Goal: Task Accomplishment & Management: Complete application form

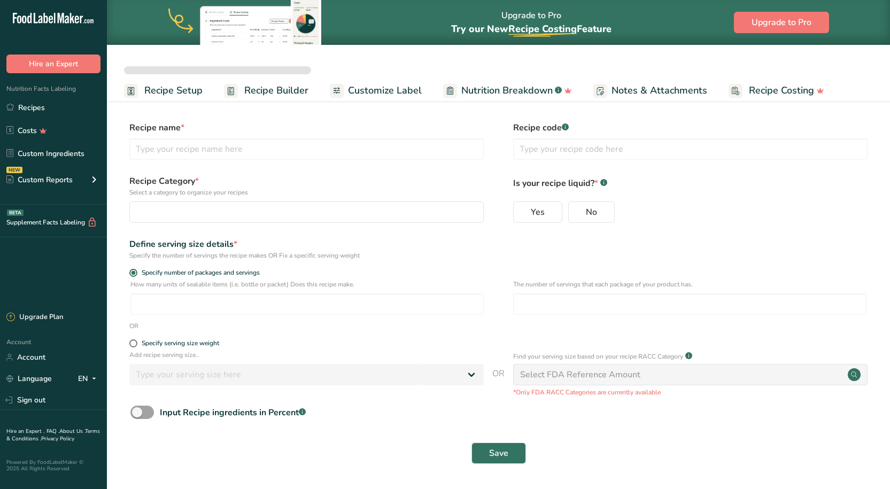
select select
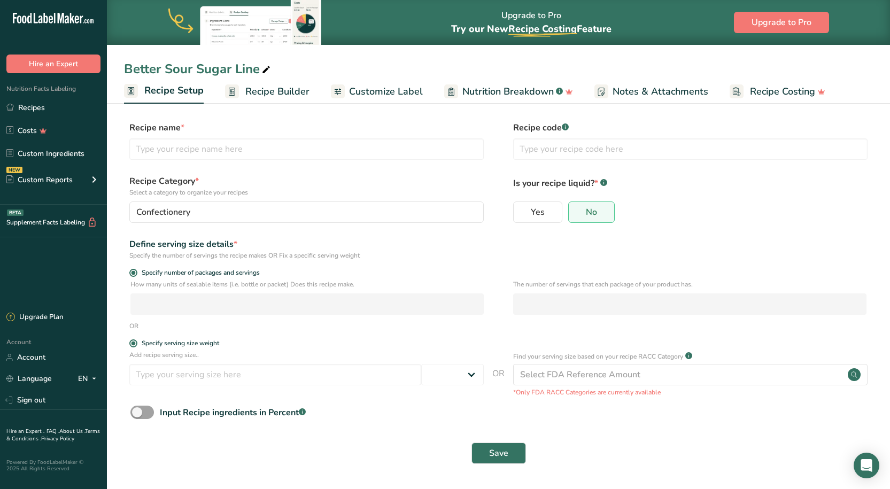
type input "Better Sour Sugar Line"
radio input "true"
radio input "false"
radio input "true"
type input "51"
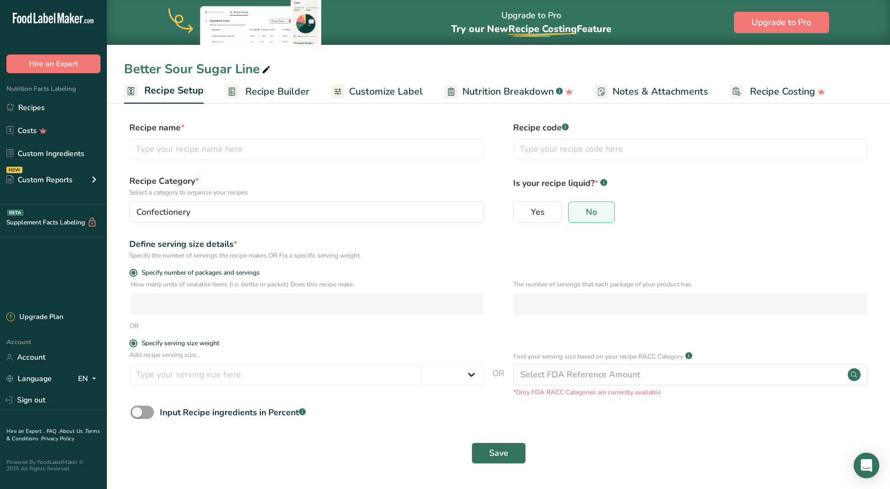
select select "0"
click at [45, 107] on link "Recipes" at bounding box center [53, 107] width 107 height 20
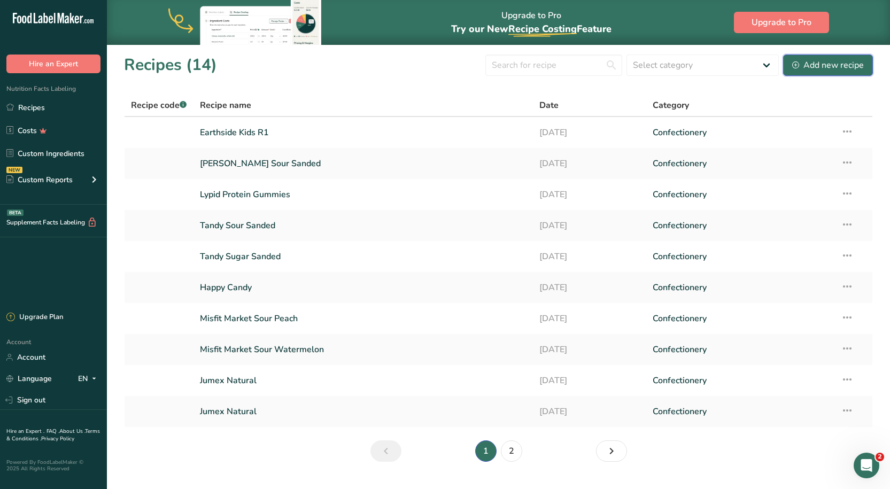
click at [816, 68] on div "Add new recipe" at bounding box center [829, 65] width 72 height 13
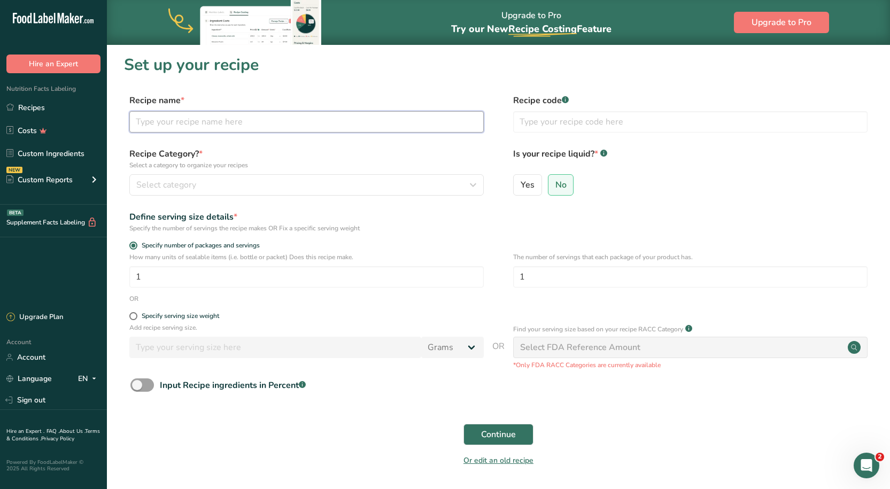
click at [217, 131] on input "text" at bounding box center [306, 121] width 355 height 21
click at [282, 75] on h1 "Set up your recipe" at bounding box center [498, 65] width 749 height 24
click at [205, 124] on input "text" at bounding box center [306, 121] width 355 height 21
type input "Sour Coated"
click at [306, 59] on h1 "Set up your recipe" at bounding box center [498, 65] width 749 height 24
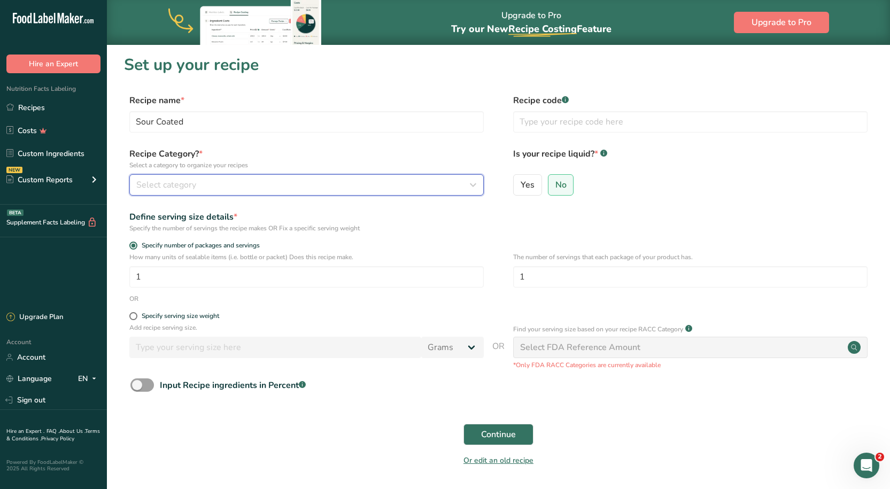
click at [289, 182] on div "Select category" at bounding box center [303, 185] width 334 height 13
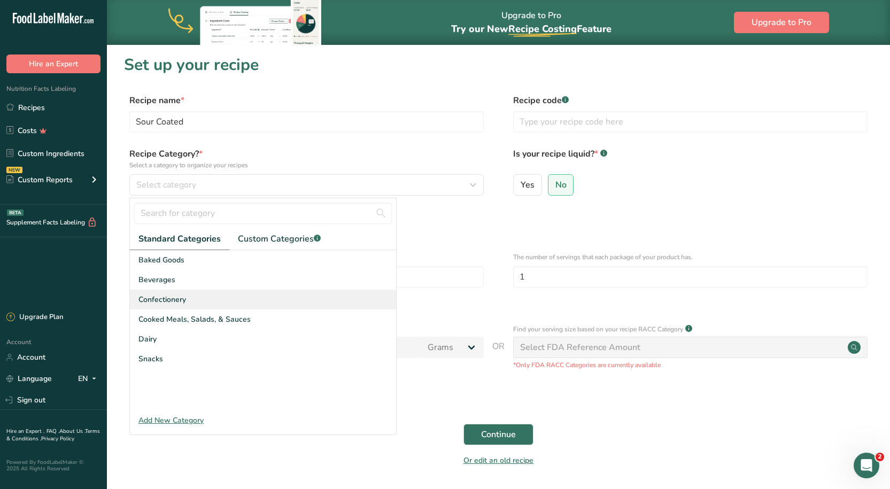
click at [168, 293] on div "Confectionery" at bounding box center [263, 300] width 266 height 20
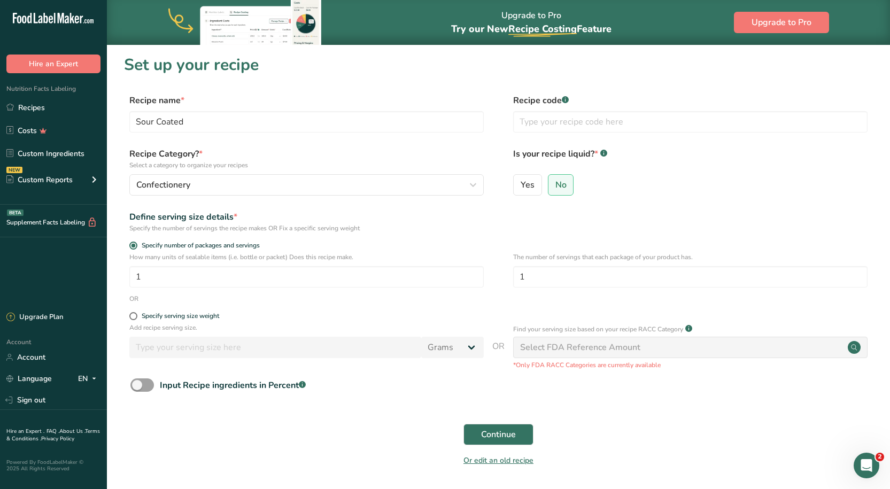
click at [280, 310] on form "Recipe name * Sour Coated Recipe code .a-a{fill:#347362;}.b-a{fill:#fff;} Recip…" at bounding box center [498, 283] width 749 height 379
click at [785, 343] on div "Select FDA Reference Amount" at bounding box center [690, 347] width 355 height 21
click at [138, 314] on span "Specify serving size weight" at bounding box center [178, 316] width 82 height 8
click at [136, 314] on input "Specify serving size weight" at bounding box center [132, 316] width 7 height 7
radio input "true"
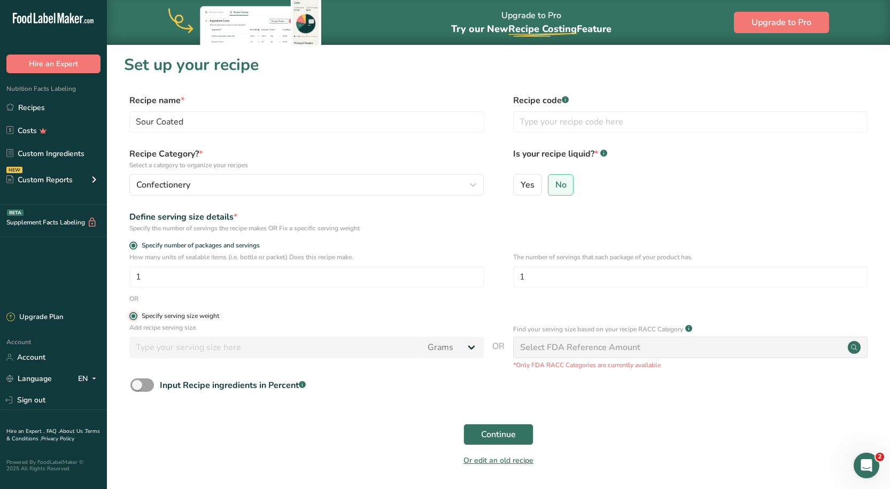
radio input "false"
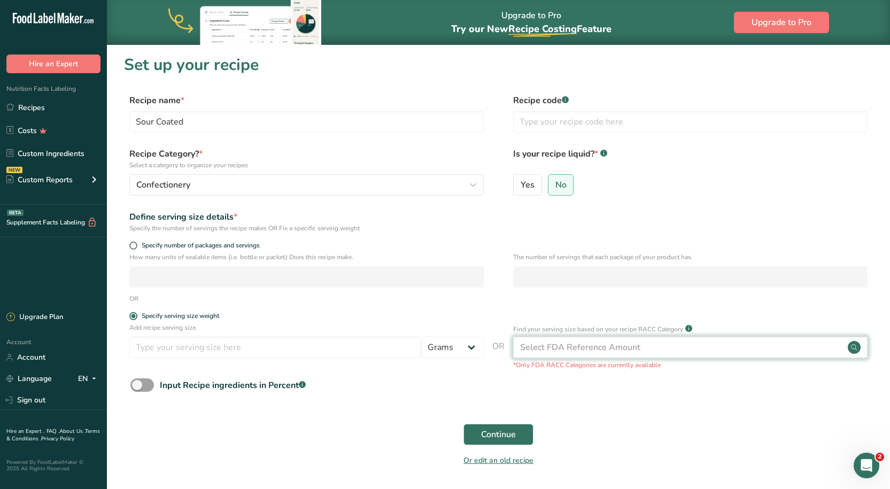
click at [569, 355] on div "Select FDA Reference Amount" at bounding box center [690, 347] width 355 height 21
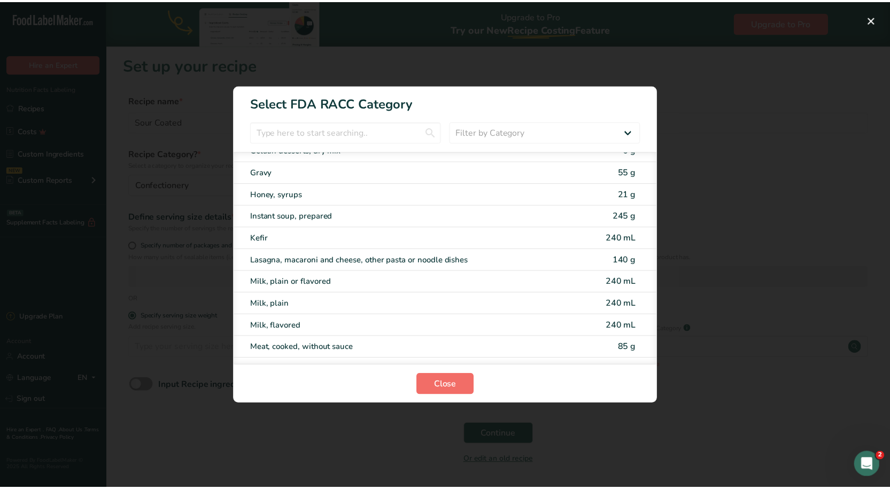
scroll to position [1497, 0]
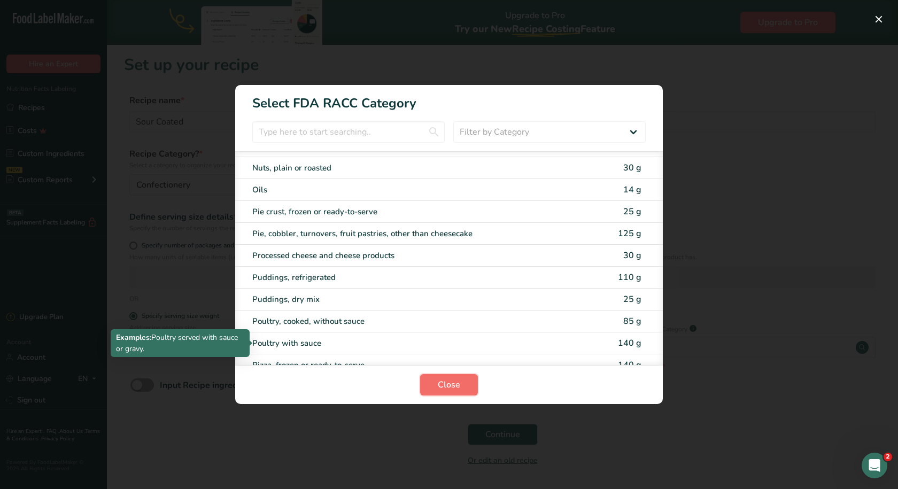
click at [458, 386] on span "Close" at bounding box center [449, 385] width 22 height 13
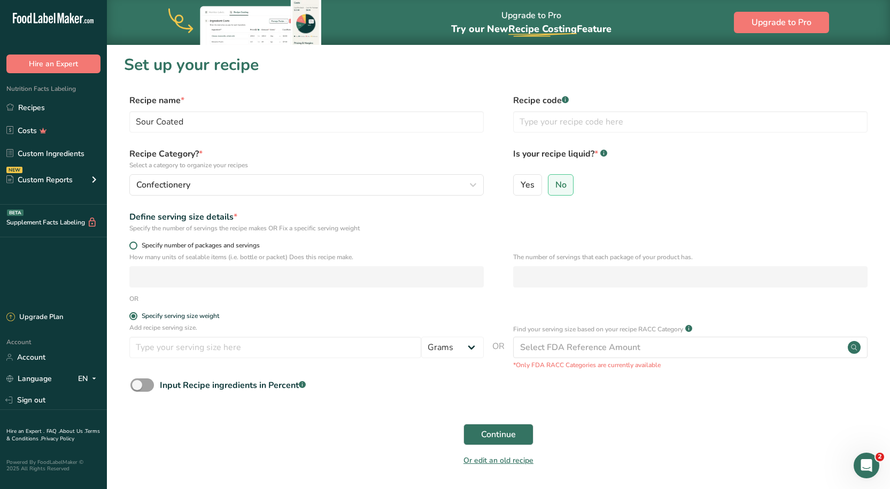
click at [132, 245] on span at bounding box center [133, 246] width 8 height 8
click at [132, 245] on input "Specify number of packages and servings" at bounding box center [132, 245] width 7 height 7
radio input "true"
radio input "false"
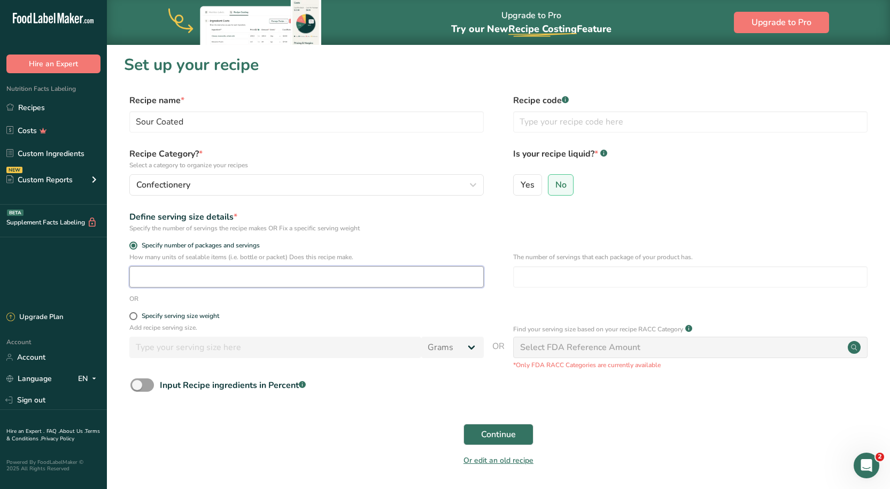
click at [255, 274] on input "number" at bounding box center [306, 276] width 355 height 21
type input "1"
click at [526, 270] on input "number" at bounding box center [690, 276] width 355 height 21
type input "1"
drag, startPoint x: 460, startPoint y: 238, endPoint x: 471, endPoint y: 237, distance: 10.2
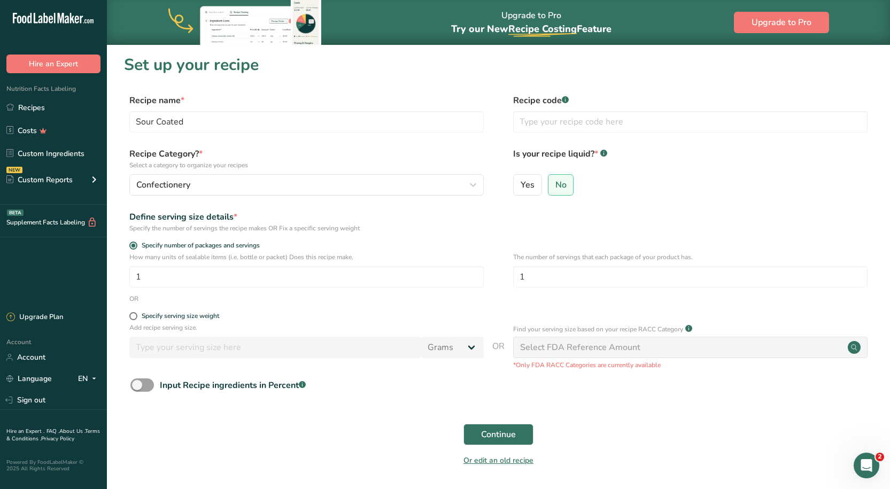
click at [464, 238] on form "Recipe name * Sour Coated Recipe code .a-a{fill:#347362;}.b-a{fill:#fff;} Recip…" at bounding box center [498, 283] width 749 height 379
click at [480, 432] on button "Continue" at bounding box center [499, 434] width 70 height 21
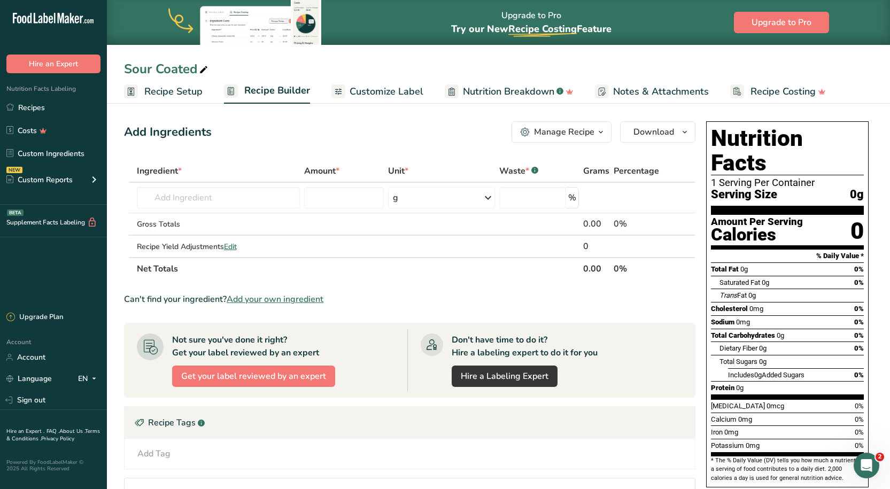
click at [179, 86] on span "Recipe Setup" at bounding box center [173, 91] width 58 height 14
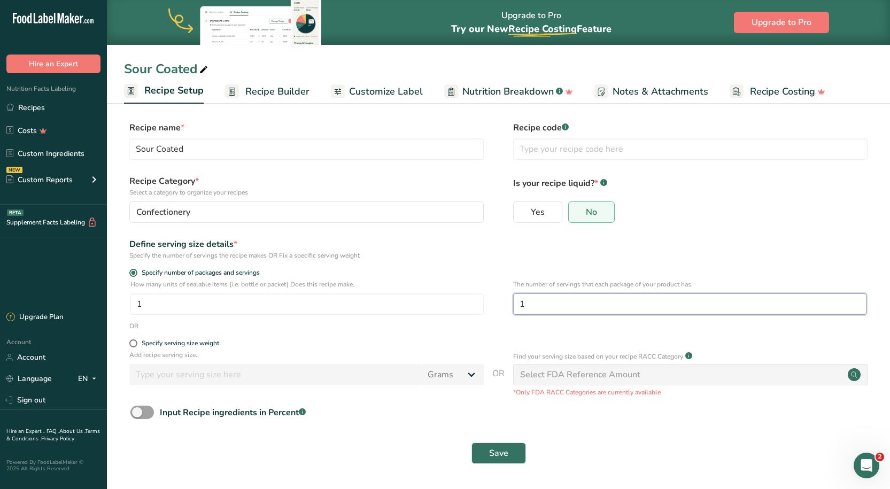
click at [671, 305] on input "1" at bounding box center [690, 304] width 354 height 21
click at [720, 227] on div "Yes No" at bounding box center [690, 216] width 355 height 28
click at [267, 98] on span "Recipe Builder" at bounding box center [277, 91] width 64 height 14
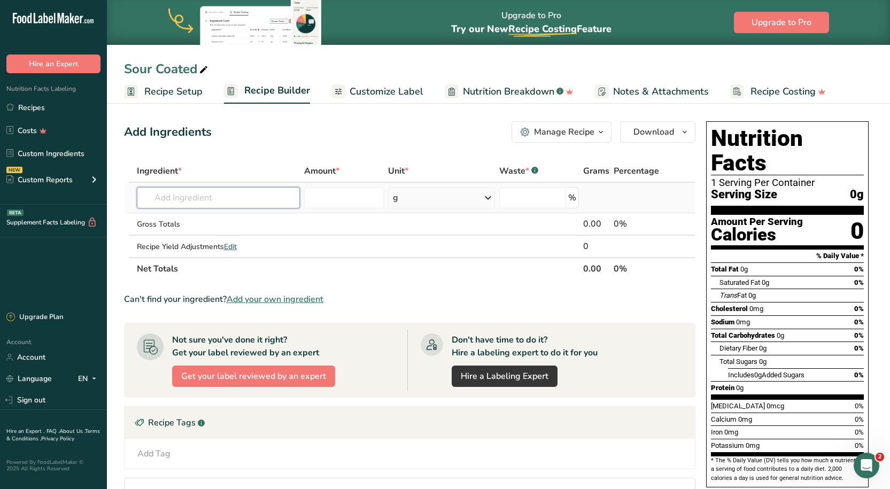
click at [209, 197] on input "text" at bounding box center [218, 197] width 163 height 21
click at [217, 199] on input "text" at bounding box center [218, 197] width 163 height 21
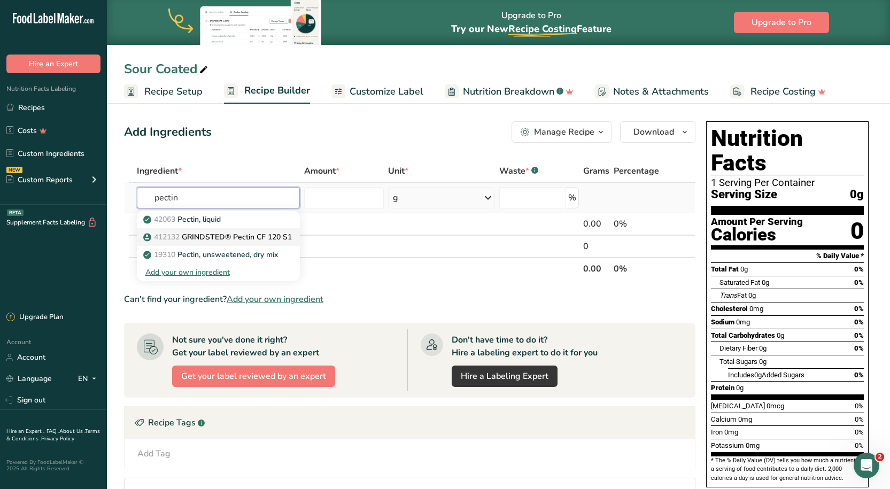
type input "pectin"
click at [214, 234] on p "412132 GRINDSTED® Pectin CF 120 S1" at bounding box center [218, 237] width 147 height 11
type input "GRINDSTED® Pectin CF 120 S1"
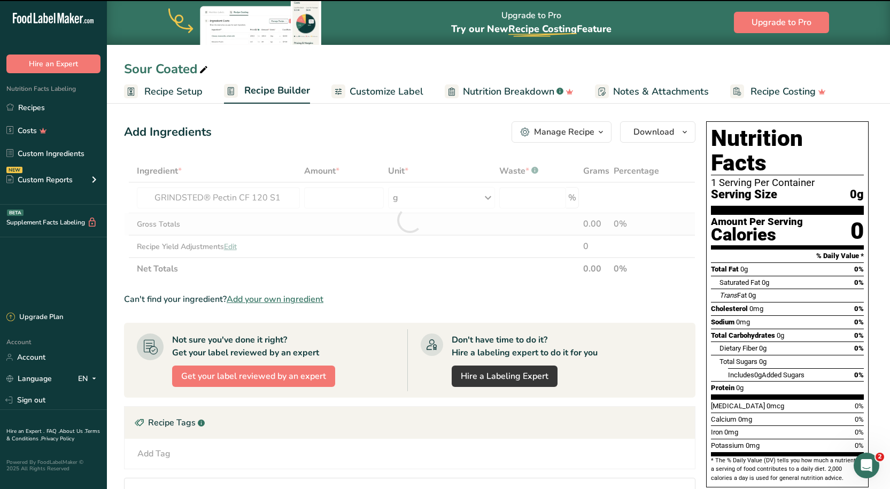
type input "0"
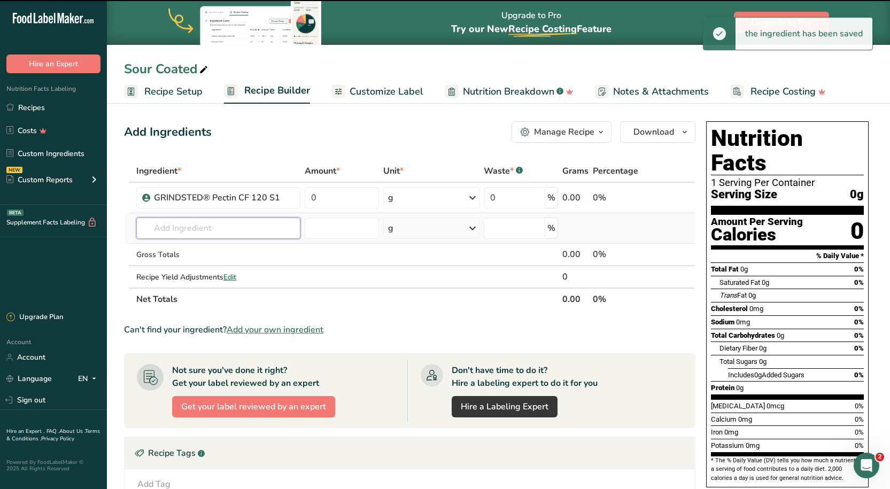
click at [184, 221] on input "text" at bounding box center [218, 228] width 164 height 21
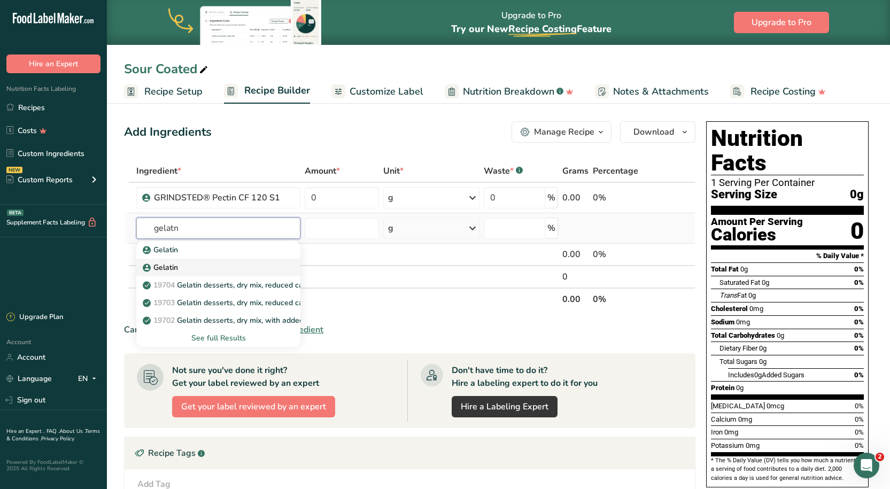
type input "gelatn"
click at [188, 256] on div "Gelatin" at bounding box center [210, 249] width 130 height 11
type input "Gelatin"
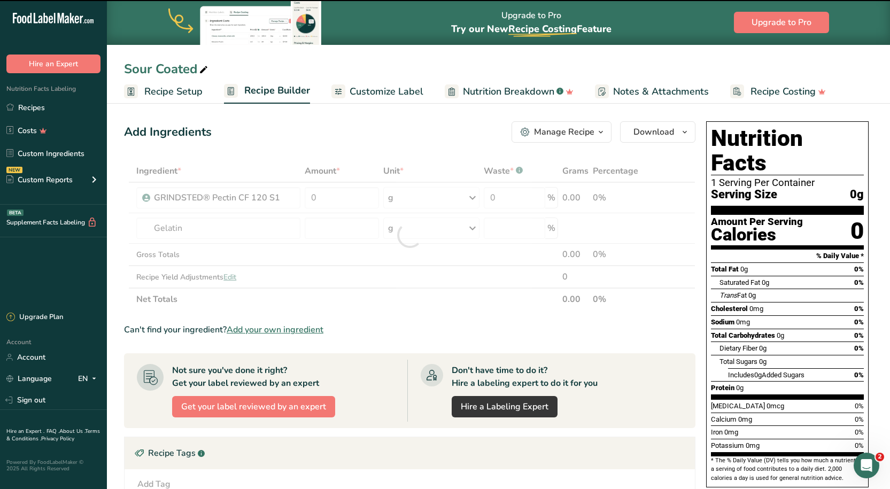
type input "0"
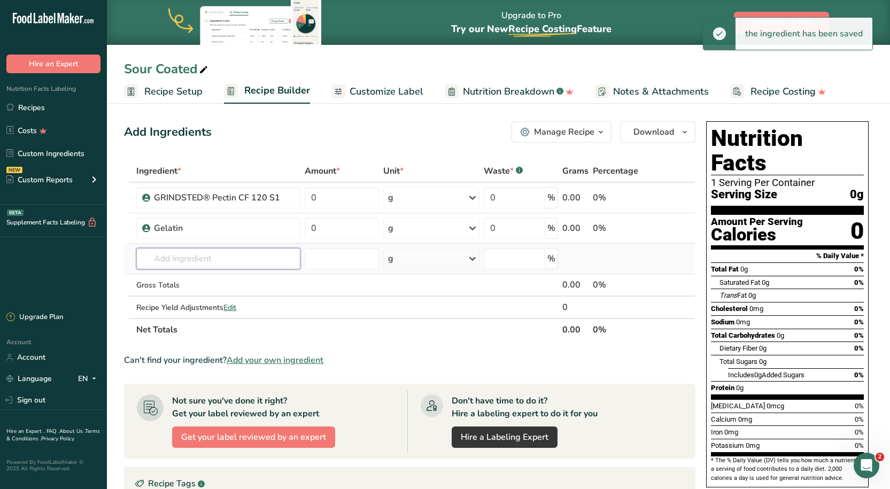
click at [179, 250] on input "text" at bounding box center [218, 258] width 164 height 21
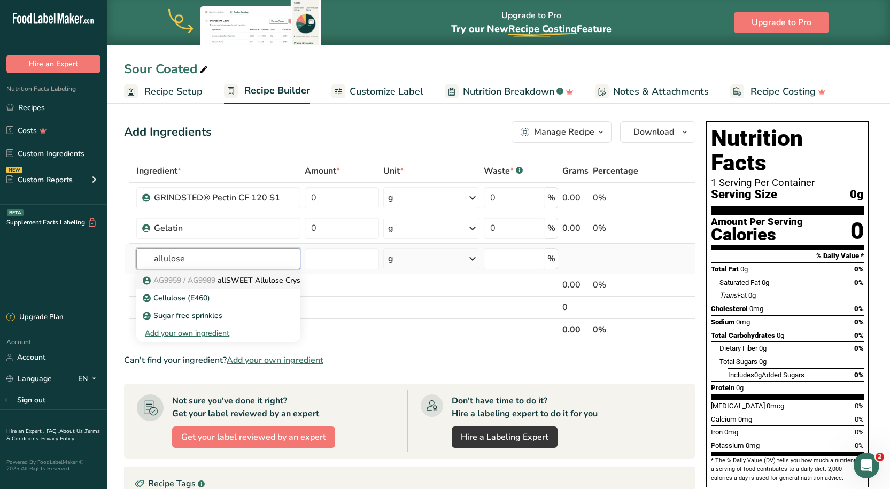
type input "allulose"
click at [213, 285] on span "AG9959 / AG9989" at bounding box center [184, 280] width 62 height 10
type input "allSWEET Allulose Crystalline Powder"
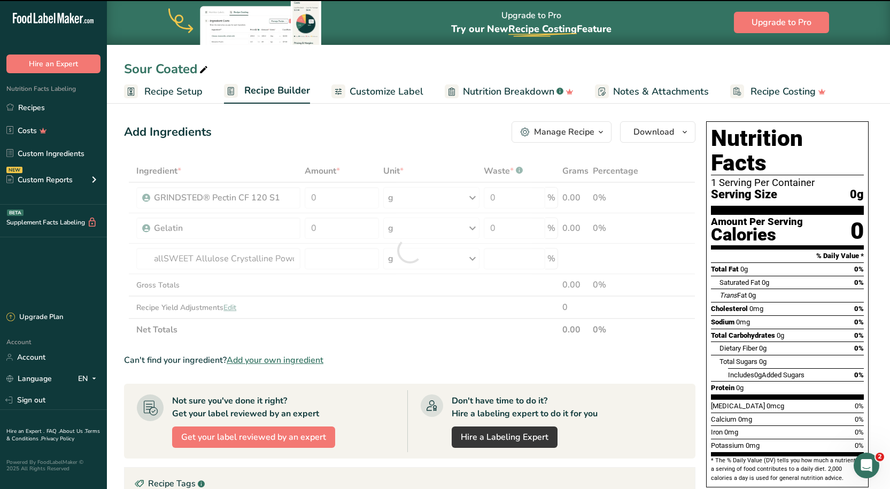
type input "0"
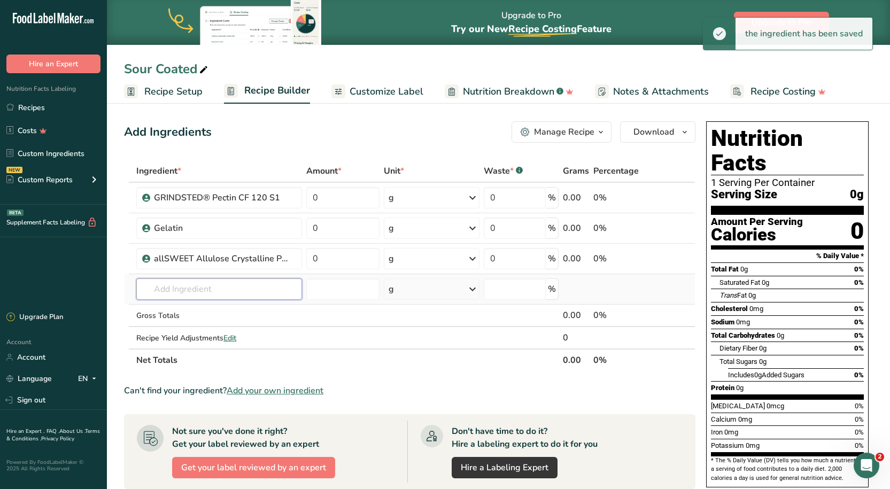
click at [183, 283] on input "text" at bounding box center [218, 289] width 165 height 21
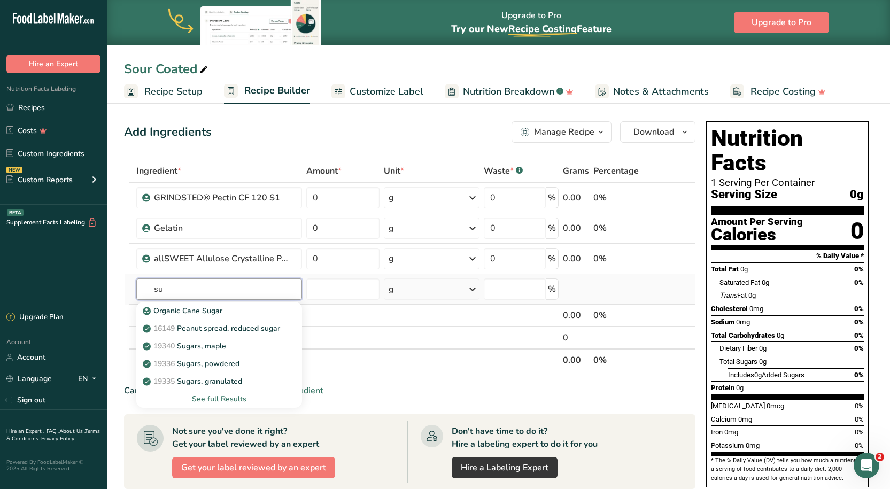
type input "s"
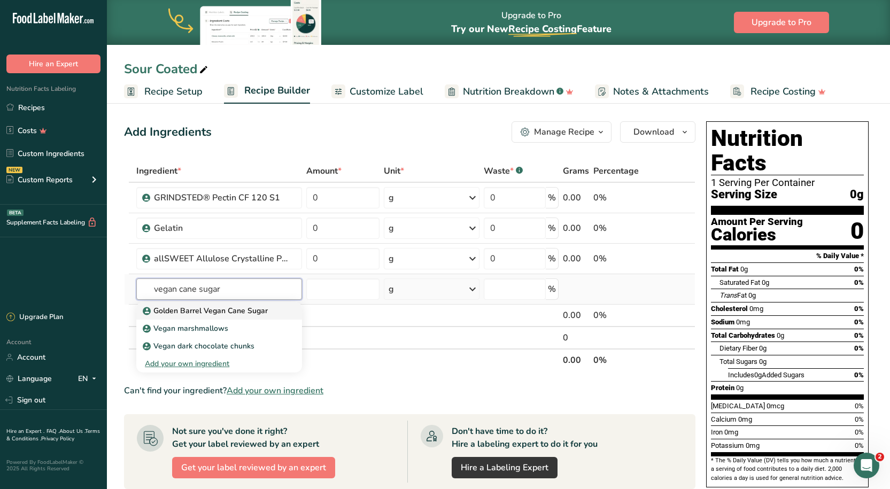
type input "vegan cane sugar"
click at [206, 313] on p "Golden Barrel Vegan Cane Sugar" at bounding box center [206, 310] width 123 height 11
type input "Golden Barrel Vegan Cane Sugar"
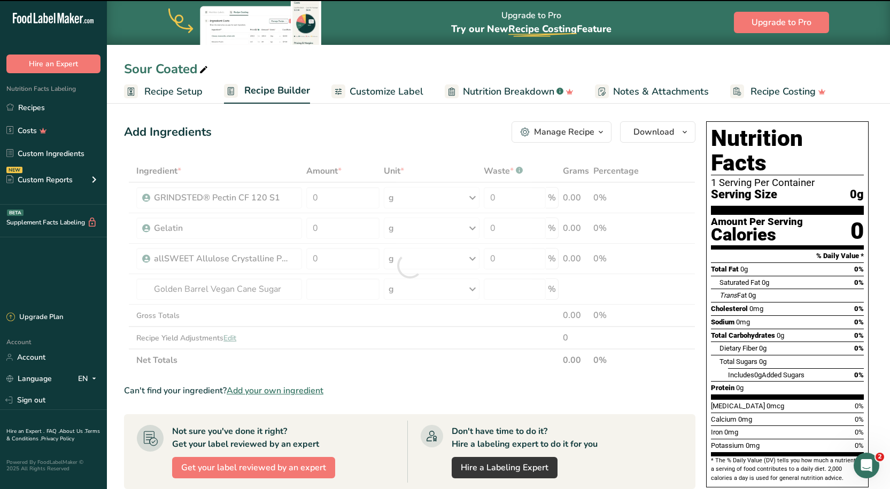
type input "0"
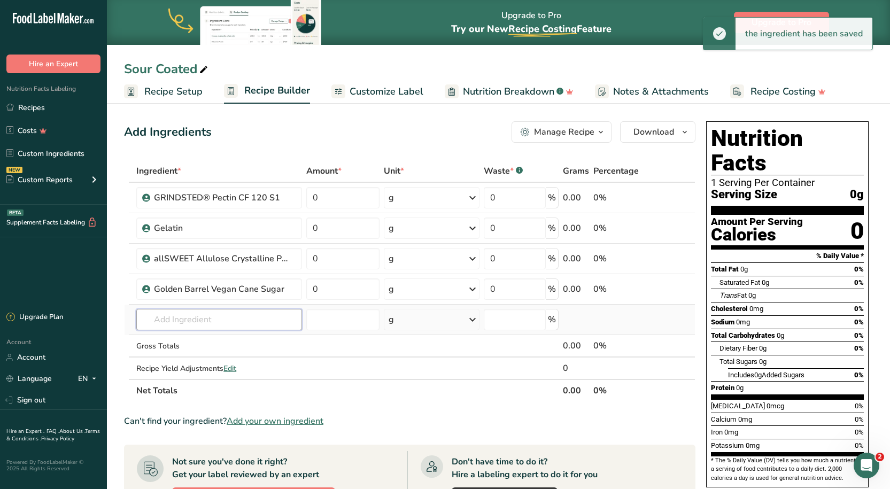
click at [178, 312] on input "text" at bounding box center [218, 319] width 165 height 21
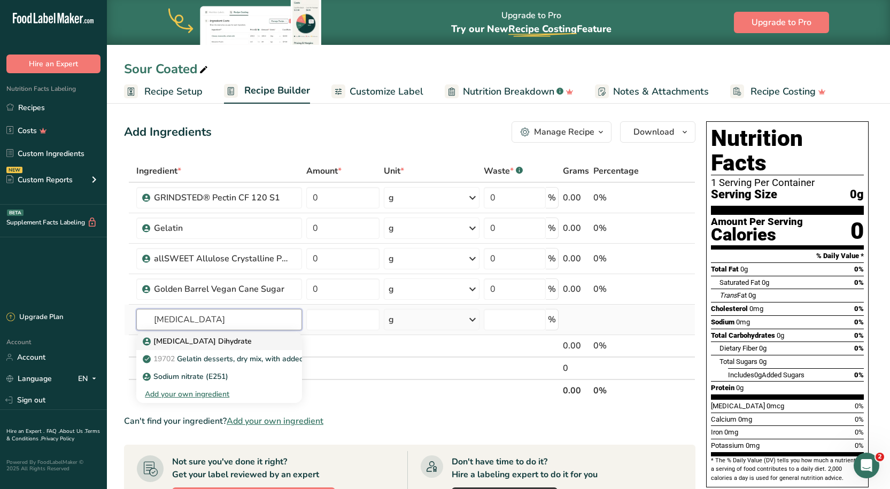
type input "sodium citrate"
click at [198, 344] on p "[MEDICAL_DATA] Dihydrate" at bounding box center [198, 341] width 107 height 11
type input "[MEDICAL_DATA] Dihydrate"
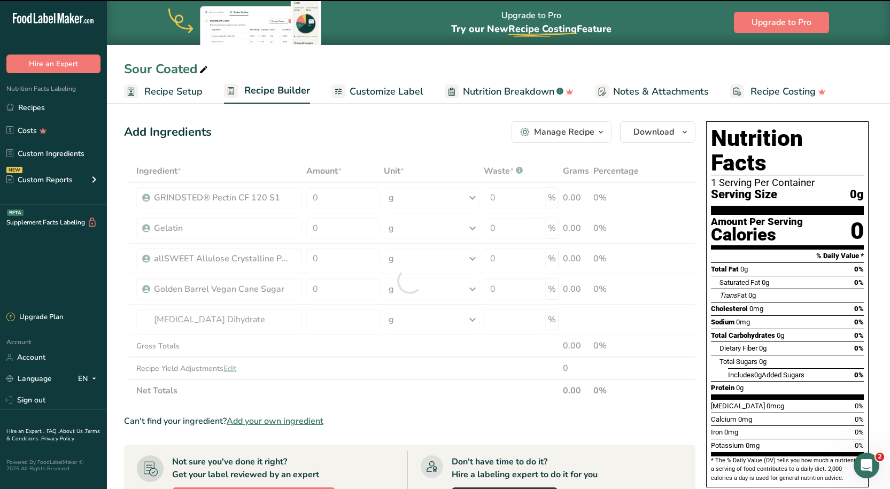
type input "0"
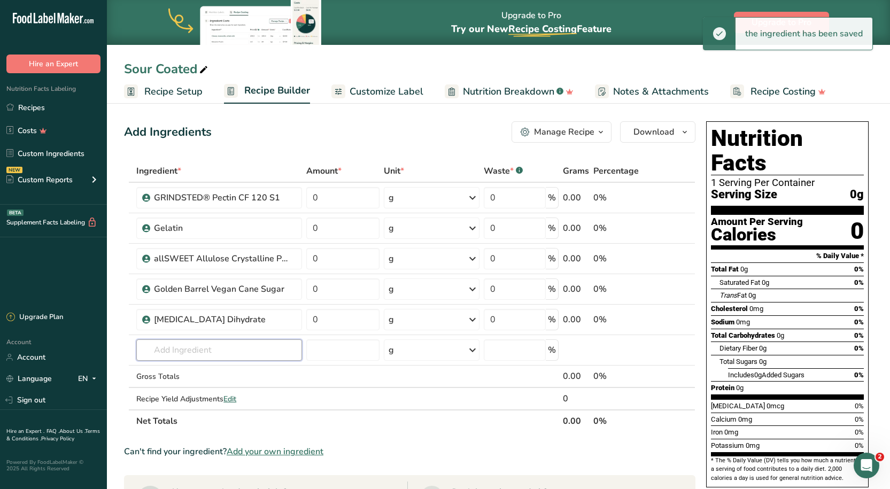
click at [180, 344] on input "text" at bounding box center [218, 350] width 165 height 21
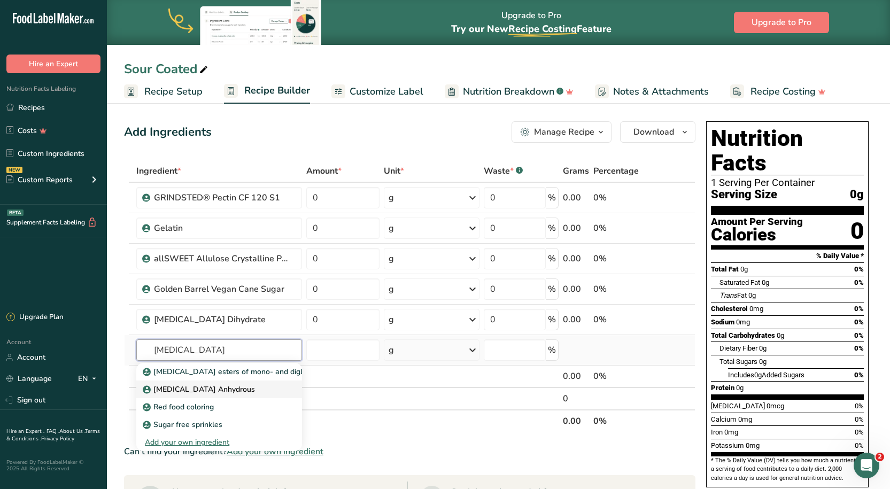
type input "citric acid"
click at [190, 394] on p "[MEDICAL_DATA] Anhydrous" at bounding box center [200, 389] width 110 height 11
type input "[MEDICAL_DATA] Anhydrous"
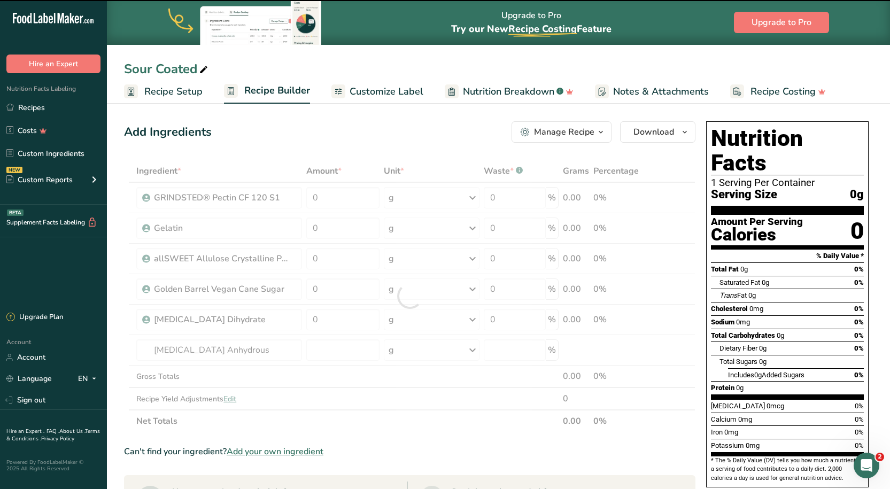
type input "0"
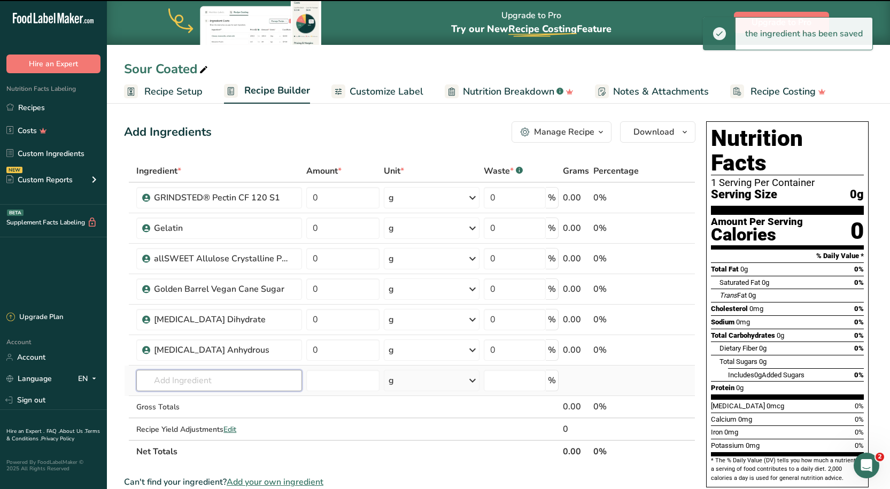
click at [170, 377] on input "text" at bounding box center [218, 380] width 165 height 21
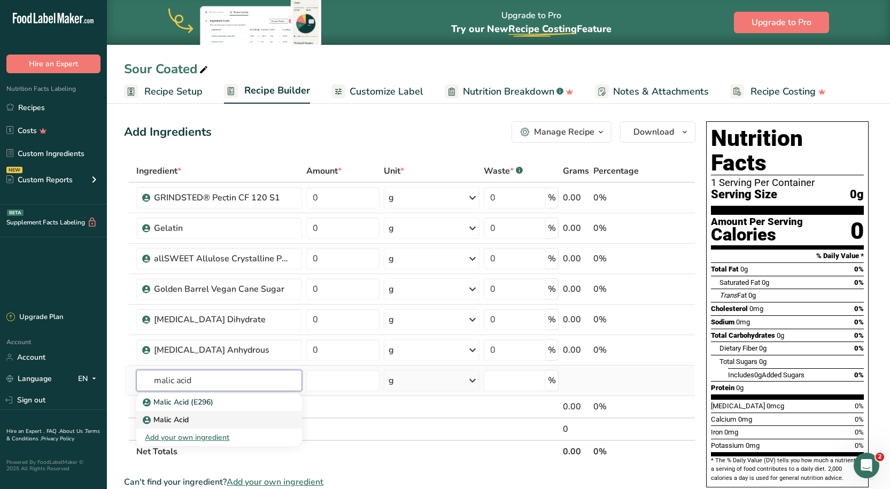
type input "malic acid"
click at [176, 425] on p "Malic Acid" at bounding box center [167, 419] width 44 height 11
type input "Malic Acid"
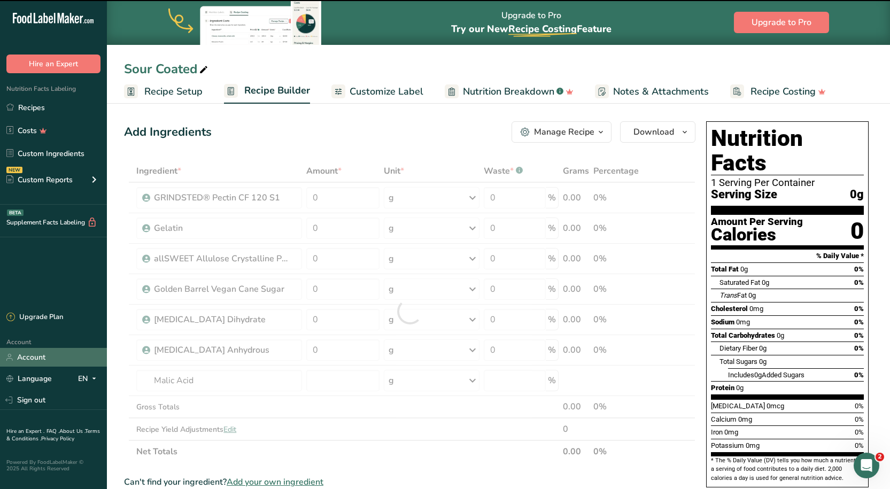
type input "0"
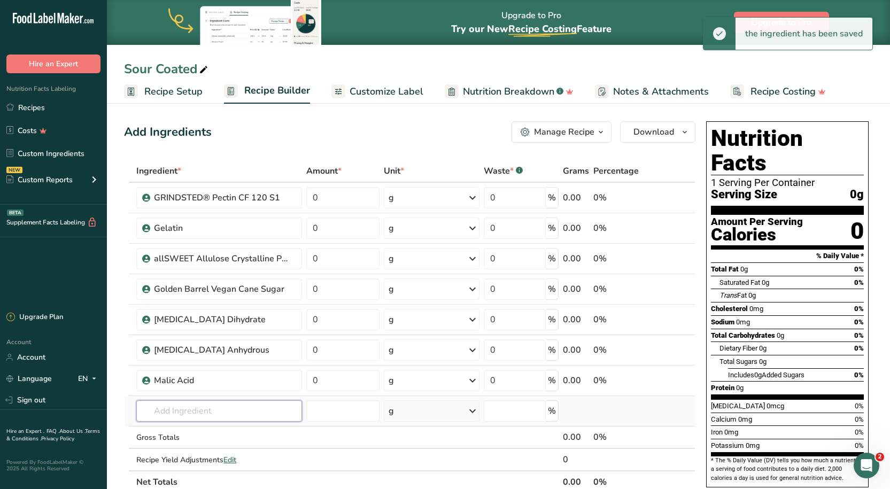
click at [202, 412] on input "text" at bounding box center [218, 411] width 165 height 21
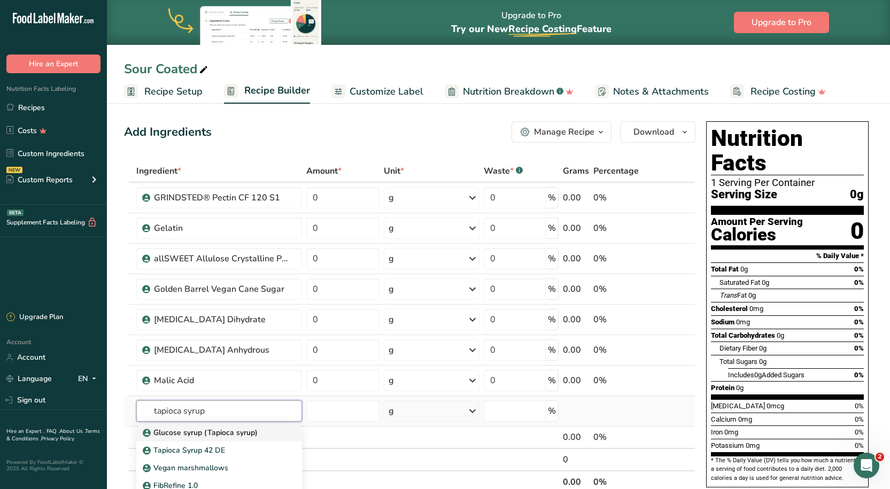
type input "tapioca syrup"
click at [217, 431] on p "Glucose syrup (Tapioca syrup)" at bounding box center [201, 432] width 113 height 11
type input "Glucose syrup (Tapioca syrup)"
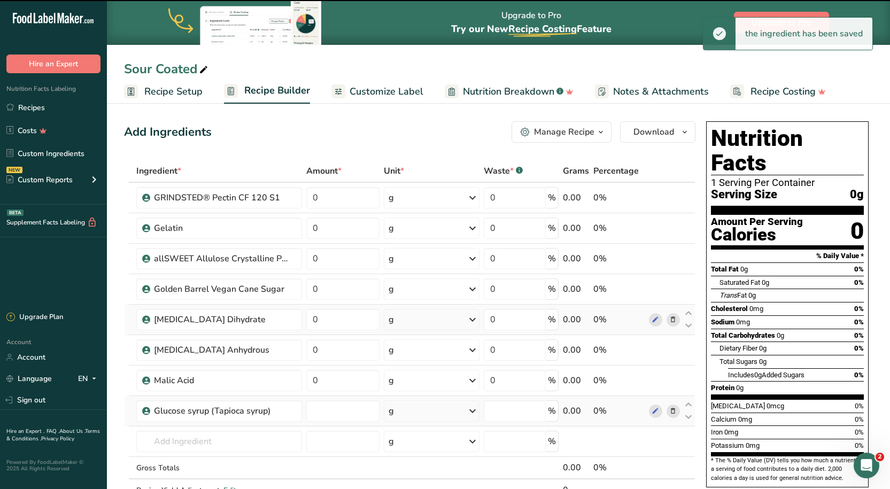
type input "0"
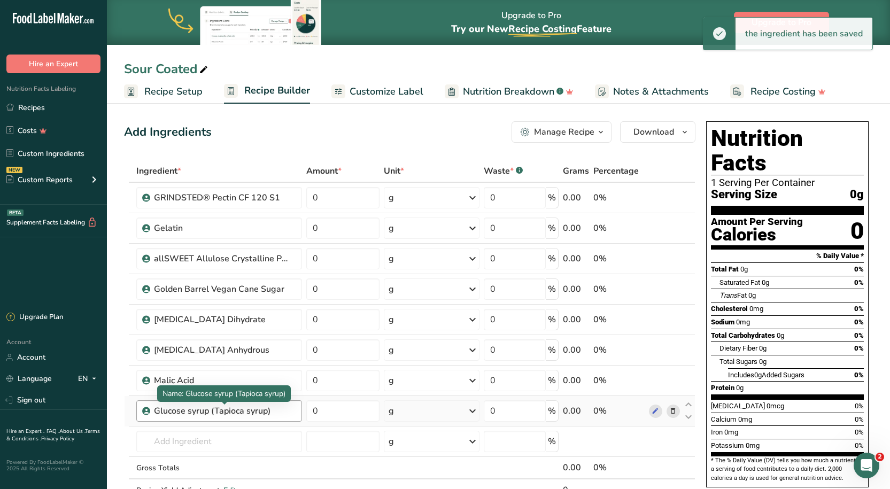
drag, startPoint x: 268, startPoint y: 414, endPoint x: 185, endPoint y: 410, distance: 84.1
click at [185, 410] on div "Glucose syrup (Tapioca syrup)" at bounding box center [221, 411] width 134 height 13
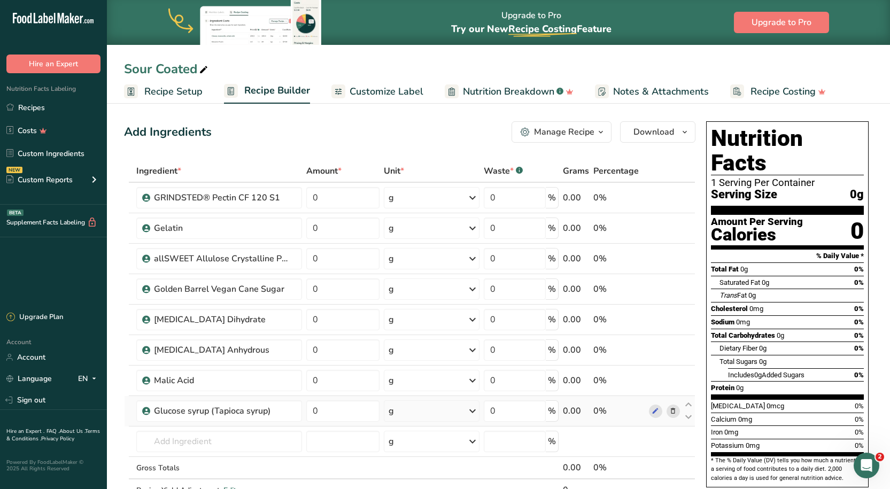
click at [670, 412] on icon at bounding box center [673, 411] width 7 height 11
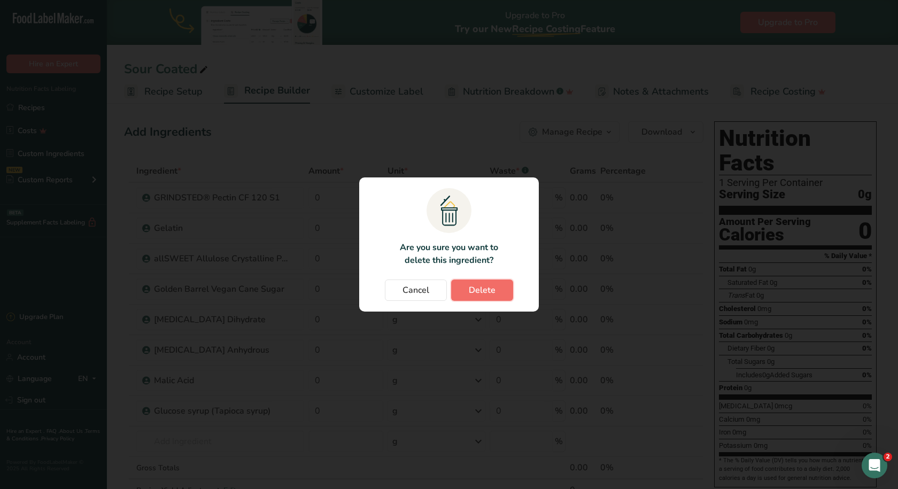
click at [489, 293] on span "Delete" at bounding box center [482, 290] width 27 height 13
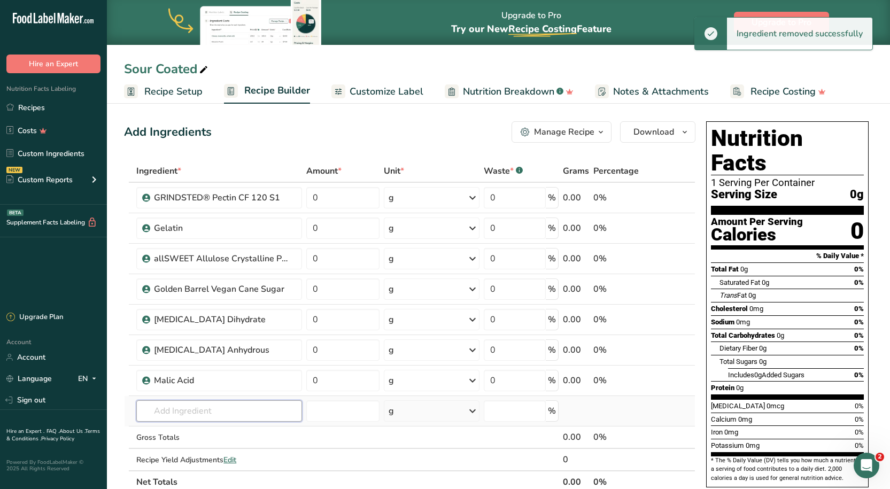
click at [225, 404] on input "text" at bounding box center [218, 411] width 165 height 21
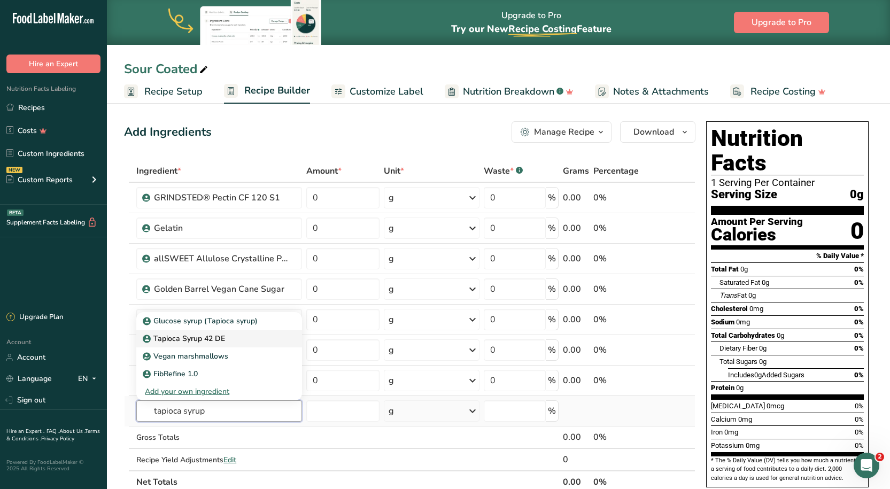
type input "tapioca syrup"
click at [209, 341] on p "Tapioca Syrup 42 DE" at bounding box center [185, 338] width 80 height 11
type input "Tapioca Syrup 42 DE"
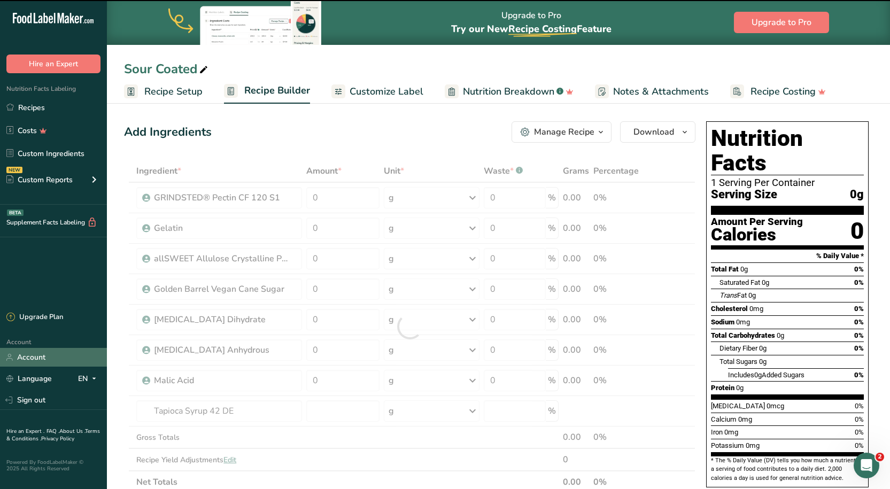
type input "0"
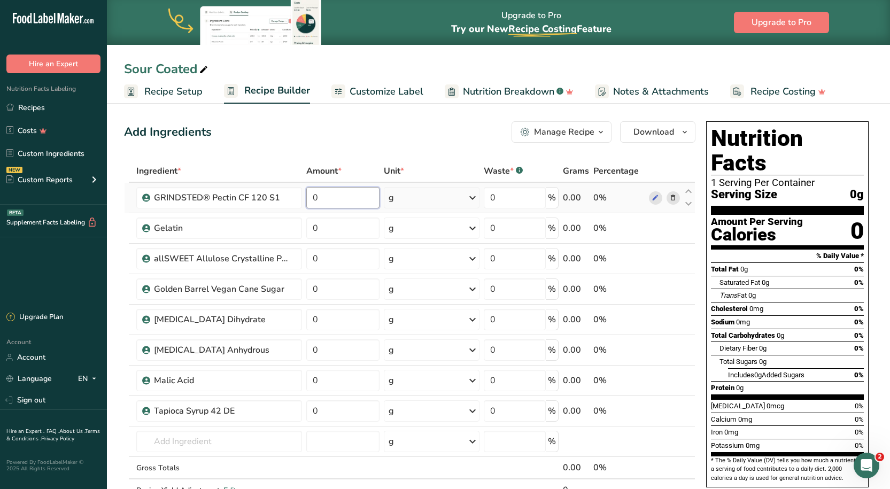
click at [357, 193] on input "0" at bounding box center [343, 197] width 74 height 21
type input "0.07"
click at [325, 231] on div "Ingredient * Amount * Unit * Waste * .a-a{fill:#347362;}.b-a{fill:#fff;} Grams …" at bounding box center [410, 342] width 572 height 364
type input "0.25"
click at [350, 256] on div "Ingredient * Amount * Unit * Waste * .a-a{fill:#347362;}.b-a{fill:#fff;} Grams …" at bounding box center [410, 342] width 572 height 364
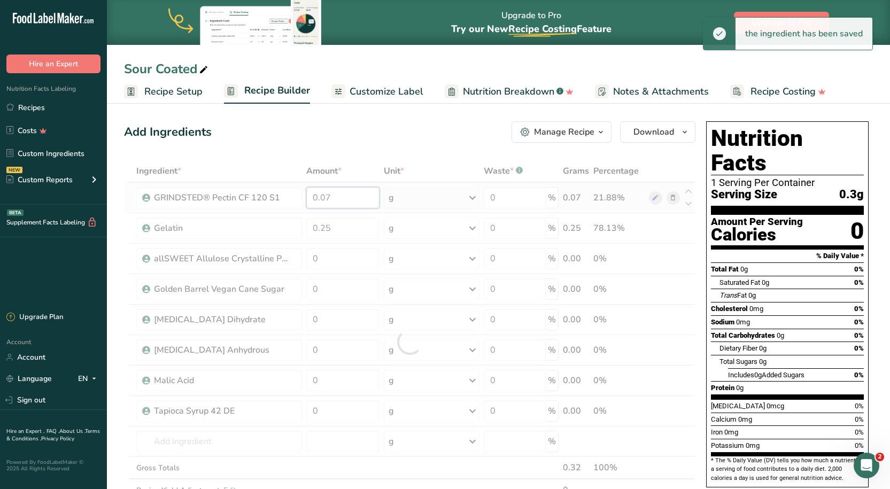
click at [343, 195] on div "Ingredient * Amount * Unit * Waste * .a-a{fill:#347362;}.b-a{fill:#fff;} Grams …" at bounding box center [410, 342] width 572 height 364
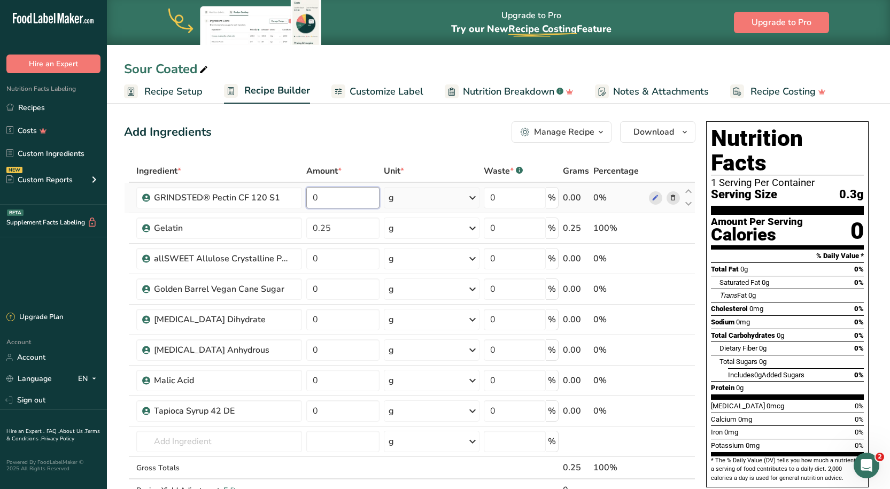
type input "3"
type input "0.0354"
type input "0.035"
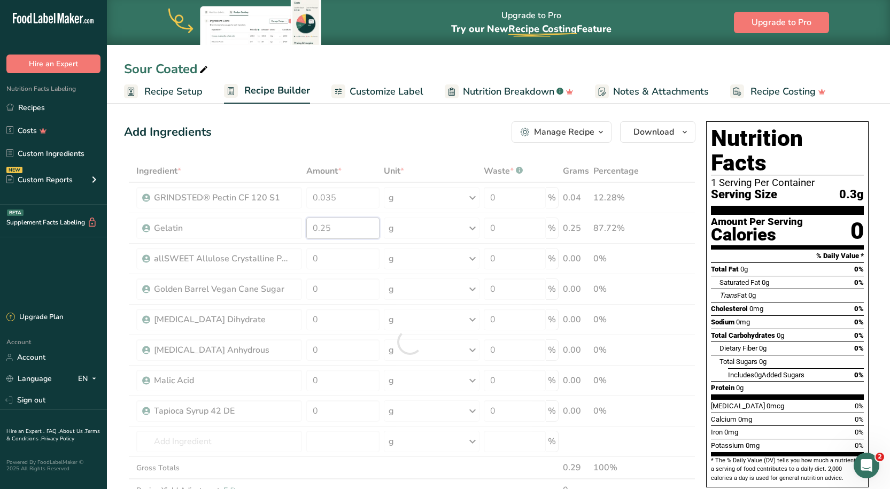
click at [350, 228] on div "Ingredient * Amount * Unit * Waste * .a-a{fill:#347362;}.b-a{fill:#fff;} Grams …" at bounding box center [410, 342] width 572 height 364
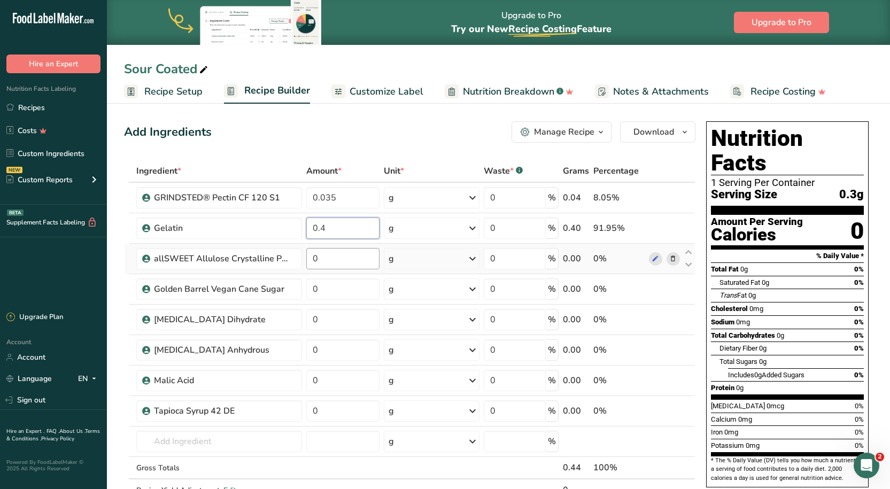
type input "0.4"
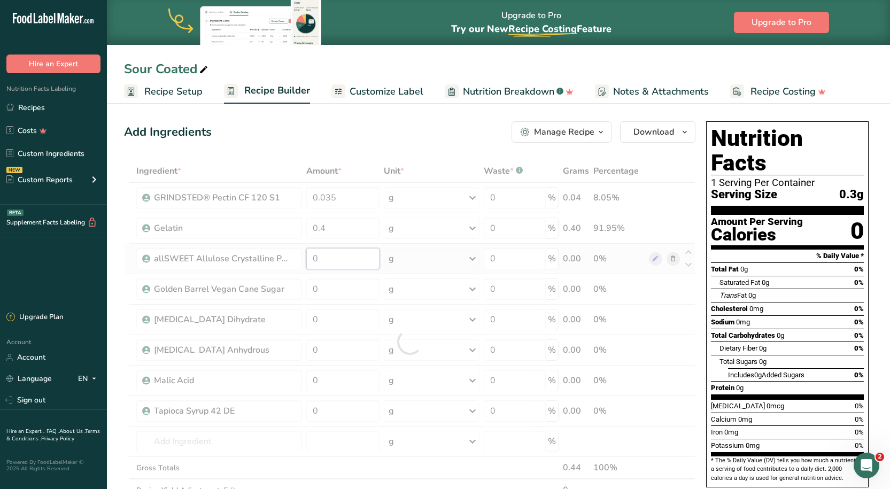
click at [328, 256] on div "Ingredient * Amount * Unit * Waste * .a-a{fill:#347362;}.b-a{fill:#fff;} Grams …" at bounding box center [410, 342] width 572 height 364
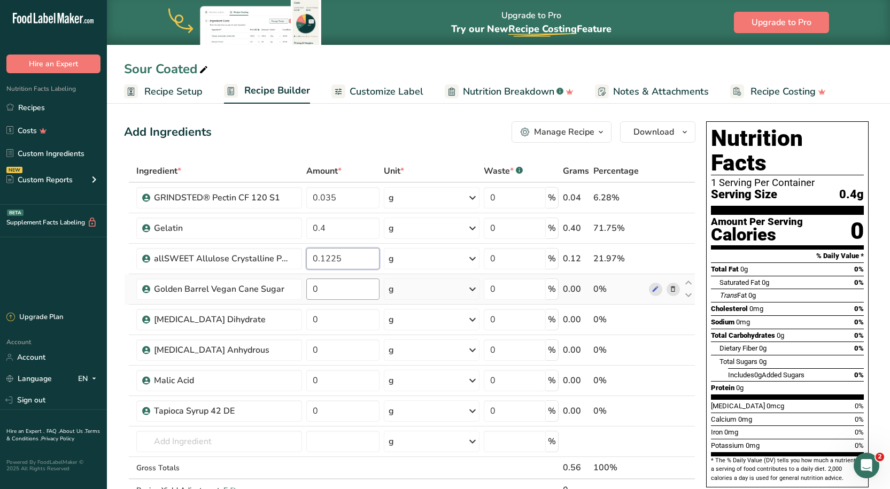
type input "0.1225"
click at [340, 290] on div "Ingredient * Amount * Unit * Waste * .a-a{fill:#347362;}.b-a{fill:#fff;} Grams …" at bounding box center [410, 342] width 572 height 364
type input "1.26"
click at [344, 323] on div "Ingredient * Amount * Unit * Waste * .a-a{fill:#347362;}.b-a{fill:#fff;} Grams …" at bounding box center [410, 342] width 572 height 364
type input "0.01"
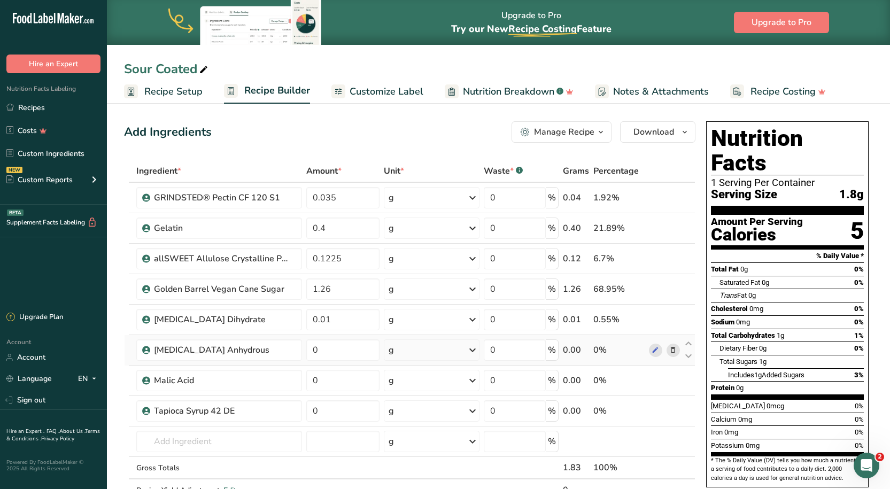
click at [342, 361] on div "Ingredient * Amount * Unit * Waste * .a-a{fill:#347362;}.b-a{fill:#fff;} Grams …" at bounding box center [410, 342] width 572 height 364
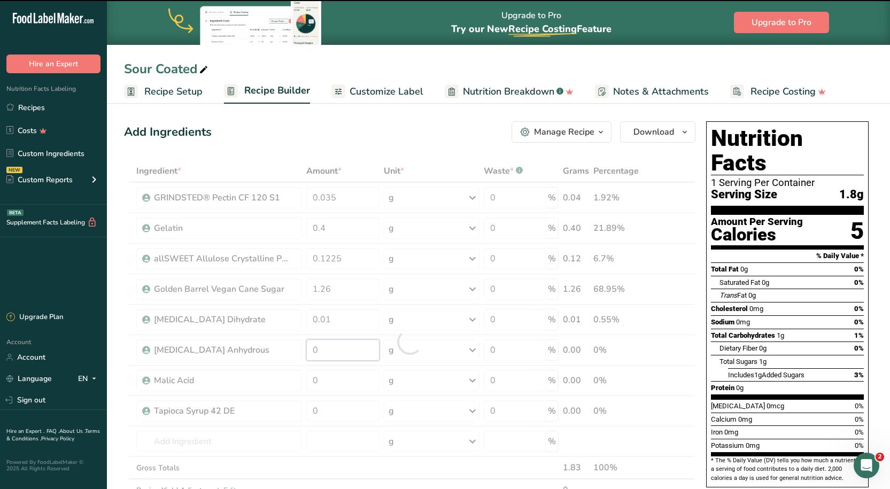
click at [337, 356] on input "0" at bounding box center [343, 350] width 74 height 21
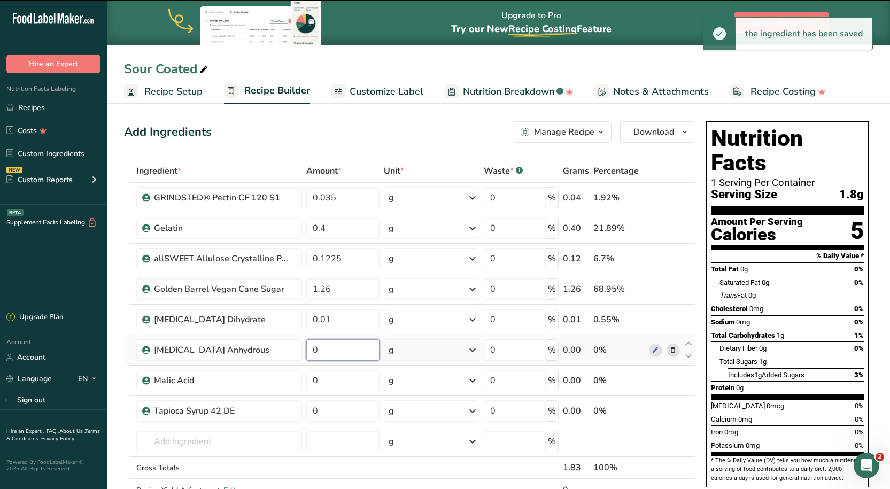
click at [341, 351] on input "0" at bounding box center [343, 350] width 74 height 21
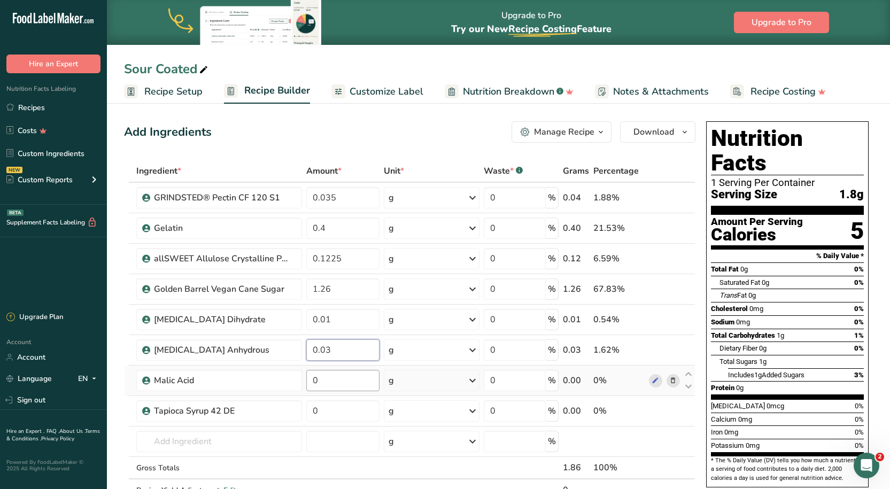
type input "0.03"
click at [328, 378] on div "Ingredient * Amount * Unit * Waste * .a-a{fill:#347362;}.b-a{fill:#fff;} Grams …" at bounding box center [410, 342] width 572 height 364
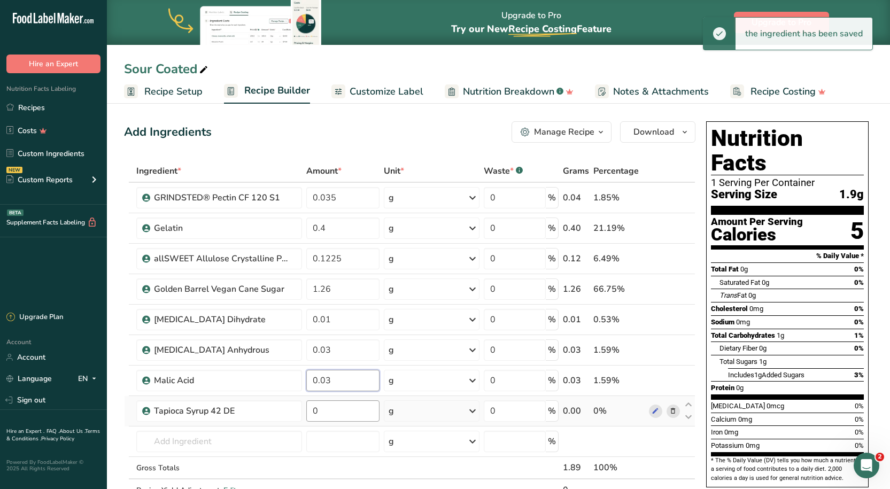
type input "0.03"
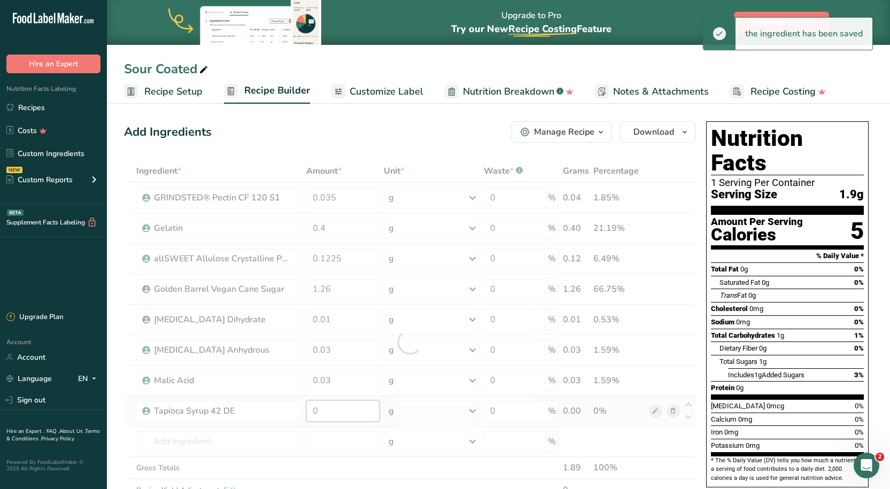
click at [345, 406] on div "Ingredient * Amount * Unit * Waste * .a-a{fill:#347362;}.b-a{fill:#fff;} Grams …" at bounding box center [410, 342] width 572 height 364
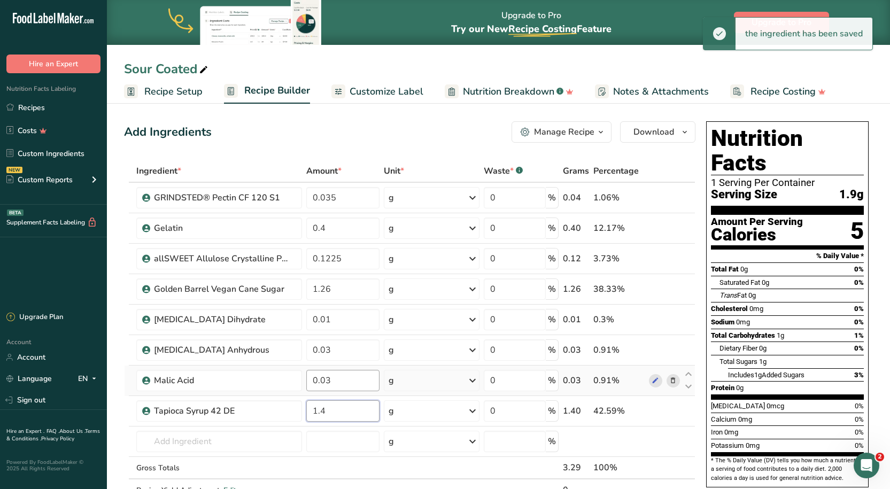
type input "1.4"
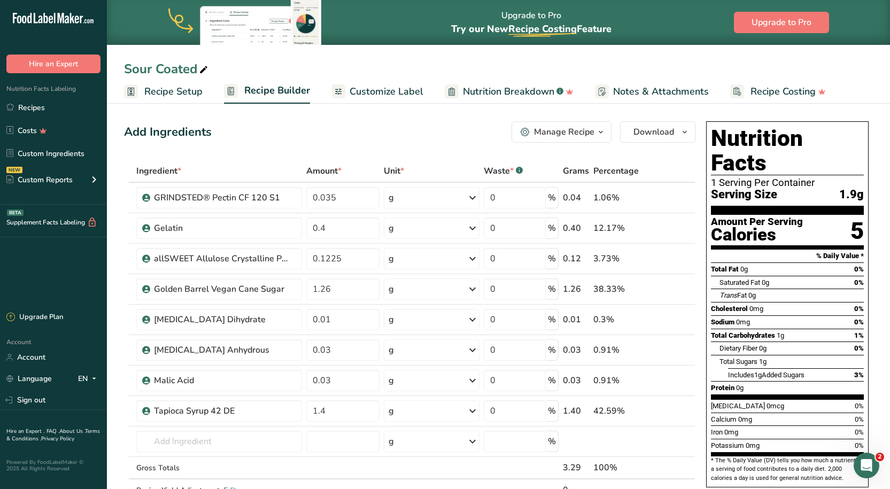
click at [337, 112] on section "Add Ingredients Manage Recipe Delete Recipe Duplicate Recipe Scale Recipe Save …" at bounding box center [498, 495] width 783 height 791
click at [359, 89] on span "Customize Label" at bounding box center [387, 91] width 74 height 14
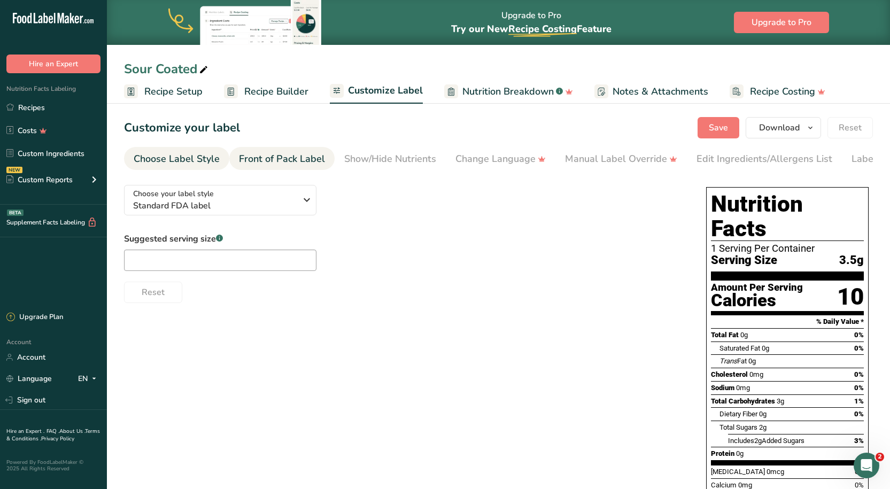
click at [298, 154] on div "Front of Pack Label" at bounding box center [282, 159] width 86 height 14
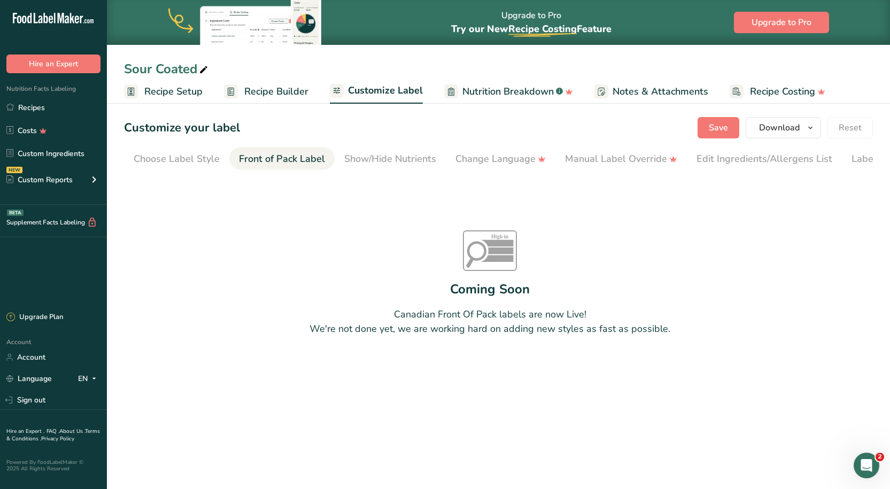
scroll to position [0, 53]
click at [358, 150] on link "Show/Hide Nutrients" at bounding box center [337, 159] width 92 height 24
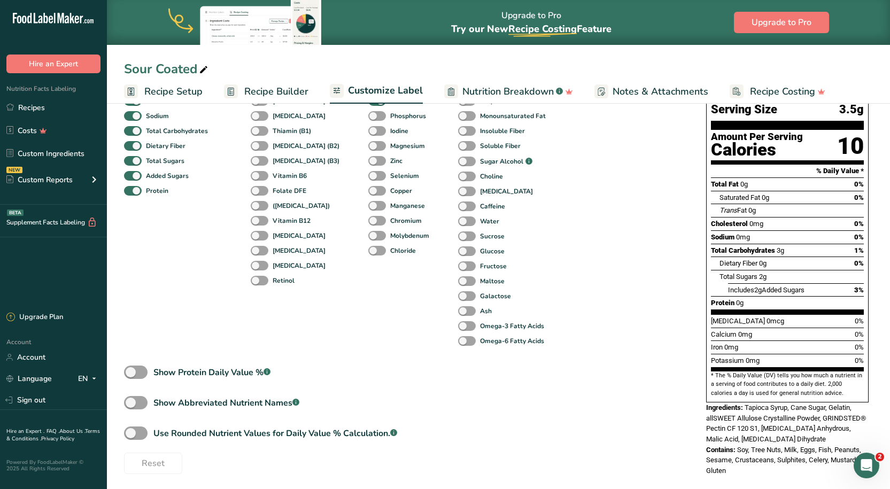
scroll to position [156, 0]
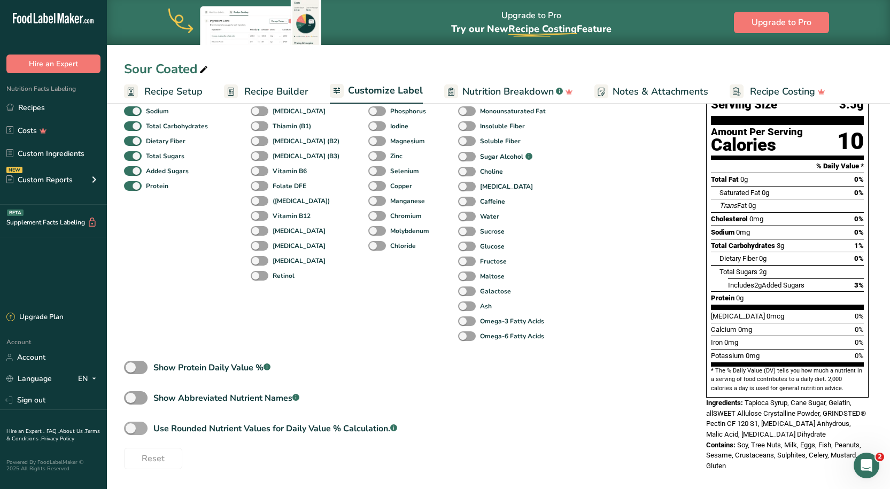
click at [132, 430] on span at bounding box center [136, 428] width 24 height 13
click at [131, 430] on input "Use Rounded Nutrient Values for Daily Value % Calculation. .a-a{fill:#347362;}.…" at bounding box center [127, 428] width 7 height 7
checkbox input "true"
click at [140, 369] on span at bounding box center [136, 367] width 24 height 13
click at [131, 369] on input "Show Protein Daily Value % .a-a{fill:#347362;}.b-a{fill:#fff;}" at bounding box center [127, 367] width 7 height 7
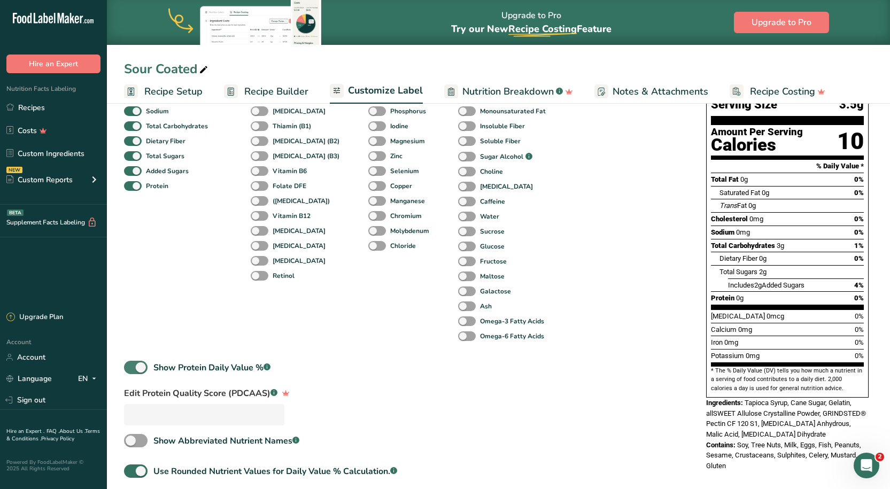
click at [140, 369] on span at bounding box center [136, 367] width 24 height 13
click at [131, 369] on input "Show Protein Daily Value % .a-a{fill:#347362;}.b-a{fill:#fff;}" at bounding box center [127, 367] width 7 height 7
checkbox input "false"
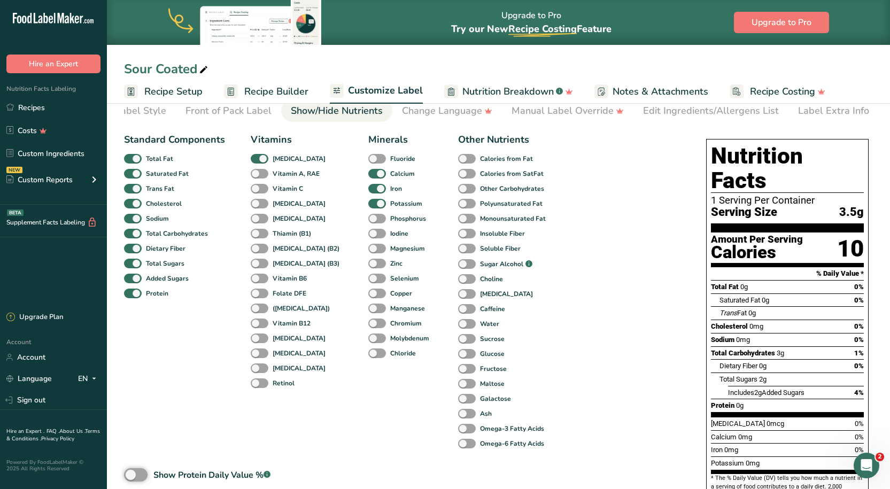
scroll to position [0, 0]
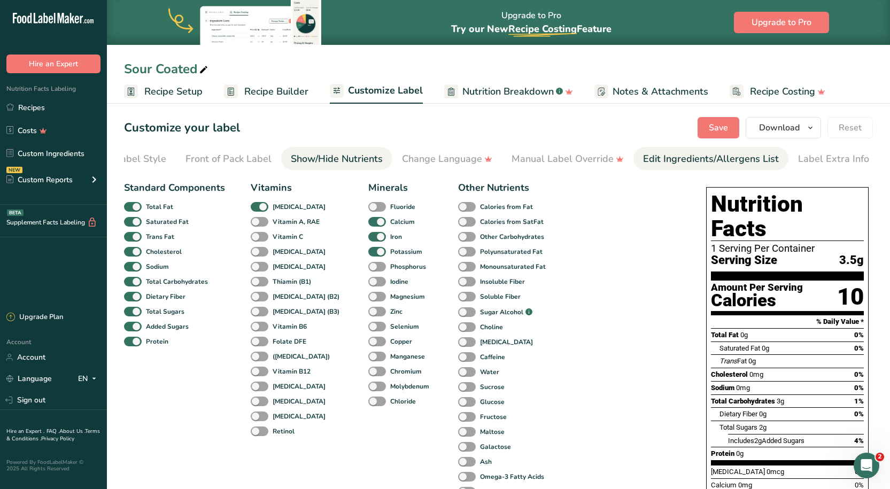
click at [690, 162] on div "Edit Ingredients/Allergens List" at bounding box center [711, 159] width 136 height 14
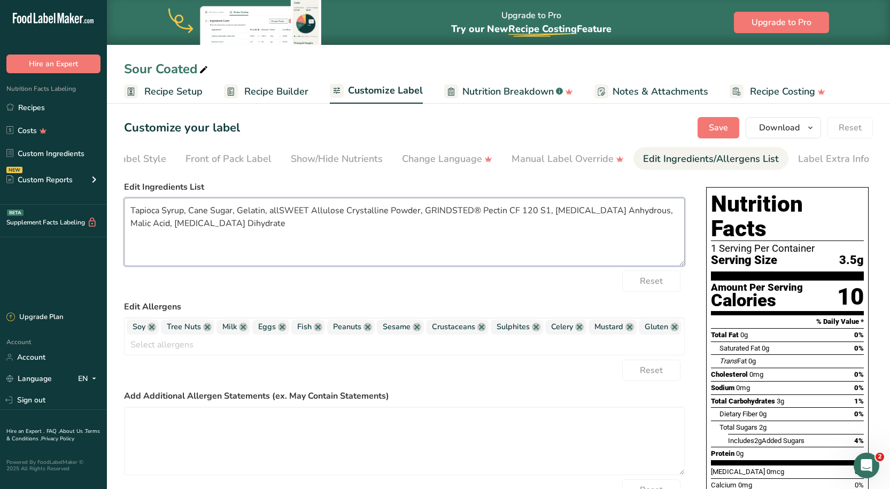
drag, startPoint x: 331, startPoint y: 228, endPoint x: 118, endPoint y: 209, distance: 213.8
click at [118, 209] on section "Customize your label Save Download Choose what to show on your downloaded label…" at bounding box center [498, 377] width 783 height 555
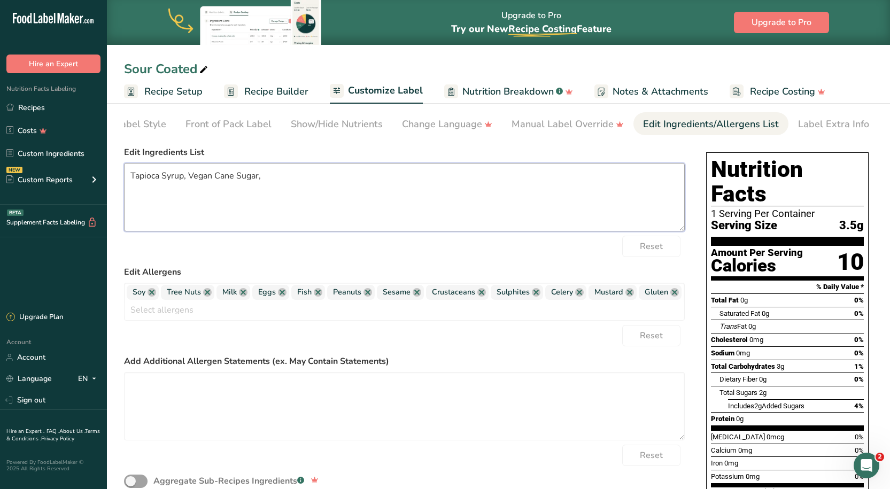
scroll to position [53, 0]
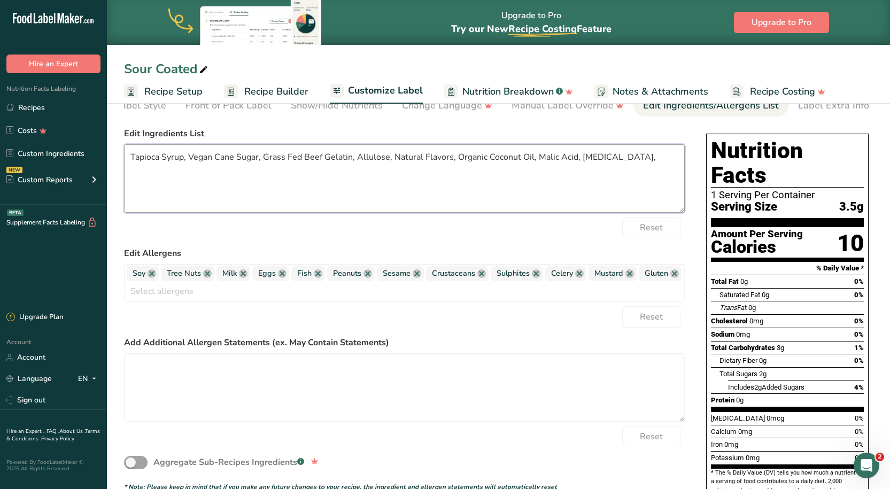
click at [356, 162] on textarea "Tapioca Syrup, Vegan Cane Sugar, Grass Fed Beef Gelatin, Allulose, Natural Flav…" at bounding box center [404, 178] width 561 height 68
click at [663, 160] on textarea "Tapioca Syrup, Vegan Cane Sugar, Grass Fed Beef Gelatin, Water, Allulose, Natur…" at bounding box center [404, 178] width 561 height 68
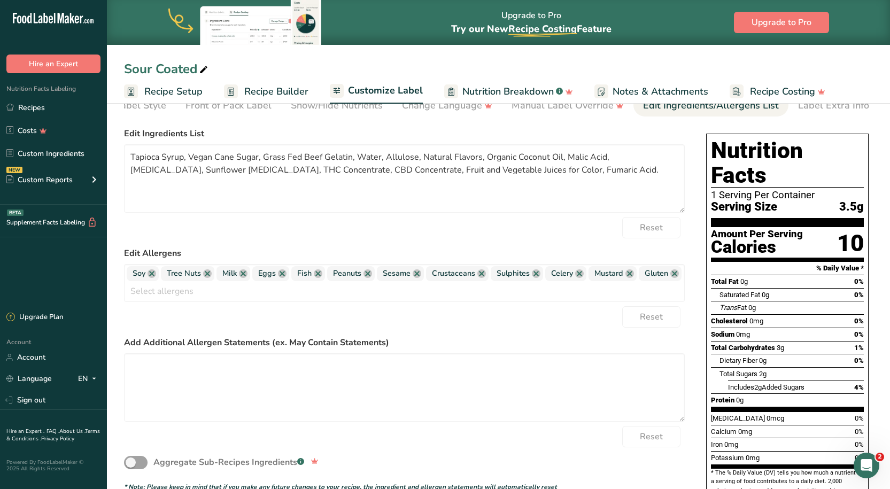
click at [517, 233] on div "Reset" at bounding box center [404, 227] width 561 height 21
click at [152, 278] on link at bounding box center [152, 274] width 9 height 9
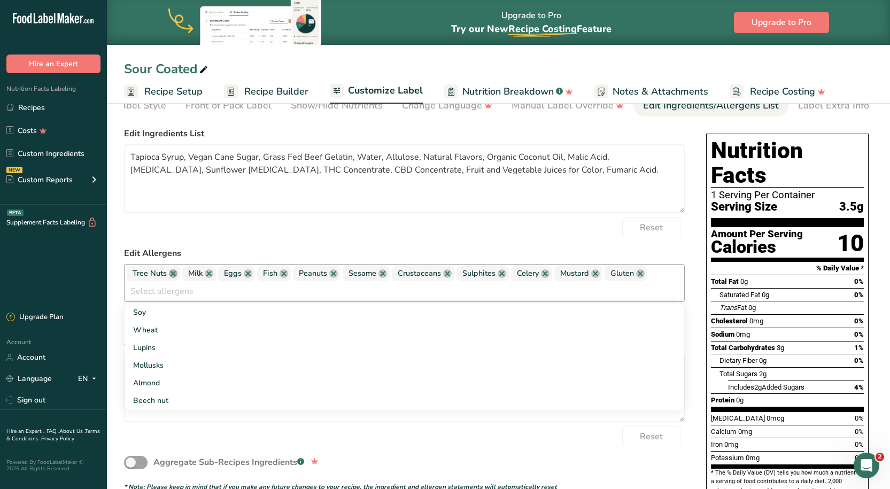
click at [170, 278] on link at bounding box center [173, 274] width 9 height 9
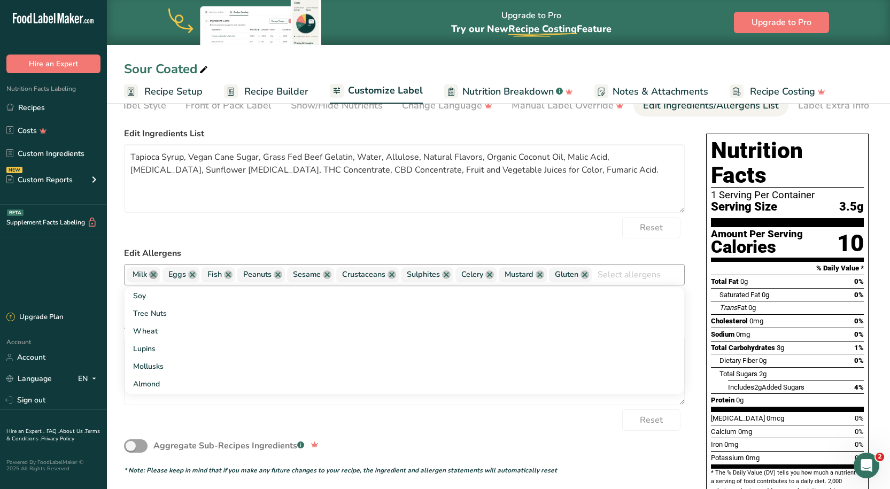
click at [153, 276] on link at bounding box center [153, 275] width 9 height 9
click at [153, 276] on link at bounding box center [156, 275] width 9 height 9
click at [154, 277] on link at bounding box center [153, 275] width 9 height 9
click at [163, 279] on link at bounding box center [167, 275] width 9 height 9
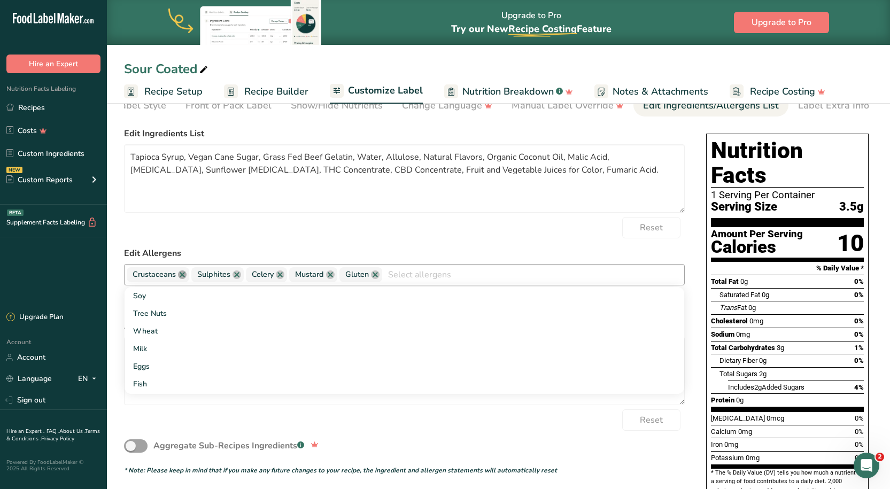
click at [179, 276] on link at bounding box center [182, 275] width 9 height 9
click at [175, 279] on link at bounding box center [172, 275] width 9 height 9
click at [159, 278] on link at bounding box center [161, 275] width 9 height 9
click at [166, 278] on link at bounding box center [168, 275] width 9 height 9
click at [166, 278] on link at bounding box center [162, 275] width 9 height 9
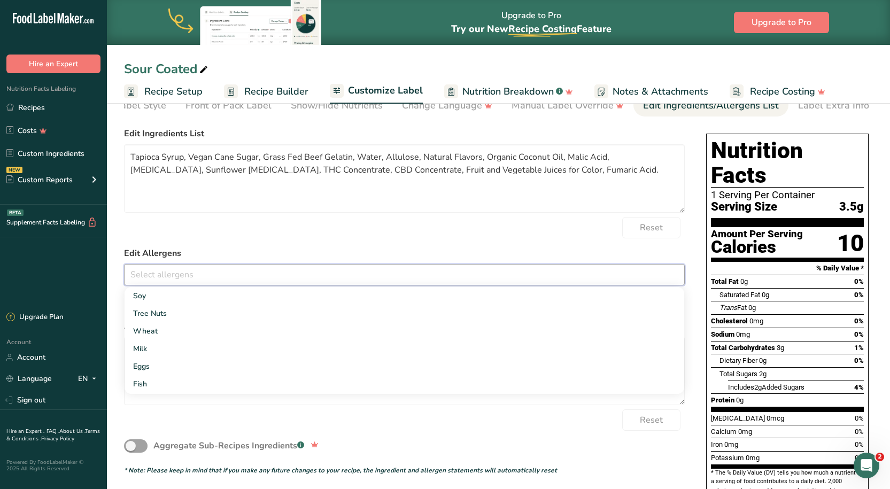
click at [417, 255] on label "Edit Allergens" at bounding box center [404, 253] width 561 height 13
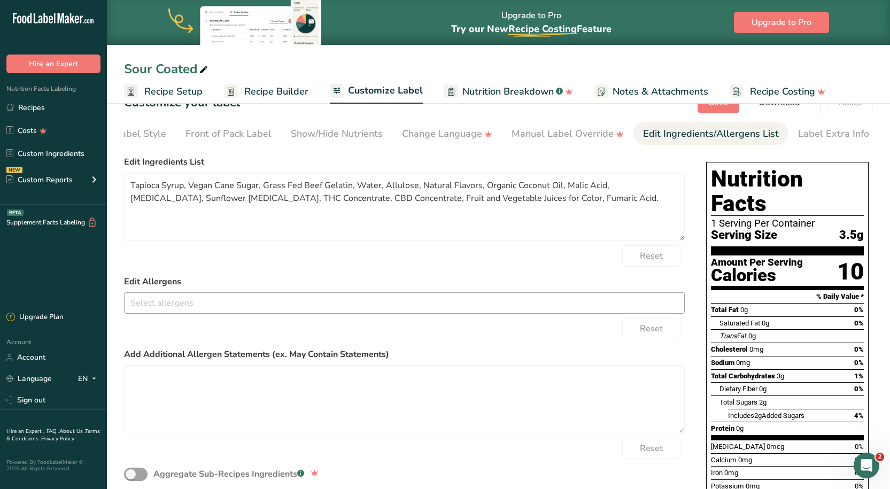
scroll to position [0, 0]
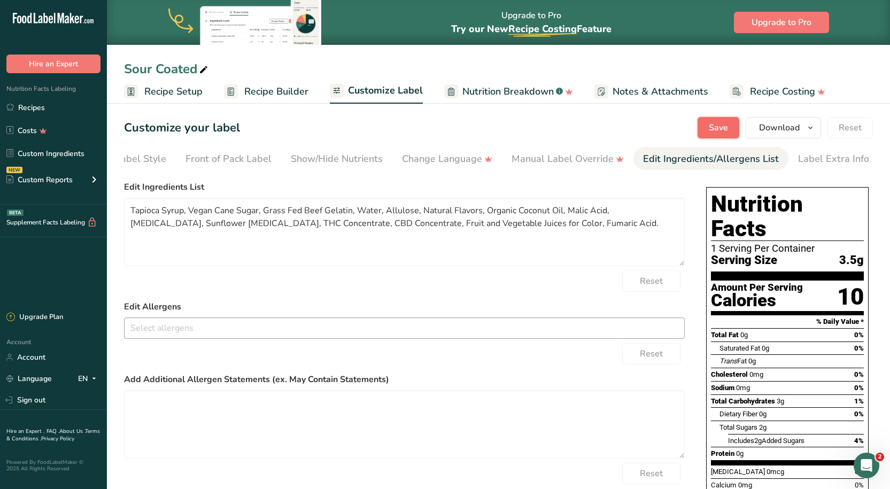
click at [720, 124] on span "Save" at bounding box center [718, 127] width 19 height 13
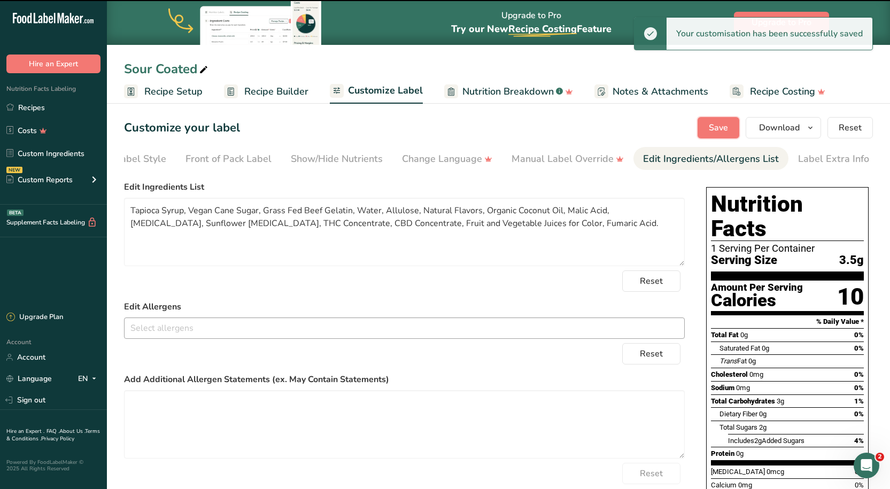
type textarea "Tapioca Syrup, Vegan Cane Sugar, Grass Fed Beef Gelatin, Water, Allulose, Natur…"
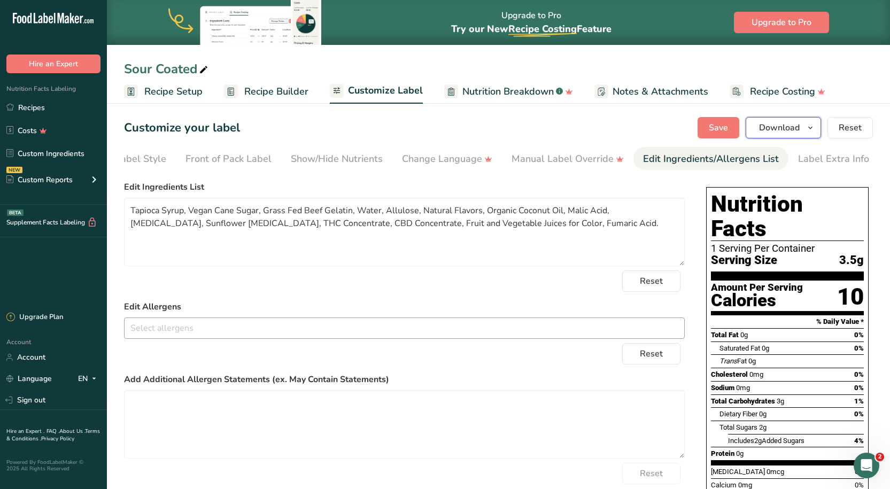
click at [786, 136] on button "Download" at bounding box center [783, 127] width 75 height 21
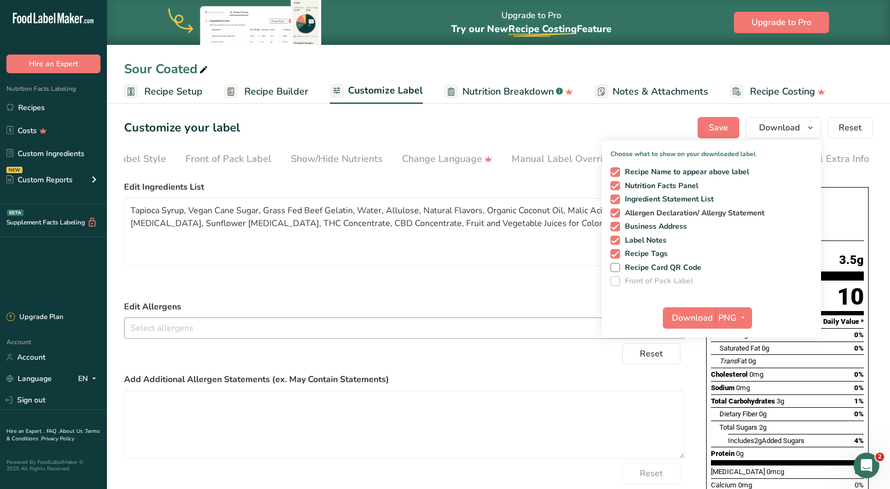
click at [615, 209] on span at bounding box center [616, 214] width 10 height 10
click at [615, 210] on input "Allergen Declaration/ Allergy Statement" at bounding box center [614, 213] width 7 height 7
checkbox input "false"
click at [614, 220] on div "Recipe Name to appear above label Nutrition Facts Panel Ingredient Statement Li…" at bounding box center [711, 224] width 219 height 123
click at [614, 229] on span at bounding box center [616, 227] width 10 height 10
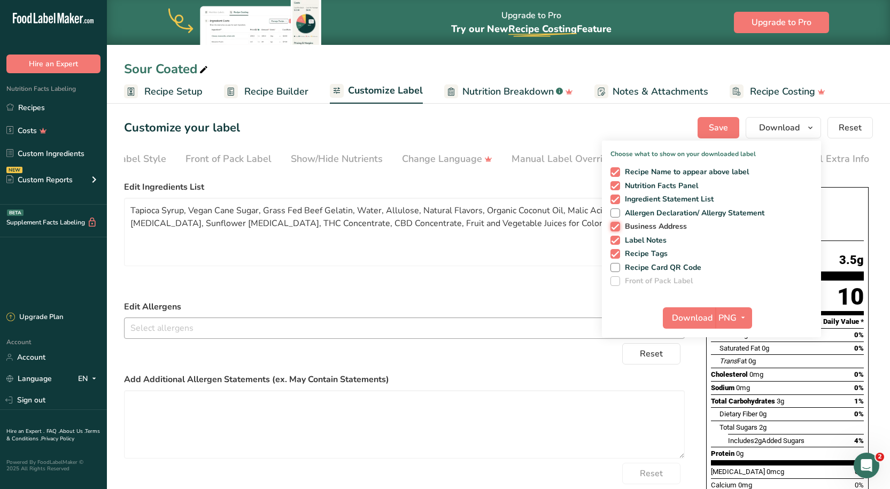
click at [614, 229] on input "Business Address" at bounding box center [614, 226] width 7 height 7
checkbox input "false"
click at [613, 238] on span at bounding box center [616, 241] width 10 height 10
click at [613, 238] on input "Label Notes" at bounding box center [614, 240] width 7 height 7
checkbox input "false"
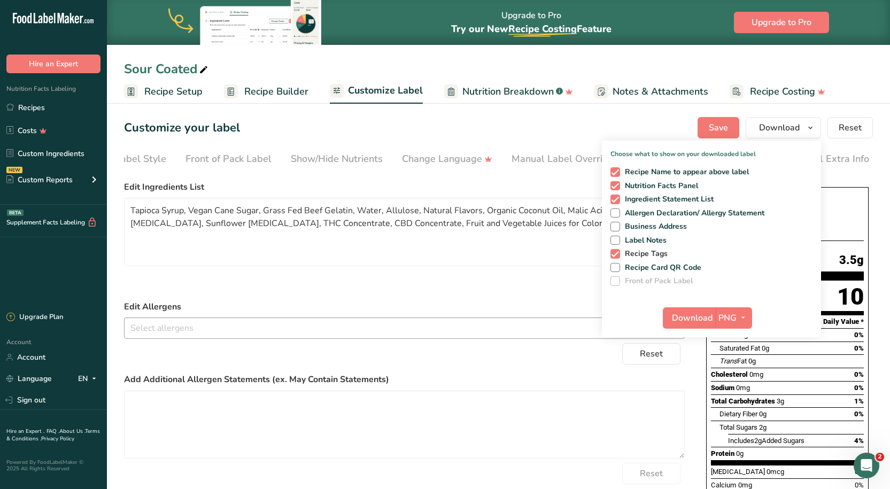
click at [615, 251] on span at bounding box center [616, 254] width 10 height 10
click at [615, 251] on input "Recipe Tags" at bounding box center [614, 253] width 7 height 7
checkbox input "false"
click at [727, 321] on span "PNG" at bounding box center [728, 318] width 18 height 13
click at [731, 393] on link "PDF" at bounding box center [735, 393] width 34 height 18
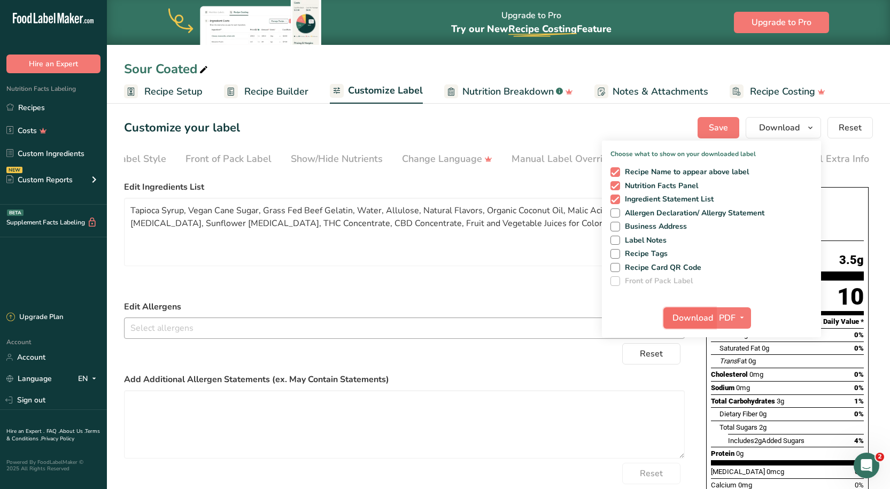
click at [696, 312] on span "Download" at bounding box center [693, 318] width 41 height 13
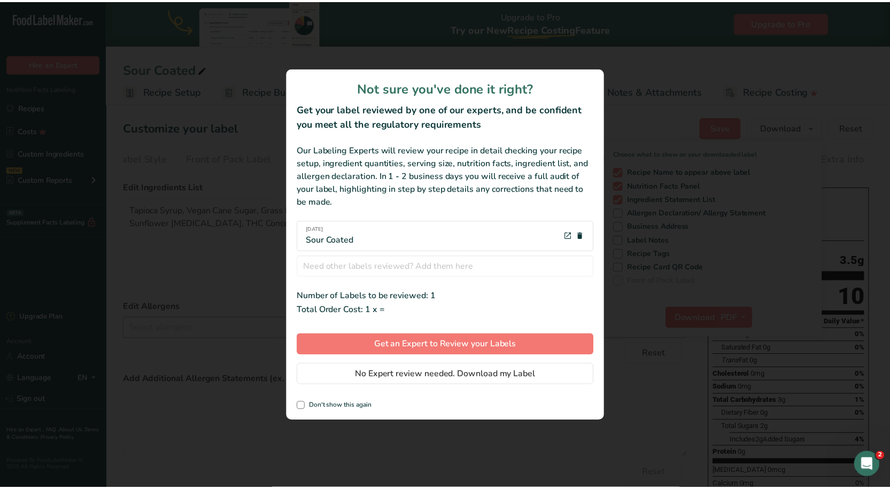
scroll to position [0, 45]
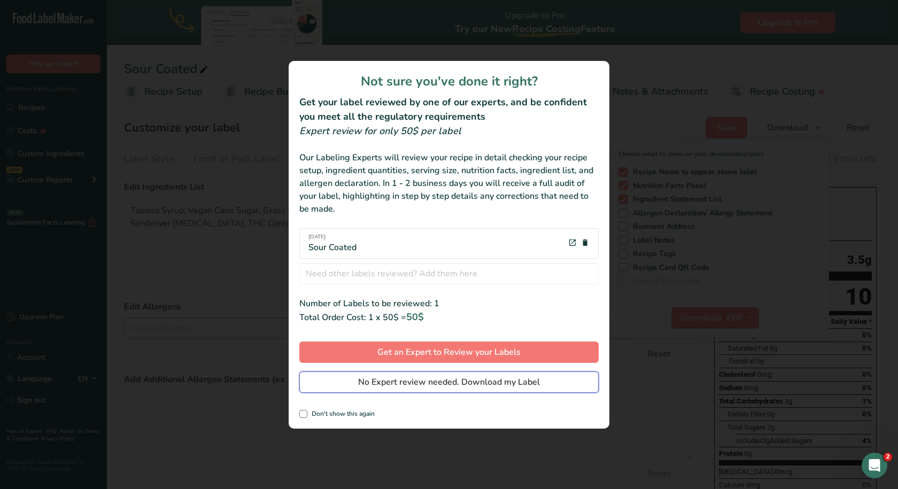
click at [428, 374] on button "No Expert review needed. Download my Label" at bounding box center [448, 382] width 299 height 21
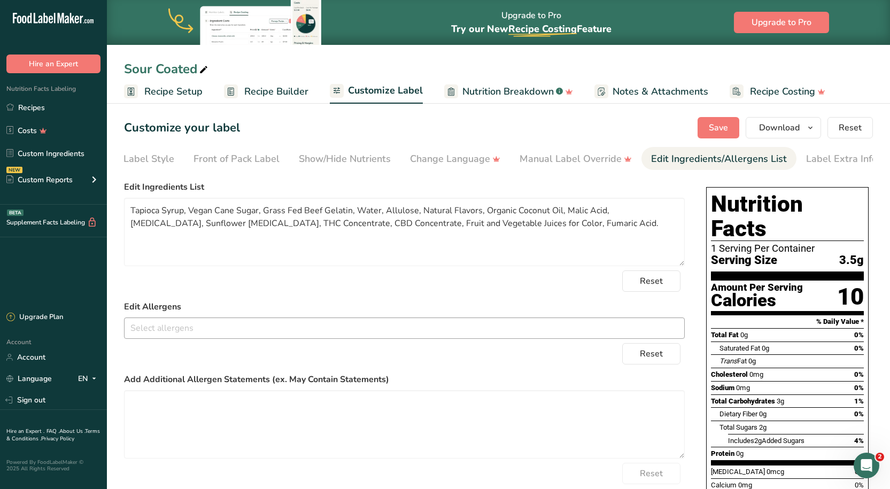
click at [203, 72] on icon at bounding box center [204, 70] width 10 height 15
click at [152, 67] on input "Sour Coated" at bounding box center [498, 68] width 749 height 19
type input "Spicy Coated"
click at [543, 229] on textarea "Tapioca Syrup, Vegan Cane Sugar, Grass Fed Beef Gelatin, Water, Allulose, Natur…" at bounding box center [404, 232] width 561 height 68
click at [710, 134] on button "Save" at bounding box center [719, 127] width 42 height 21
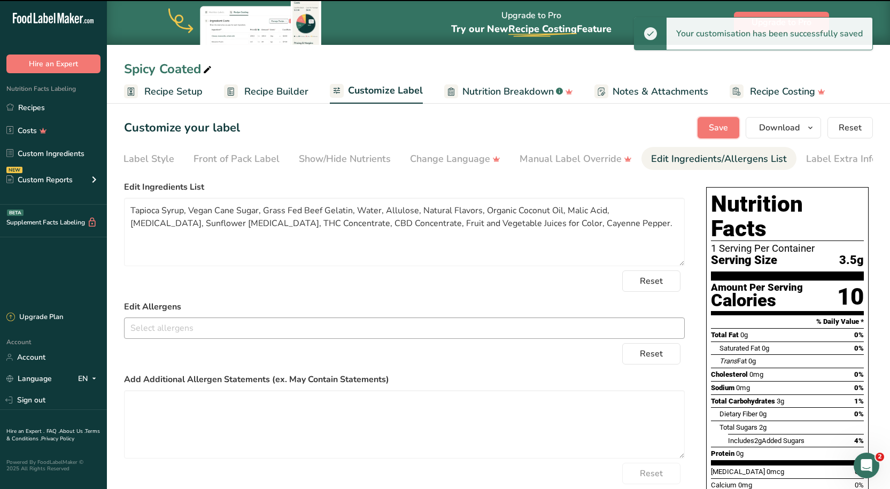
type textarea "Tapioca Syrup, Vegan Cane Sugar, Grass Fed Beef Gelatin, Water, Allulose, Natur…"
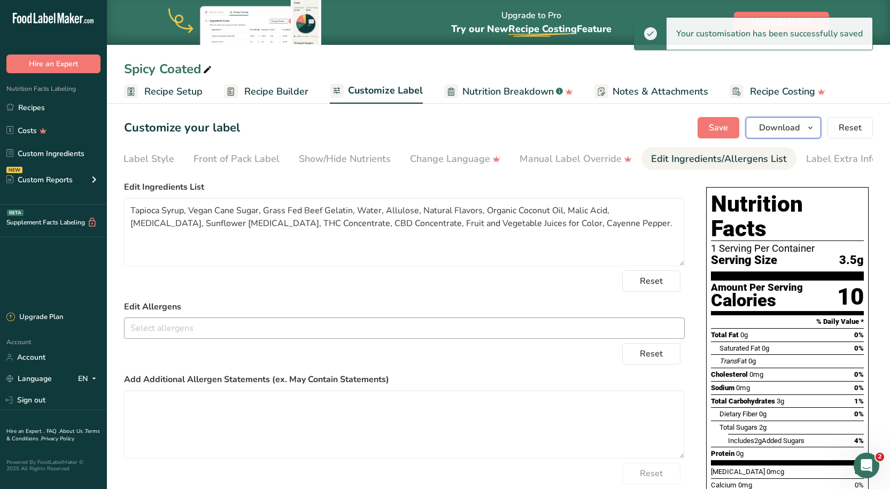
click at [777, 128] on span "Download" at bounding box center [779, 127] width 41 height 13
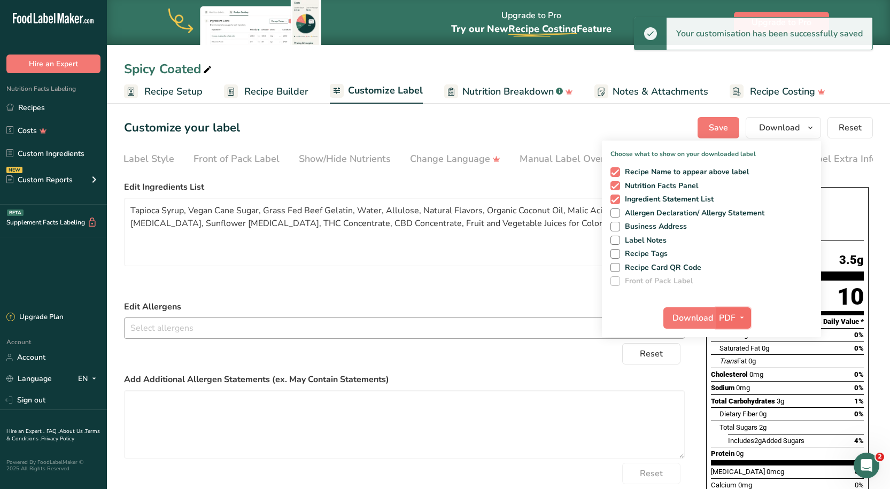
click at [725, 313] on span "PDF" at bounding box center [727, 318] width 17 height 13
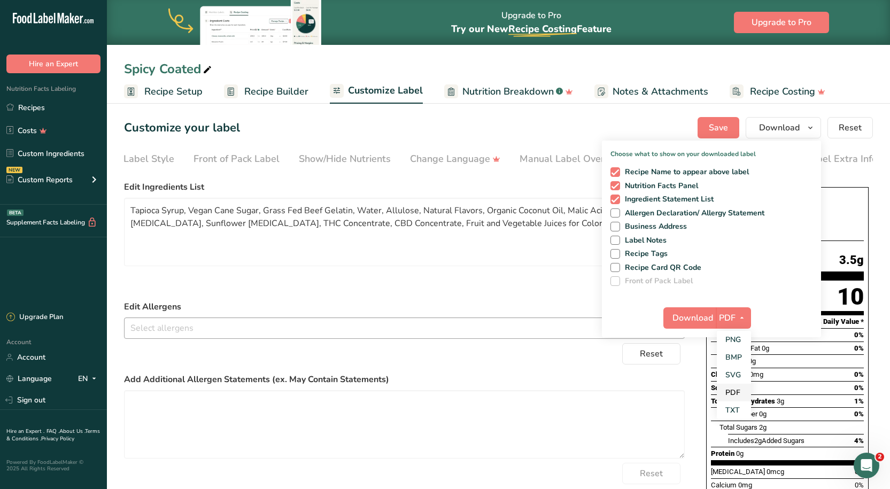
click at [732, 397] on link "PDF" at bounding box center [734, 393] width 34 height 18
click at [700, 315] on span "Download" at bounding box center [693, 318] width 41 height 13
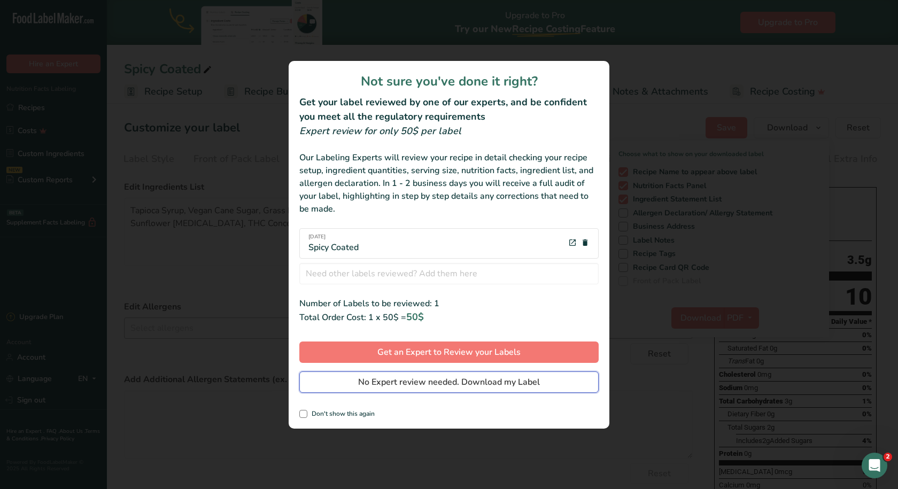
click at [475, 390] on button "No Expert review needed. Download my Label" at bounding box center [448, 382] width 299 height 21
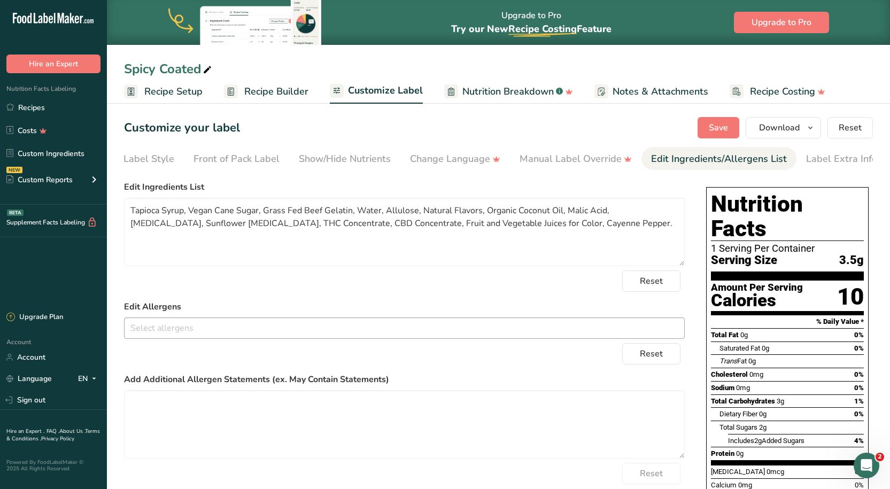
click at [603, 281] on div "Reset" at bounding box center [404, 281] width 561 height 21
click at [210, 69] on icon at bounding box center [208, 70] width 10 height 15
click at [156, 69] on input "Spicy Coated" at bounding box center [498, 68] width 749 height 19
click at [257, 68] on input "Sugar Coated" at bounding box center [498, 68] width 749 height 19
type input "Sugar Coated"
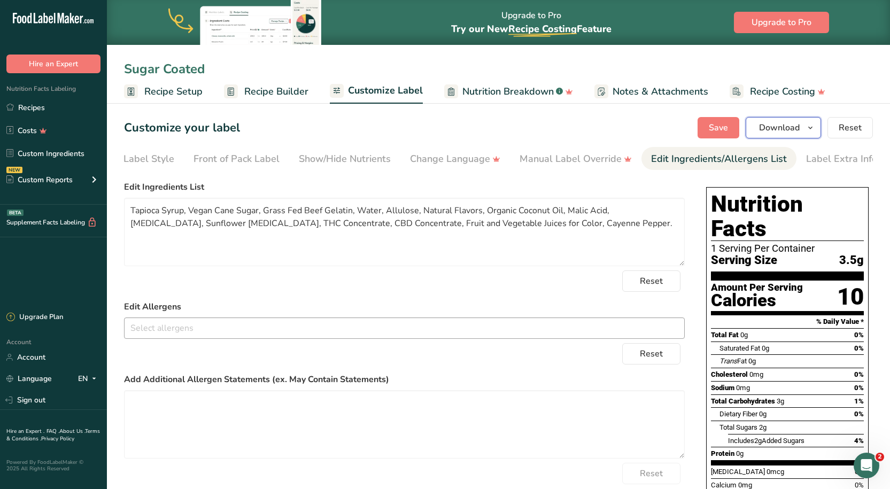
click at [783, 131] on span "Download" at bounding box center [779, 127] width 41 height 13
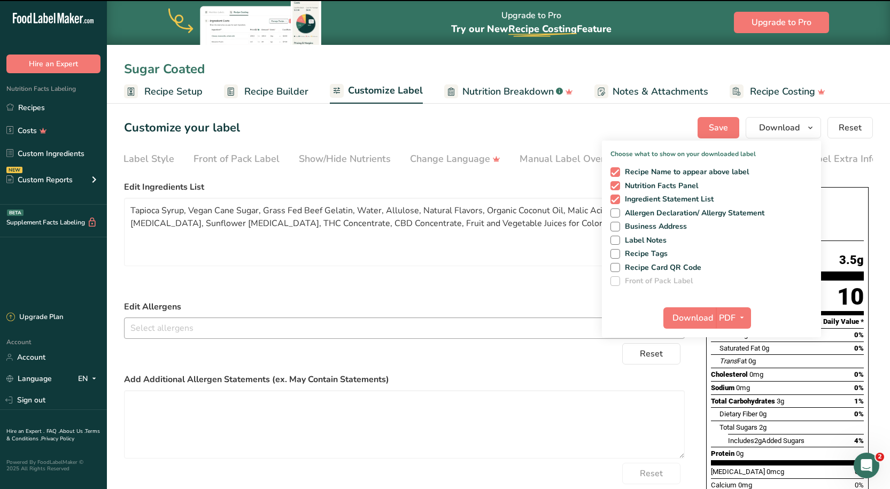
click at [518, 298] on form "Edit Ingredients List Tapioca Syrup, Vegan Cane Sugar, Grass Fed Beef Gelatin, …" at bounding box center [404, 355] width 561 height 348
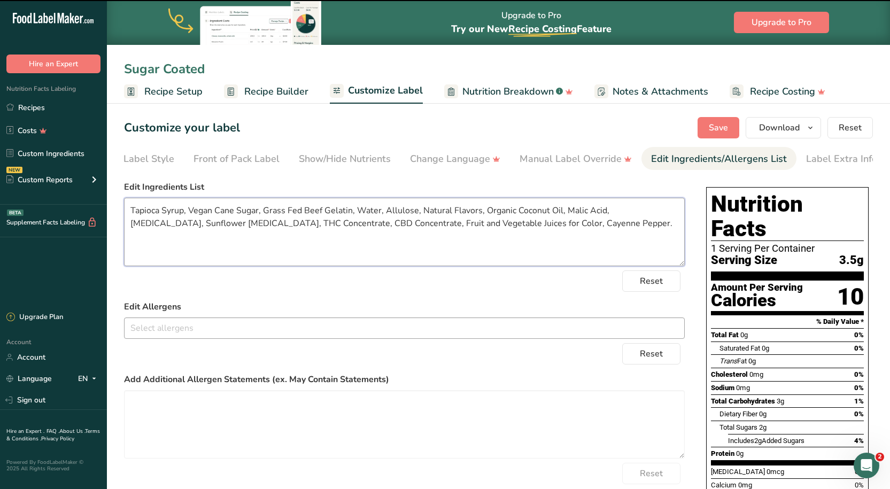
click at [556, 227] on textarea "Tapioca Syrup, Vegan Cane Sugar, Grass Fed Beef Gelatin, Water, Allulose, Natur…" at bounding box center [404, 232] width 561 height 68
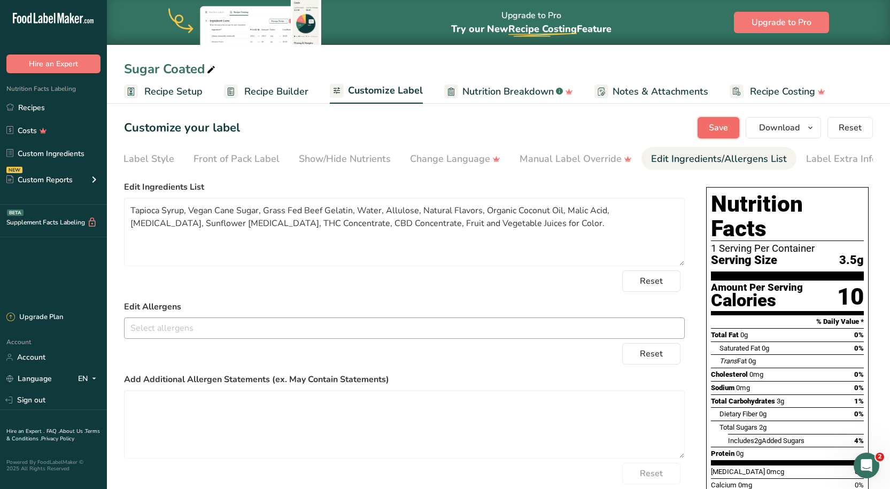
click at [733, 119] on button "Save" at bounding box center [719, 127] width 42 height 21
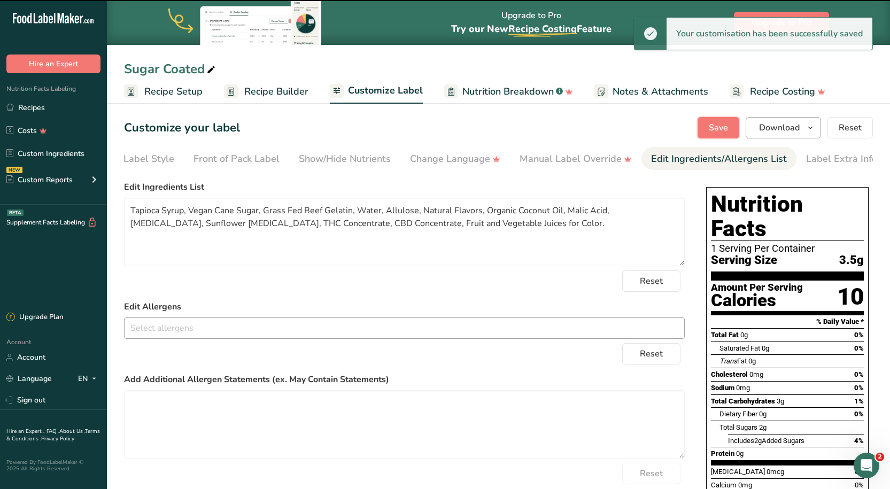
type textarea "Tapioca Syrup, Vegan Cane Sugar, Grass Fed Beef Gelatin, Water, Allulose, Natur…"
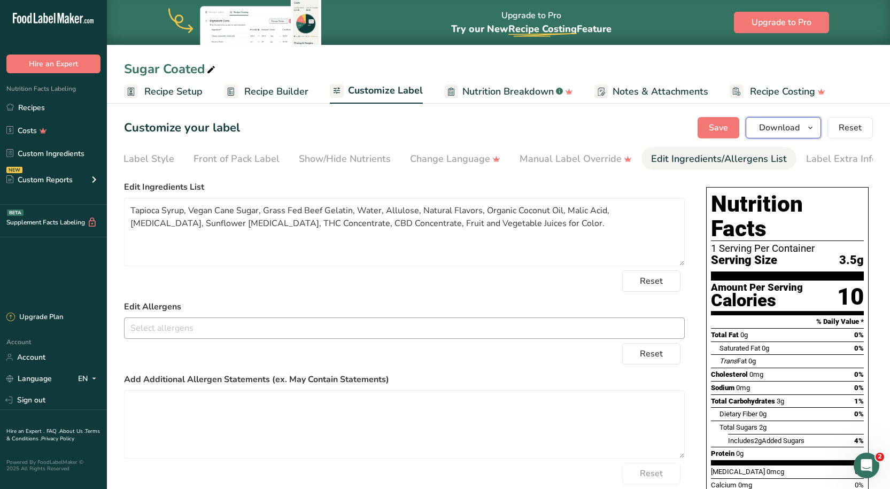
click at [793, 127] on span "Download" at bounding box center [779, 127] width 41 height 13
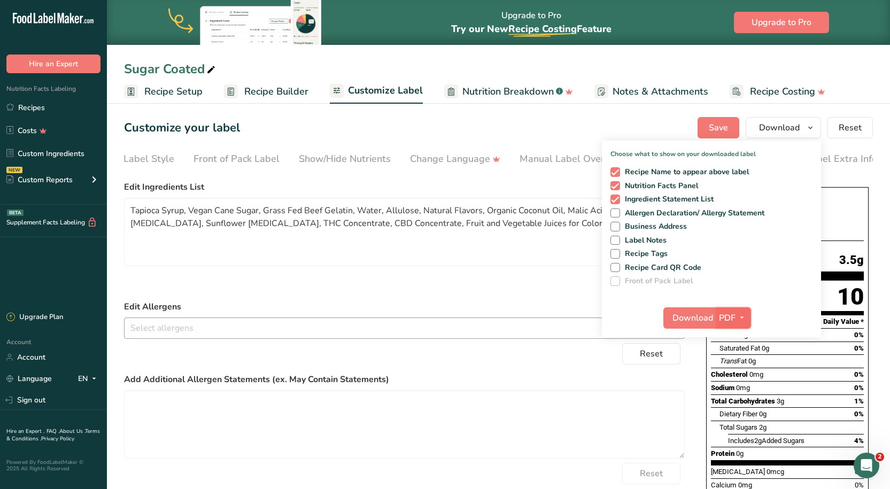
click at [735, 313] on span "PDF" at bounding box center [727, 318] width 17 height 13
click at [733, 396] on link "PDF" at bounding box center [734, 393] width 34 height 18
click at [705, 318] on span "Download" at bounding box center [693, 318] width 41 height 13
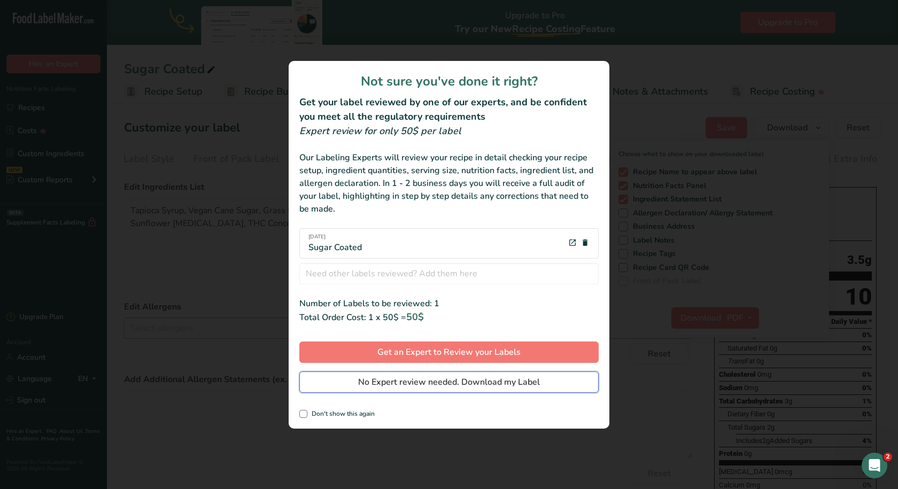
click at [444, 376] on span "No Expert review needed. Download my Label" at bounding box center [449, 382] width 182 height 13
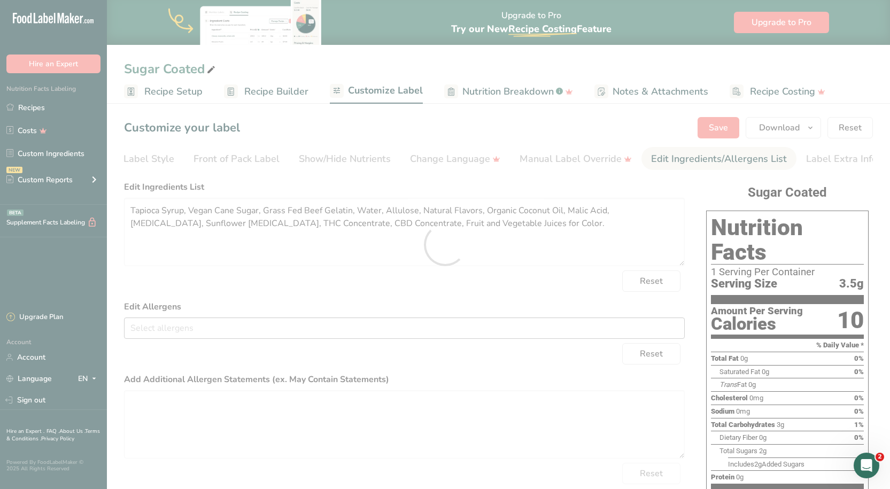
scroll to position [0, 0]
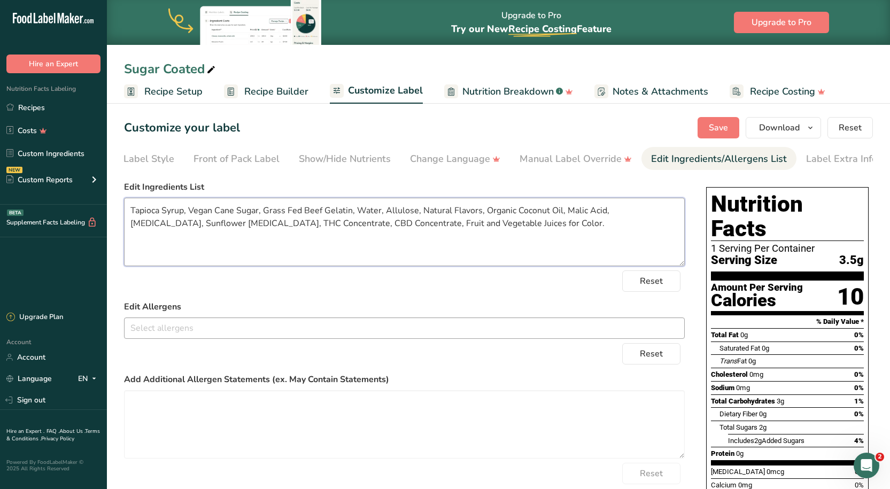
click at [491, 226] on textarea "Tapioca Syrup, Vegan Cane Sugar, Grass Fed Beef Gelatin, Water, Allulose, Natur…" at bounding box center [404, 232] width 561 height 68
click at [158, 73] on div "Sugar Coated" at bounding box center [171, 68] width 94 height 19
click at [158, 72] on input "Sugar Coated" at bounding box center [498, 68] width 749 height 19
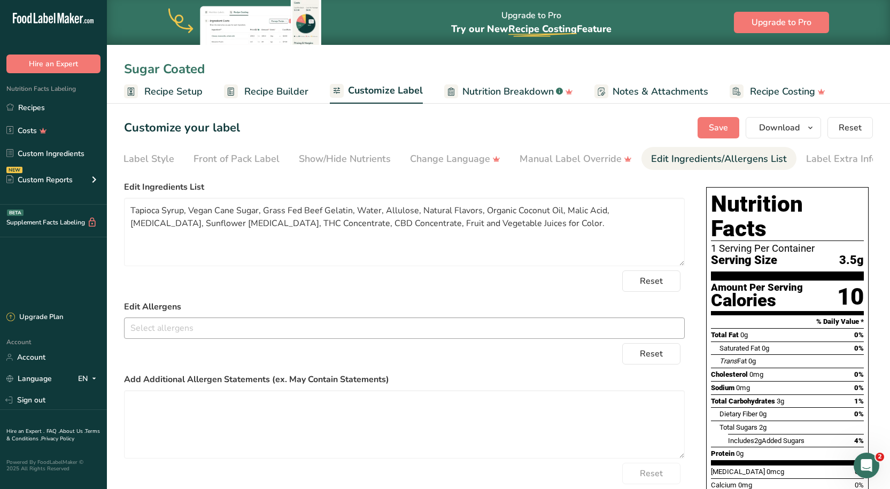
click at [158, 72] on input "Sugar Coated" at bounding box center [498, 68] width 749 height 19
click at [159, 65] on input "Sugar Coated" at bounding box center [498, 68] width 749 height 19
type input "Nerds Coated"
click at [547, 225] on textarea "Tapioca Syrup, Vegan Cane Sugar, Grass Fed Beef Gelatin, Water, Allulose, Natur…" at bounding box center [404, 232] width 561 height 68
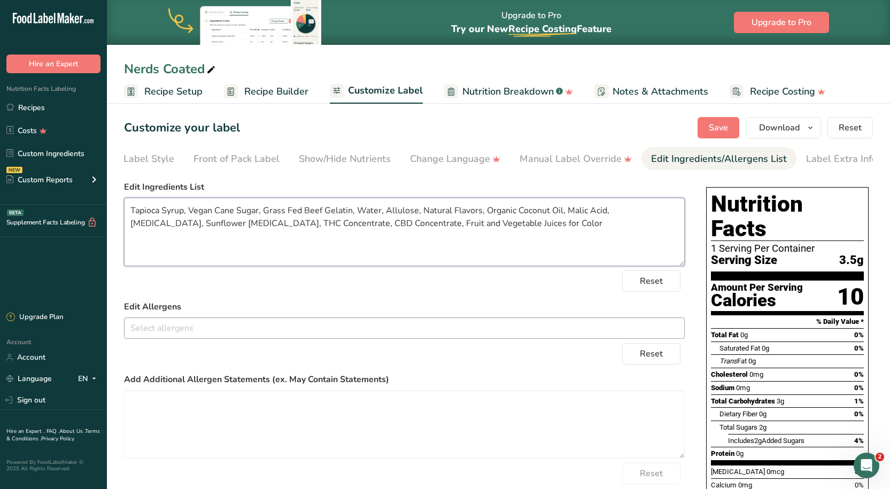
type textarea "Tapioca Syrup, Vegan Cane Sugar, Grass Fed Beef Gelatin, Water, Allulose, Natur…"
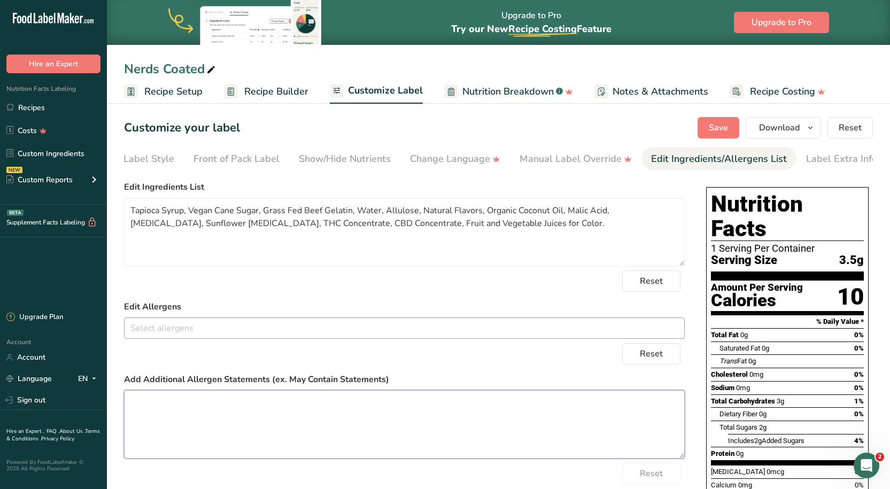
click at [163, 412] on textarea at bounding box center [404, 424] width 561 height 68
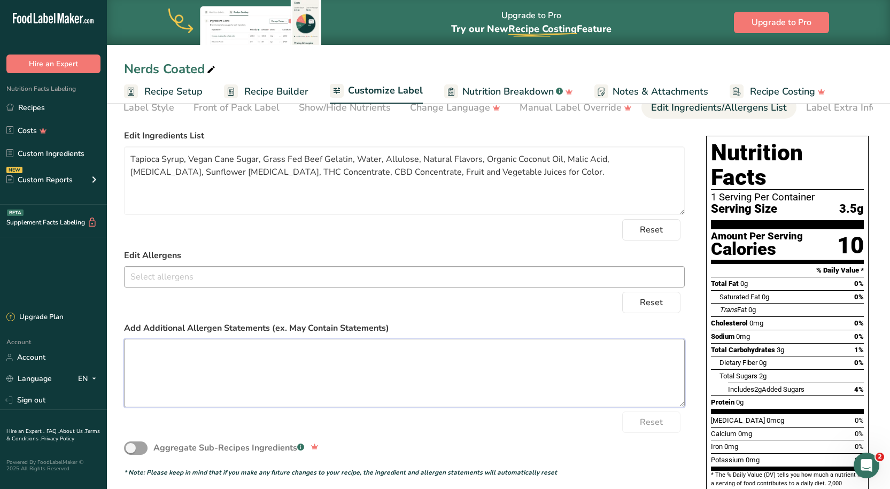
scroll to position [107, 0]
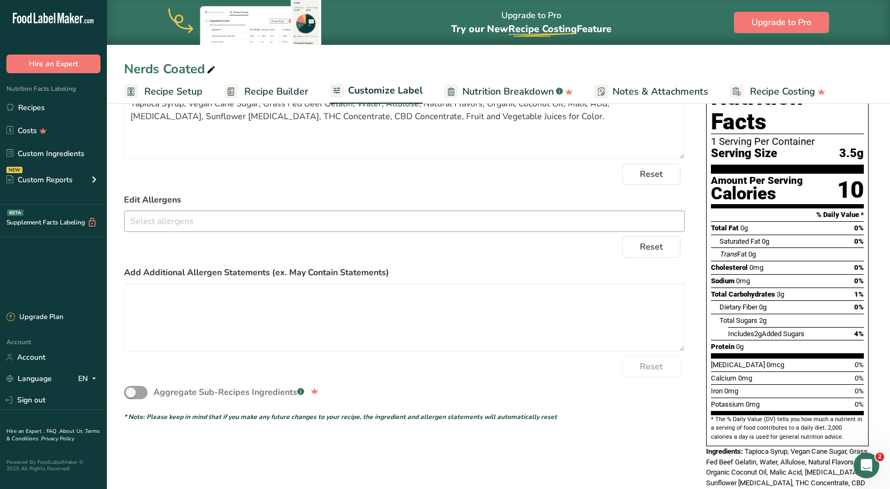
click at [493, 256] on div "Reset" at bounding box center [404, 246] width 561 height 21
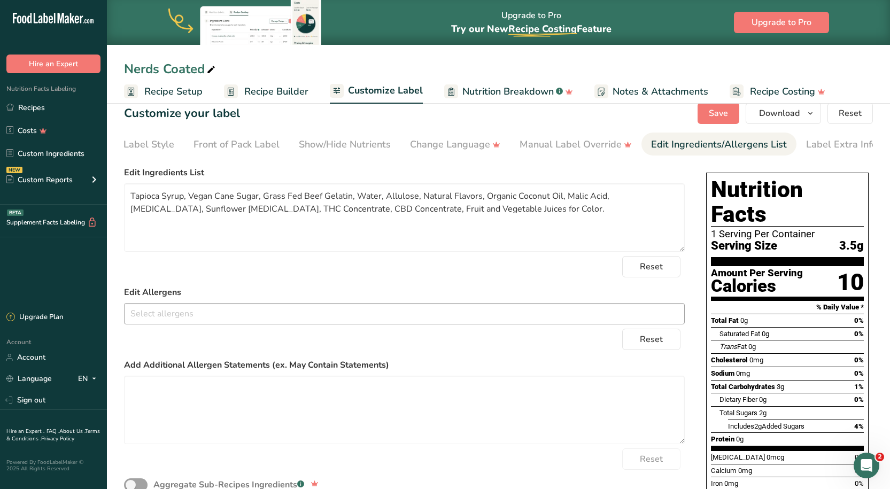
scroll to position [0, 0]
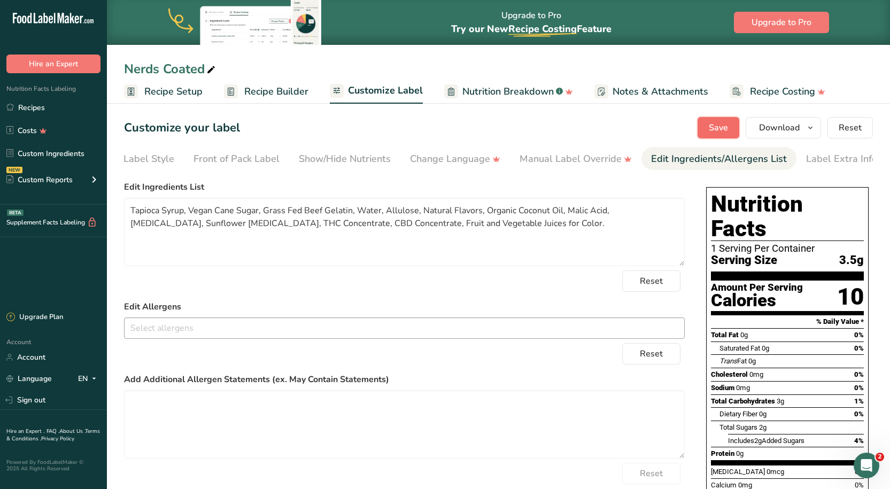
click at [715, 126] on span "Save" at bounding box center [718, 127] width 19 height 13
click at [844, 167] on link "Label Extra Info" at bounding box center [841, 159] width 71 height 24
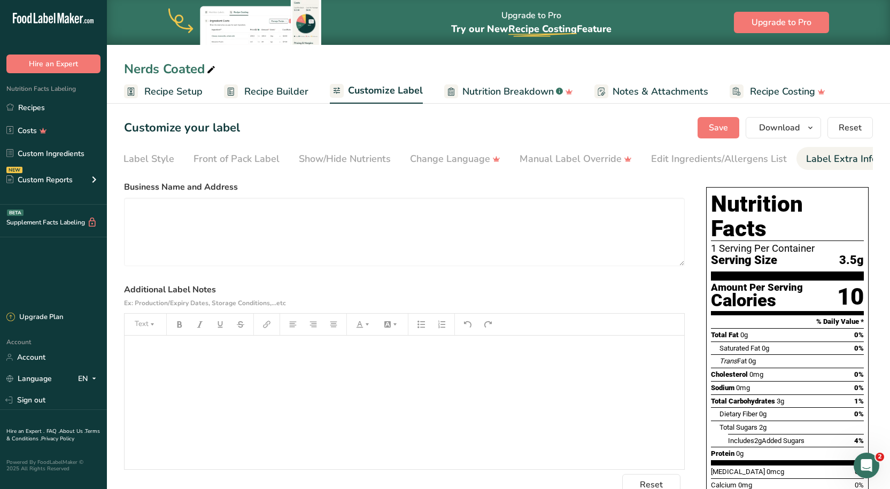
scroll to position [0, 53]
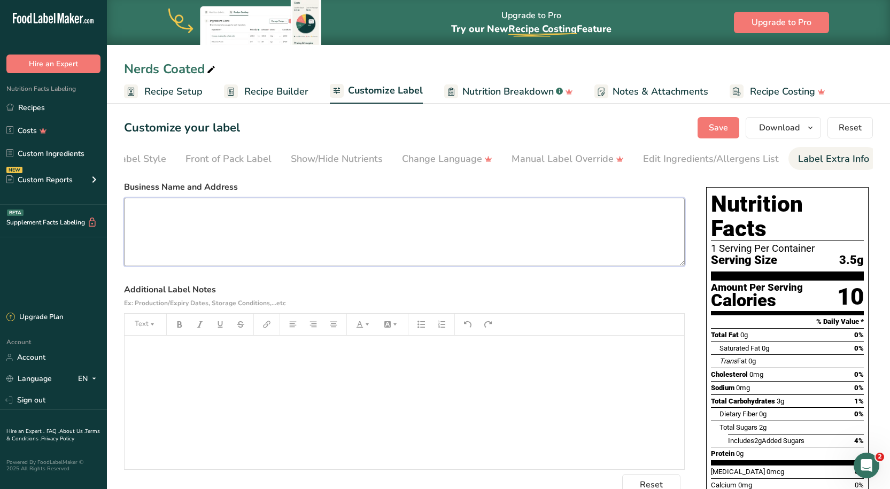
click at [164, 222] on textarea at bounding box center [404, 232] width 561 height 68
click at [157, 333] on button "Text" at bounding box center [145, 324] width 32 height 17
click at [152, 382] on div "﻿" at bounding box center [405, 403] width 560 height 134
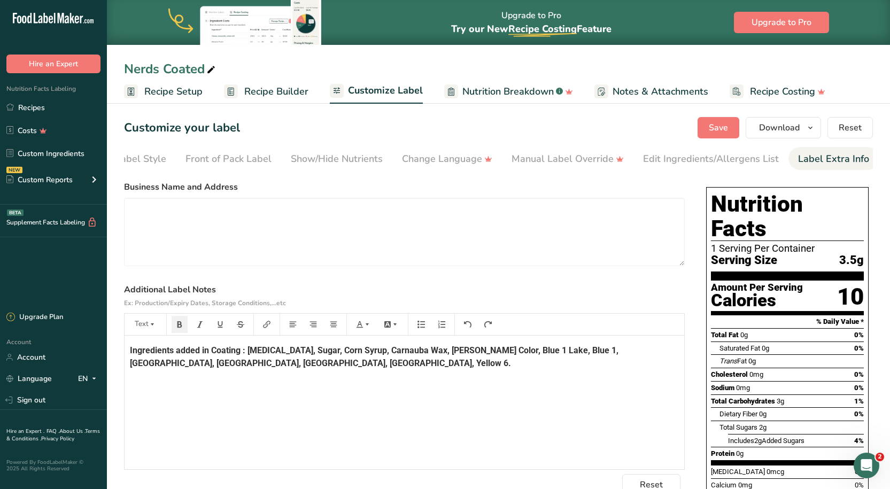
click at [575, 297] on label "Additional Label Notes Ex: Production/Expiry Dates, Storage Conditions,...etc" at bounding box center [404, 296] width 561 height 26
click at [731, 121] on button "Save" at bounding box center [719, 127] width 42 height 21
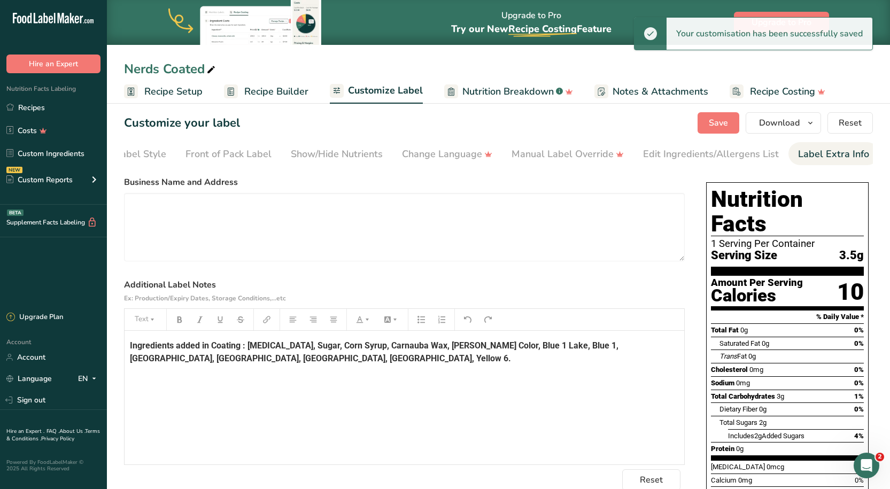
scroll to position [0, 0]
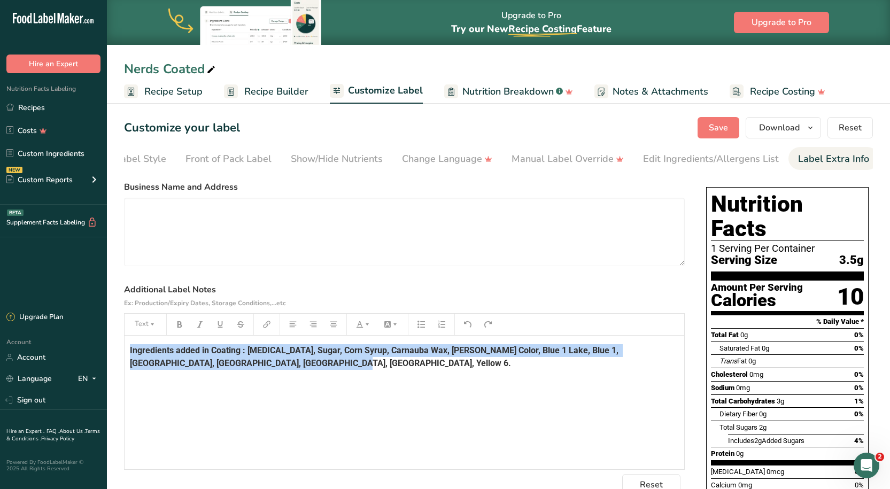
drag, startPoint x: 282, startPoint y: 377, endPoint x: 127, endPoint y: 346, distance: 157.5
click at [127, 346] on div "Ingredients added in Coating : [MEDICAL_DATA], Sugar, Corn Syrup, Carnauba Wax,…" at bounding box center [405, 403] width 560 height 134
drag, startPoint x: 170, startPoint y: 358, endPoint x: 268, endPoint y: 427, distance: 120.2
click at [269, 431] on div "Ingredients added in Coating : [MEDICAL_DATA], Sugar, Corn Syrup, Carnauba Wax,…" at bounding box center [405, 403] width 560 height 134
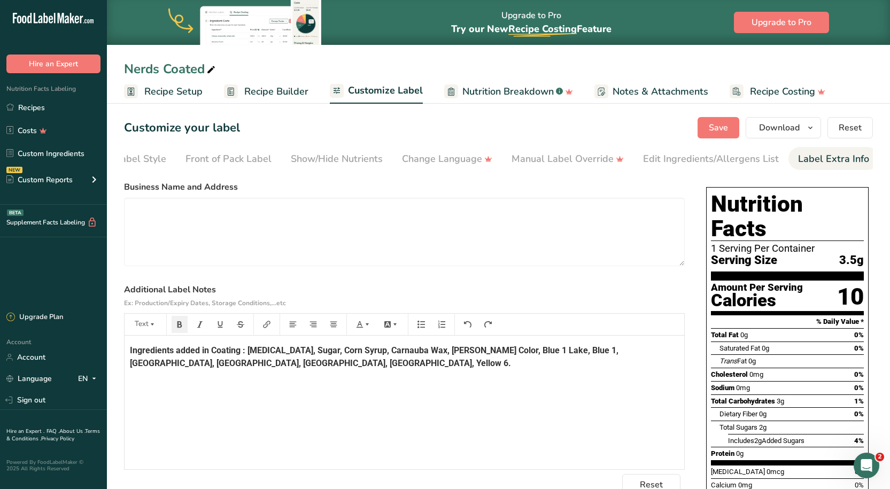
drag, startPoint x: 272, startPoint y: 440, endPoint x: 274, endPoint y: 435, distance: 5.8
click at [272, 440] on div "Ingredients added in Coating : [MEDICAL_DATA], Sugar, Corn Syrup, Carnauba Wax,…" at bounding box center [405, 403] width 560 height 134
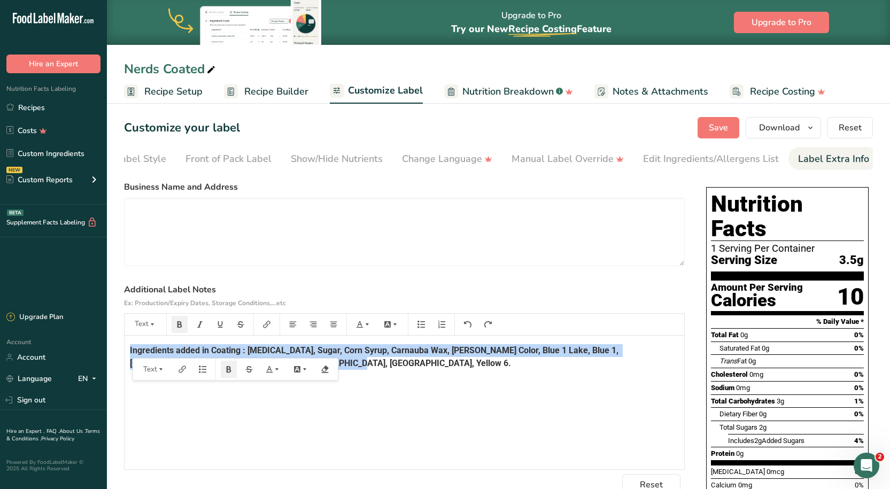
drag, startPoint x: 270, startPoint y: 371, endPoint x: 130, endPoint y: 351, distance: 141.5
click at [130, 351] on p "Ingredients added in Coating : [MEDICAL_DATA], Sugar, Corn Syrup, Carnauba Wax,…" at bounding box center [404, 357] width 549 height 26
click at [232, 373] on icon "button" at bounding box center [228, 369] width 7 height 7
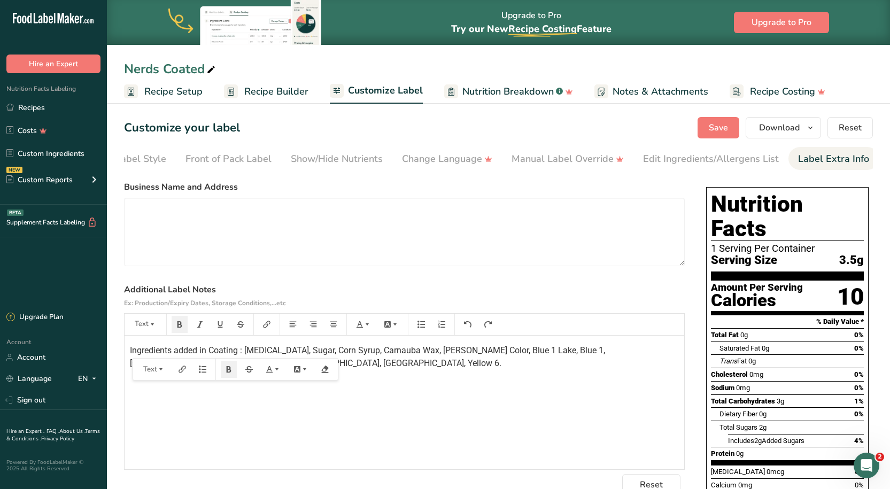
click at [253, 439] on div "Ingredients added in Coating : [MEDICAL_DATA], Sugar, Corn Syrup, Carnauba Wax,…" at bounding box center [405, 403] width 560 height 134
click at [318, 432] on div "Ingredients added in Coating : [MEDICAL_DATA], Sugar, Corn Syrup, Carnauba Wax,…" at bounding box center [405, 403] width 560 height 134
click at [718, 135] on button "Save" at bounding box center [719, 127] width 42 height 21
click at [408, 391] on div "Ingredients added in Coating : [MEDICAL_DATA], Sugar, Corn Syrup, Carnauba Wax,…" at bounding box center [405, 403] width 560 height 134
click at [772, 121] on span "Download" at bounding box center [779, 127] width 41 height 13
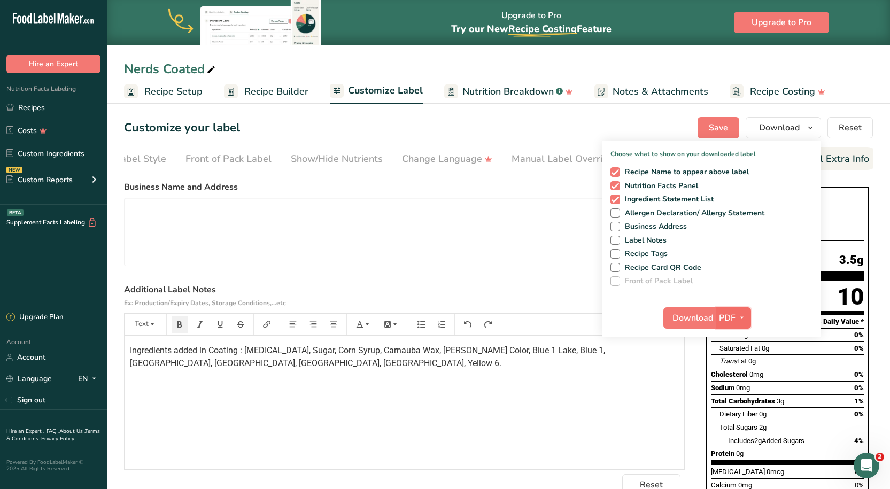
click at [748, 315] on span "button" at bounding box center [742, 318] width 13 height 13
click at [734, 396] on link "PDF" at bounding box center [734, 393] width 34 height 18
click at [688, 315] on span "Download" at bounding box center [693, 318] width 41 height 13
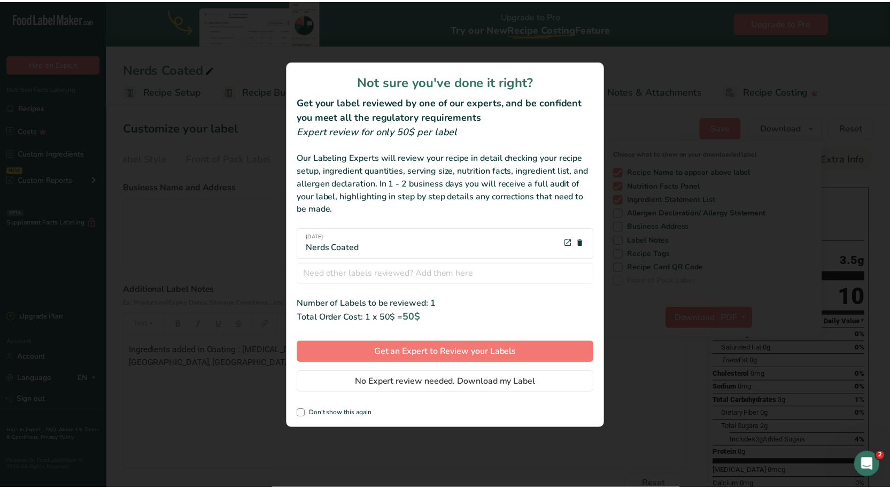
scroll to position [0, 45]
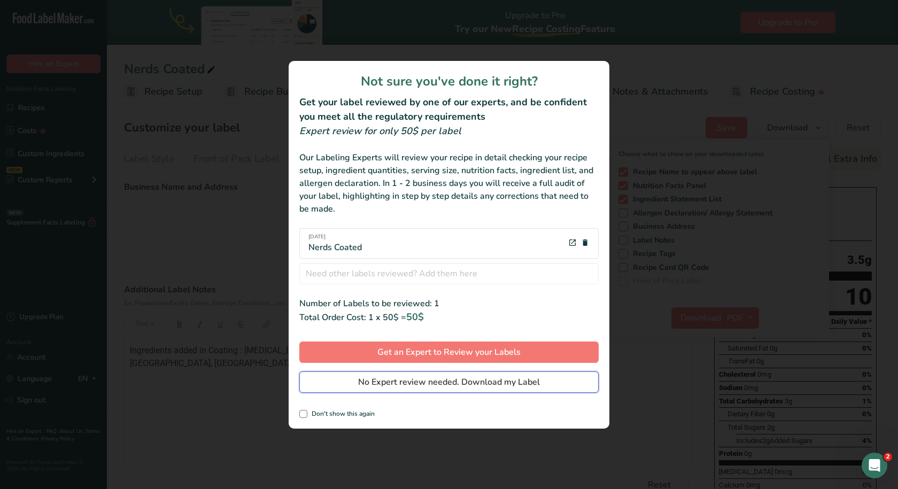
click at [429, 387] on span "No Expert review needed. Download my Label" at bounding box center [449, 382] width 182 height 13
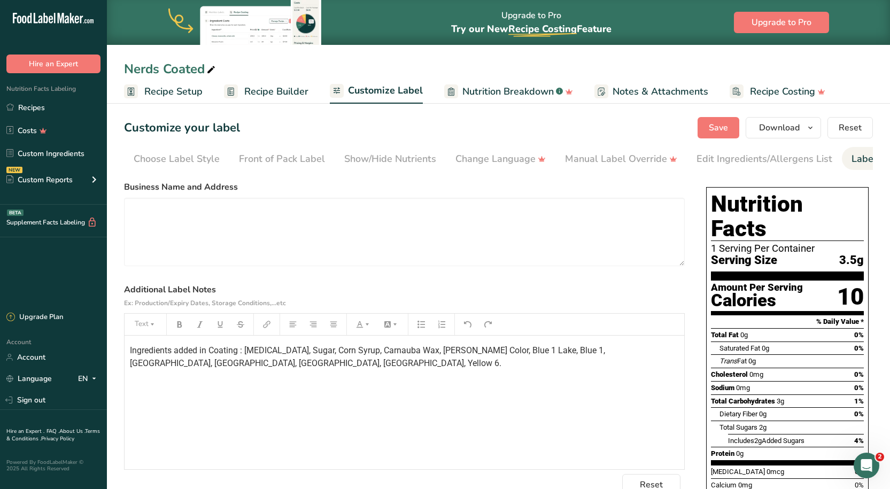
scroll to position [0, 45]
click at [213, 68] on icon at bounding box center [211, 70] width 10 height 15
type input "N"
type input "[PERSON_NAME]"
click at [317, 118] on div "Customize your label Save Download Choose what to show on your downloaded label…" at bounding box center [498, 127] width 749 height 21
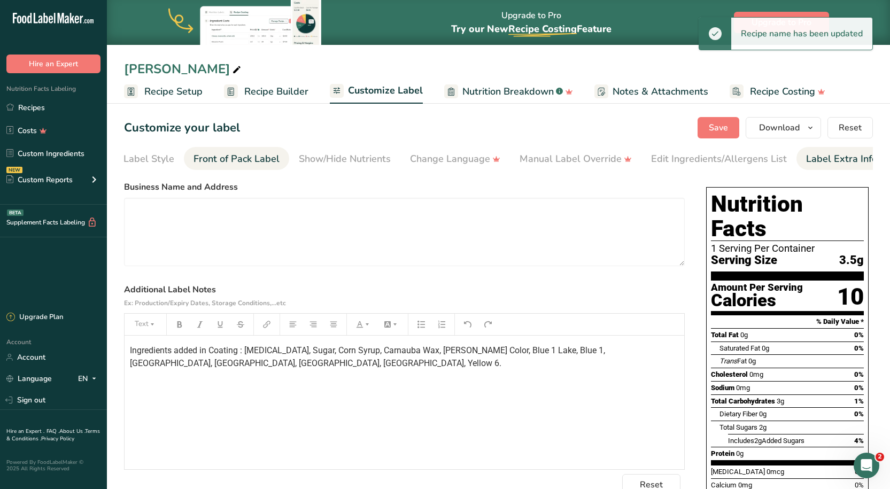
click at [219, 158] on div "Front of Pack Label" at bounding box center [237, 159] width 86 height 14
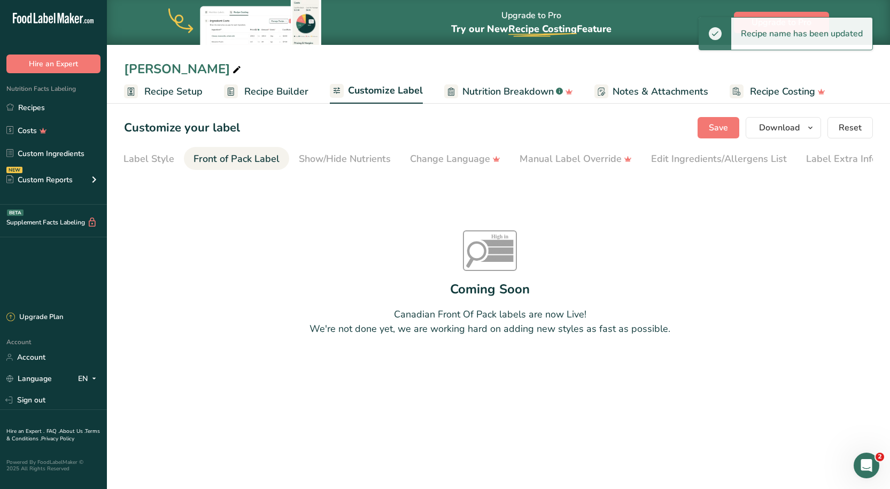
scroll to position [0, 53]
click at [346, 156] on div "Show/Hide Nutrients" at bounding box center [337, 159] width 92 height 14
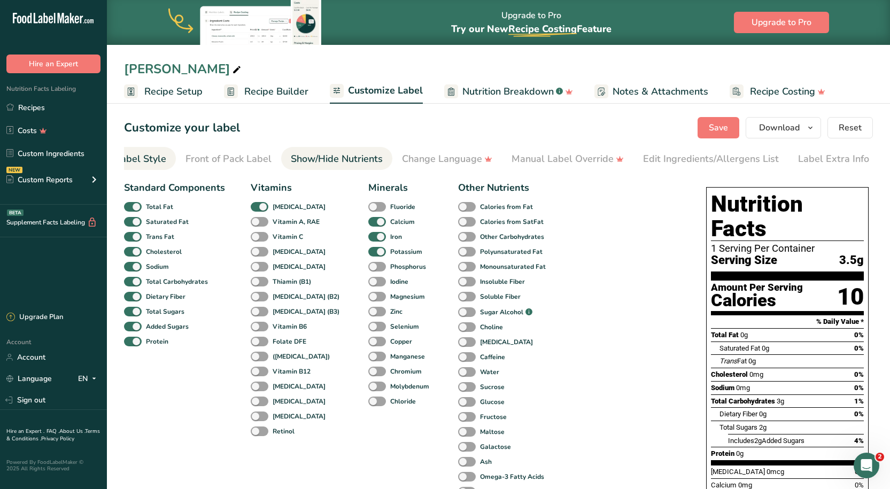
click at [132, 158] on div "Choose Label Style" at bounding box center [123, 159] width 86 height 14
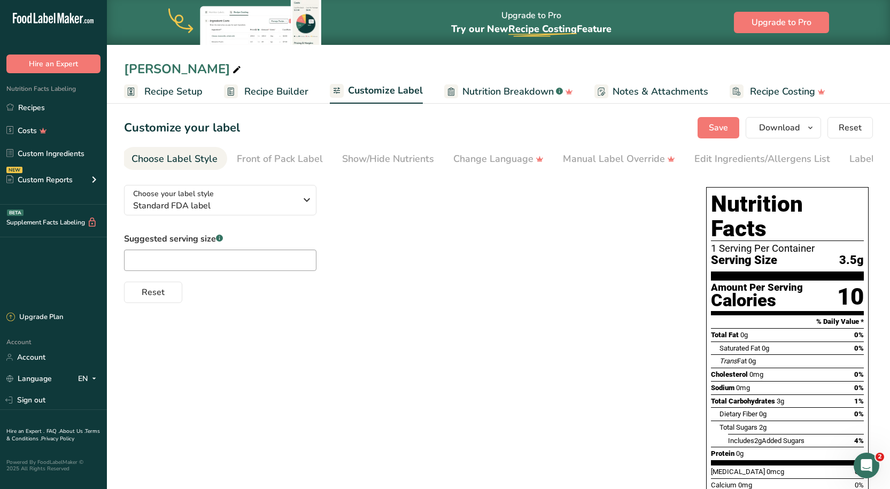
scroll to position [0, 0]
click at [267, 97] on span "Recipe Builder" at bounding box center [276, 91] width 64 height 14
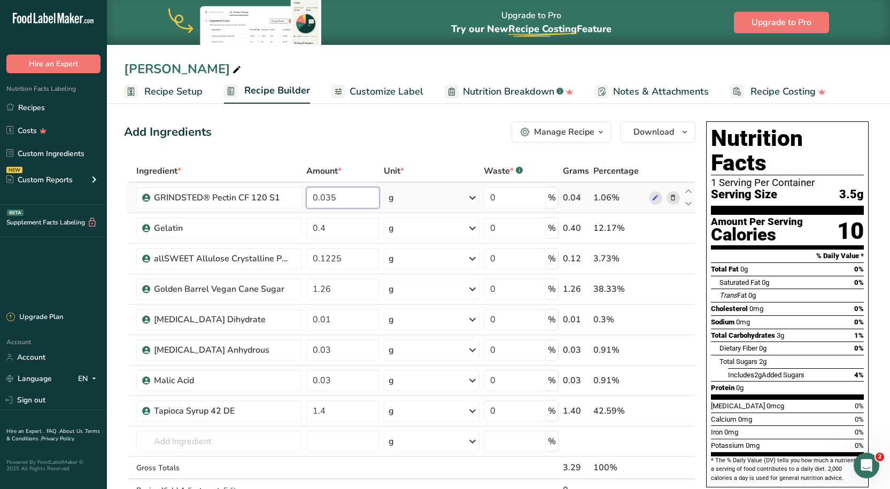
click at [335, 201] on input "0.035" at bounding box center [343, 197] width 74 height 21
type input "8"
type input "0.08"
click at [343, 221] on div "Ingredient * Amount * Unit * Waste * .a-a{fill:#347362;}.b-a{fill:#fff;} Grams …" at bounding box center [410, 342] width 572 height 364
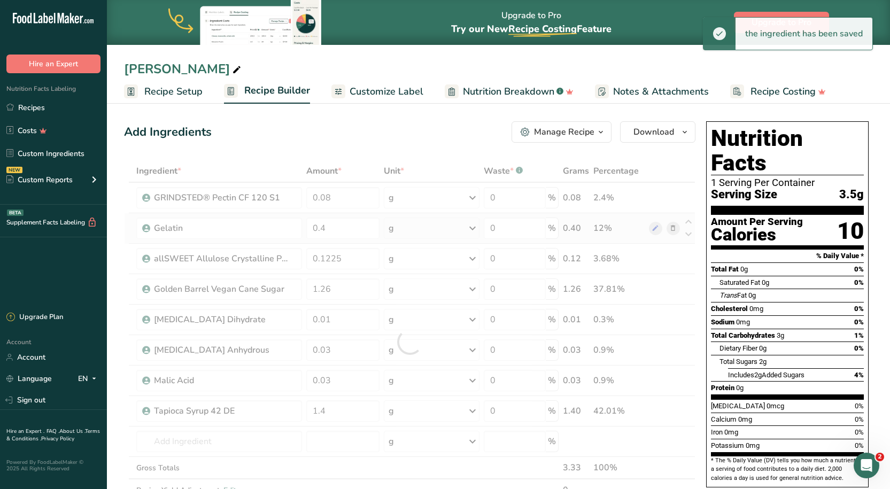
click at [678, 228] on div "Ingredient * Amount * Unit * Waste * .a-a{fill:#347362;}.b-a{fill:#fff;} Grams …" at bounding box center [410, 342] width 572 height 364
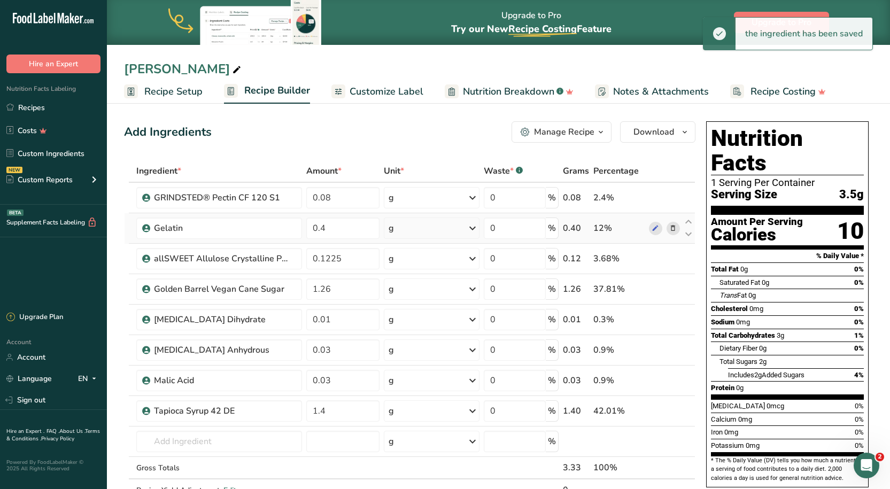
click at [672, 226] on icon at bounding box center [673, 228] width 7 height 11
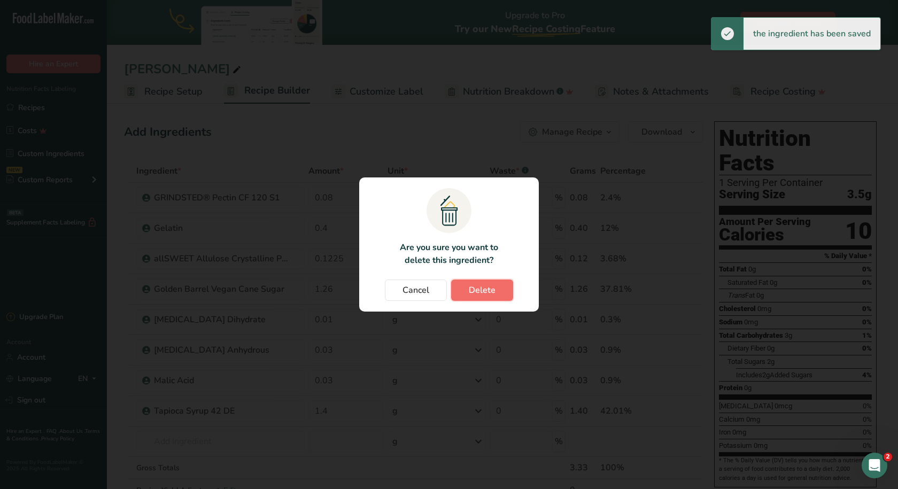
click at [477, 289] on span "Delete" at bounding box center [482, 290] width 27 height 13
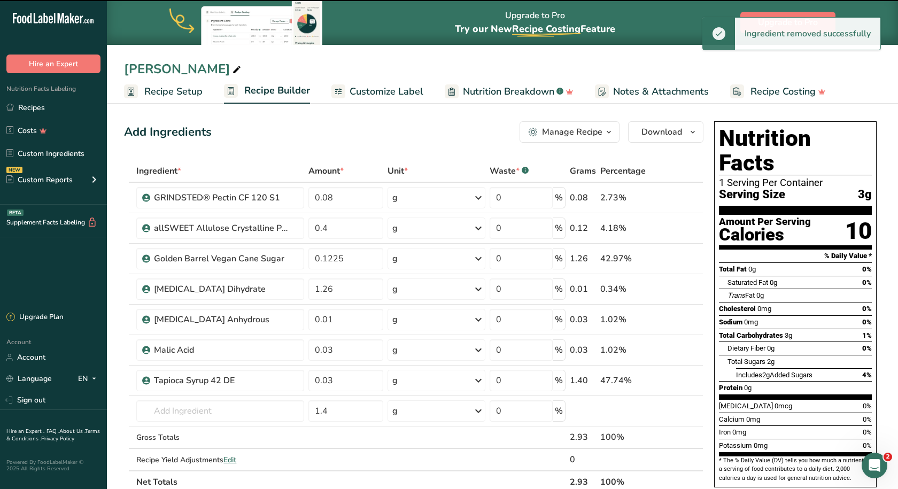
type input "0.1225"
type input "1.26"
type input "0.01"
type input "0.03"
type input "1.4"
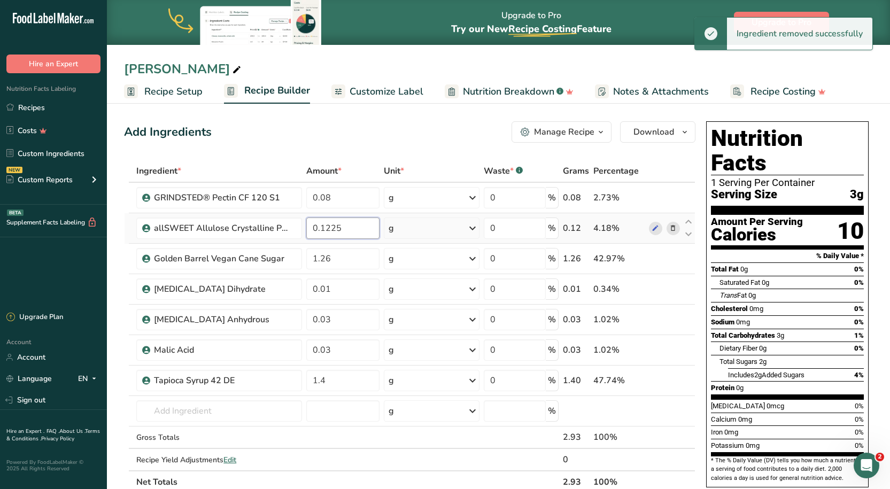
click at [362, 227] on input "0.1225" at bounding box center [343, 228] width 74 height 21
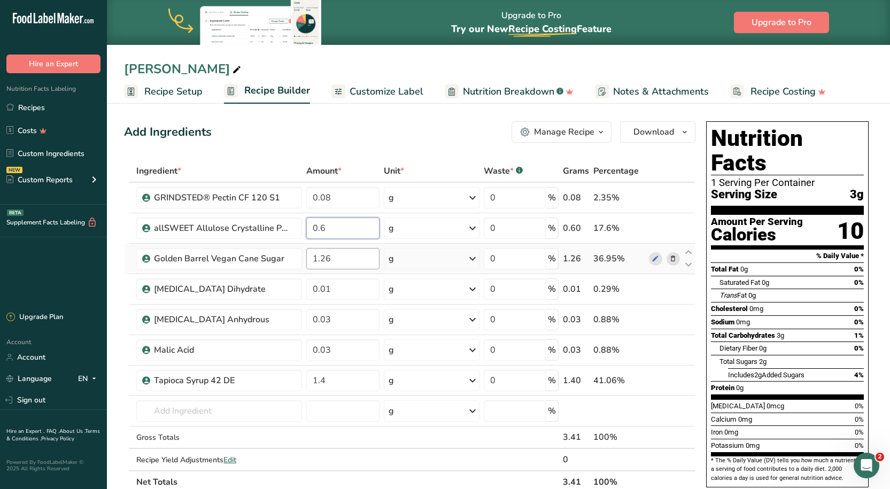
type input "0.6"
click at [359, 253] on div "Ingredient * Amount * Unit * Waste * .a-a{fill:#347362;}.b-a{fill:#fff;} Grams …" at bounding box center [410, 327] width 572 height 334
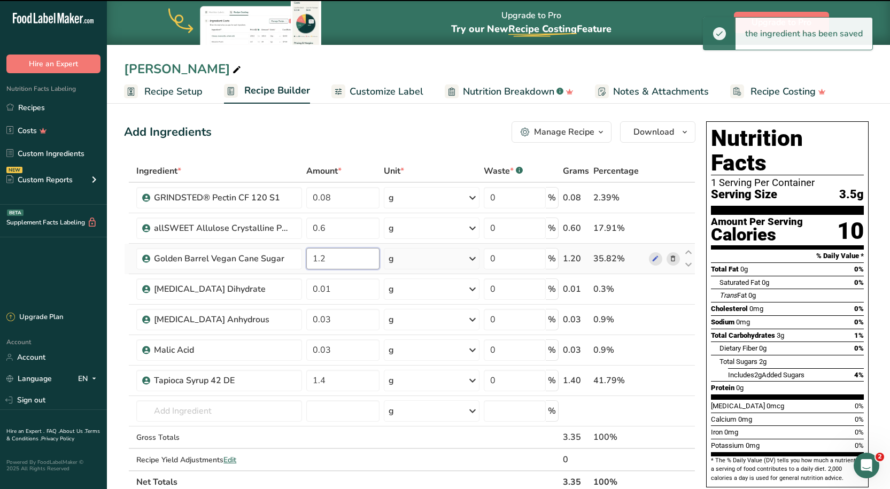
type input "1"
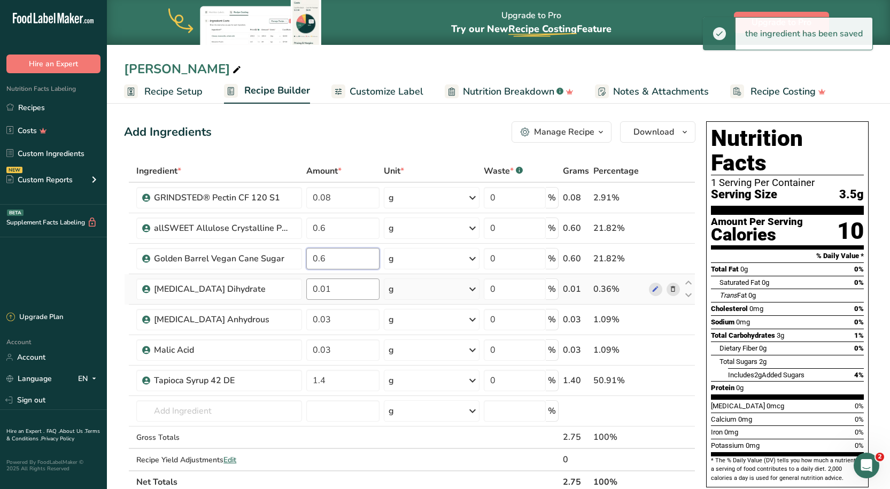
type input "0.6"
click at [357, 282] on div "Ingredient * Amount * Unit * Waste * .a-a{fill:#347362;}.b-a{fill:#fff;} Grams …" at bounding box center [410, 327] width 572 height 334
click at [336, 378] on div "Ingredient * Amount * Unit * Waste * .a-a{fill:#347362;}.b-a{fill:#fff;} Grams …" at bounding box center [410, 327] width 572 height 334
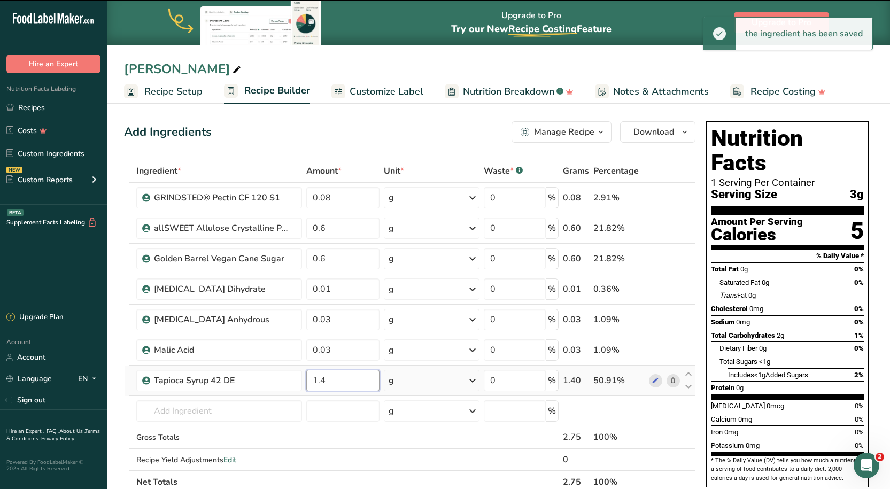
type input "1"
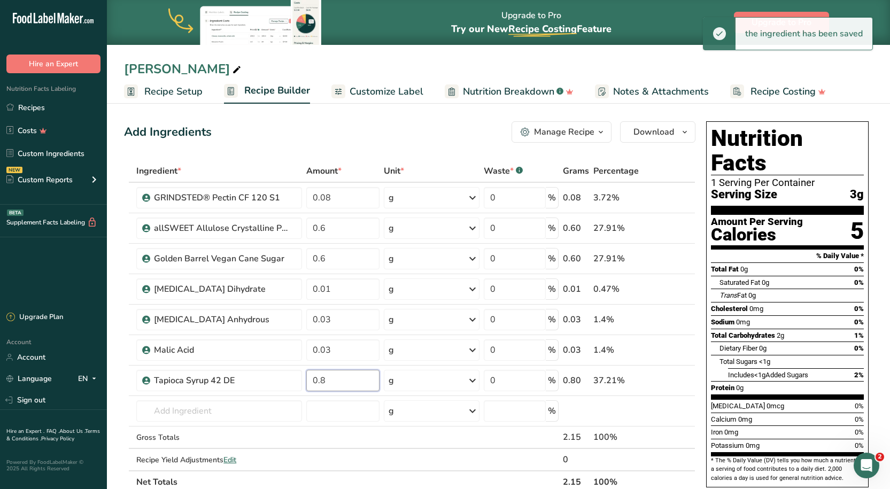
type input "0.8"
click at [317, 128] on div "Add Ingredients Manage Recipe Delete Recipe Duplicate Recipe Scale Recipe Save …" at bounding box center [410, 131] width 572 height 21
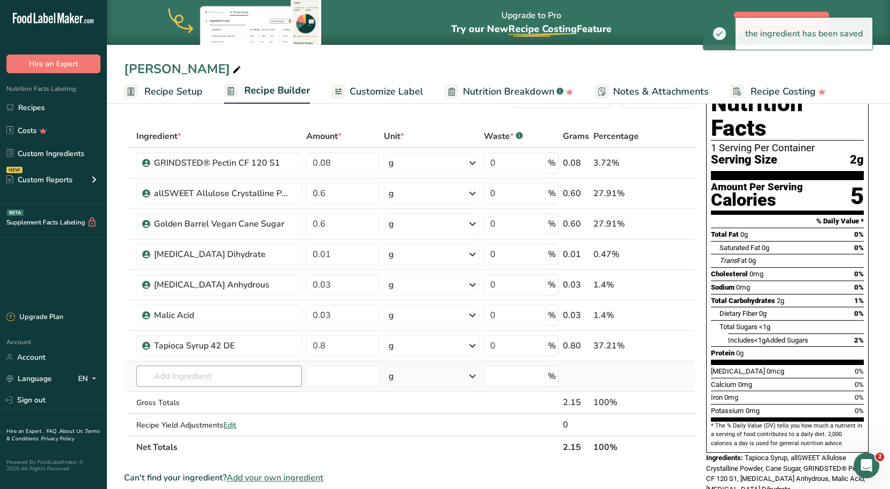
scroll to position [53, 0]
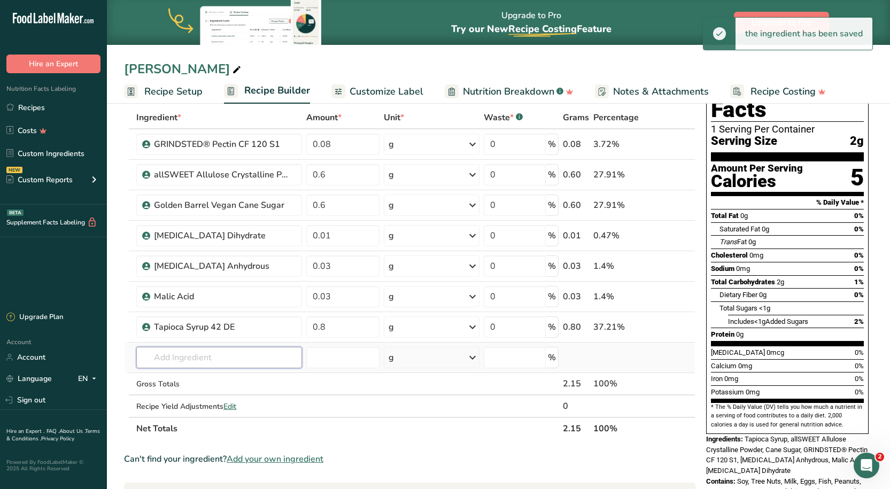
click at [191, 360] on input "text" at bounding box center [218, 357] width 165 height 21
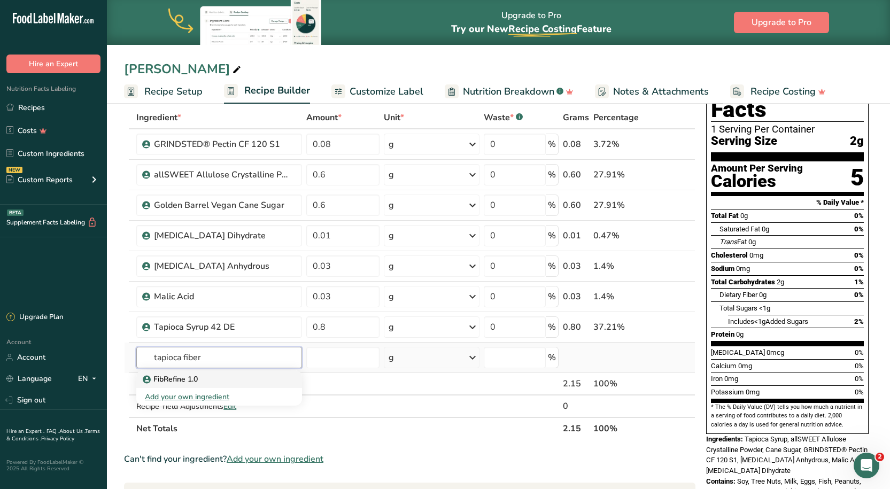
type input "tapioca fiber"
click at [165, 383] on p "FibRefine 1.0" at bounding box center [171, 379] width 53 height 11
type input "FibRefine 1.0"
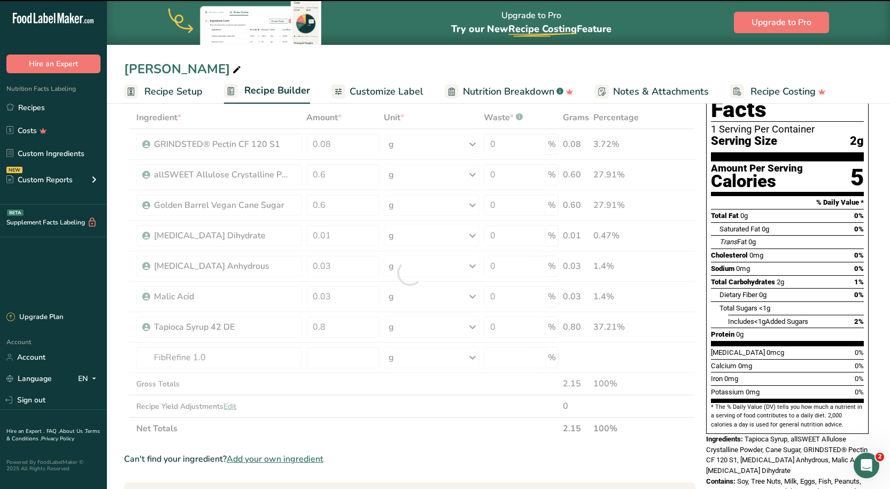
type input "0"
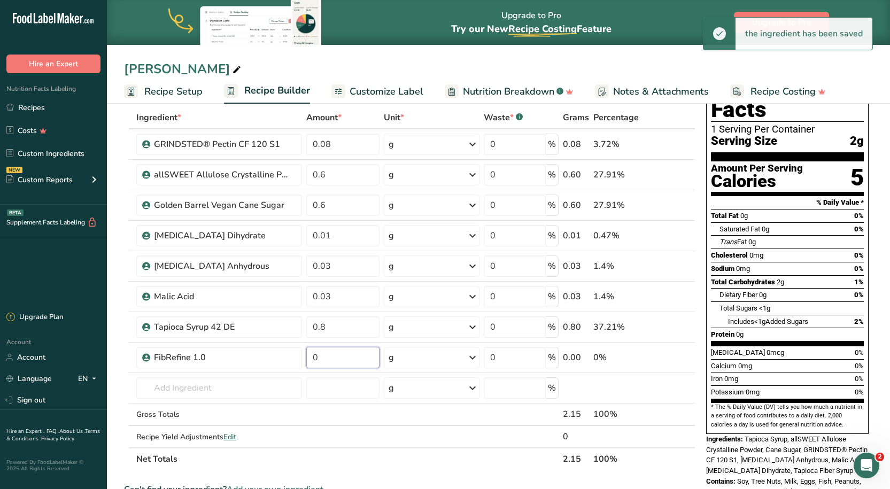
click at [342, 351] on input "0" at bounding box center [343, 357] width 74 height 21
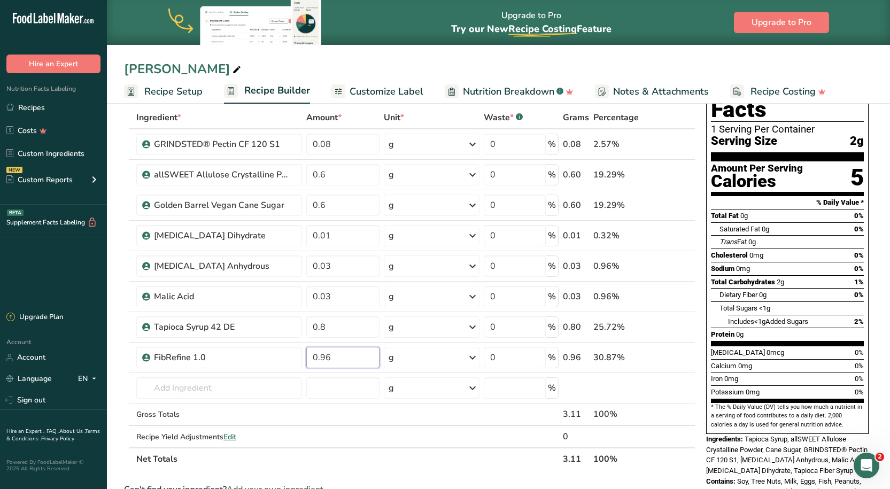
type input "0.96"
click at [365, 51] on div "Mango Tajin Recipe Setup Recipe Builder Customize Label Nutrition Breakdown .a-…" at bounding box center [498, 52] width 783 height 104
click at [349, 262] on input "0.03" at bounding box center [343, 266] width 74 height 21
type input "2"
type input "0.25"
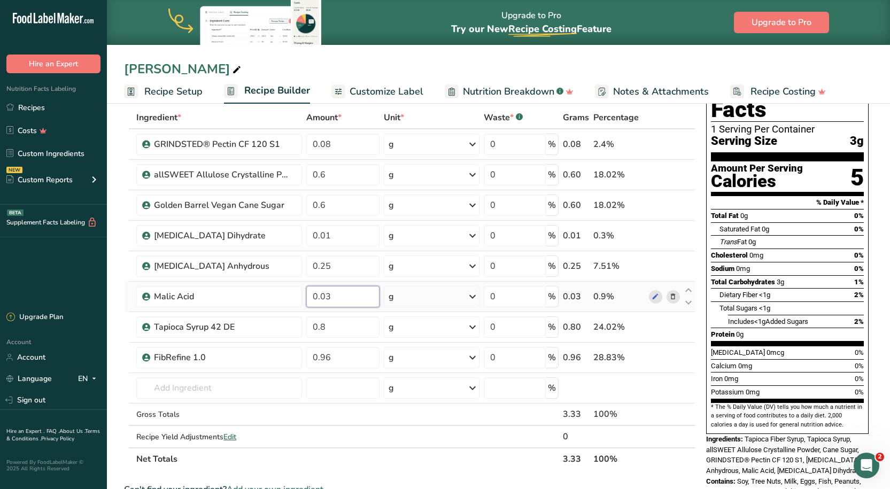
click at [348, 294] on div "Ingredient * Amount * Unit * Waste * .a-a{fill:#347362;}.b-a{fill:#fff;} Grams …" at bounding box center [410, 288] width 572 height 364
type input "0.25"
click at [381, 61] on div "[PERSON_NAME]" at bounding box center [498, 68] width 783 height 19
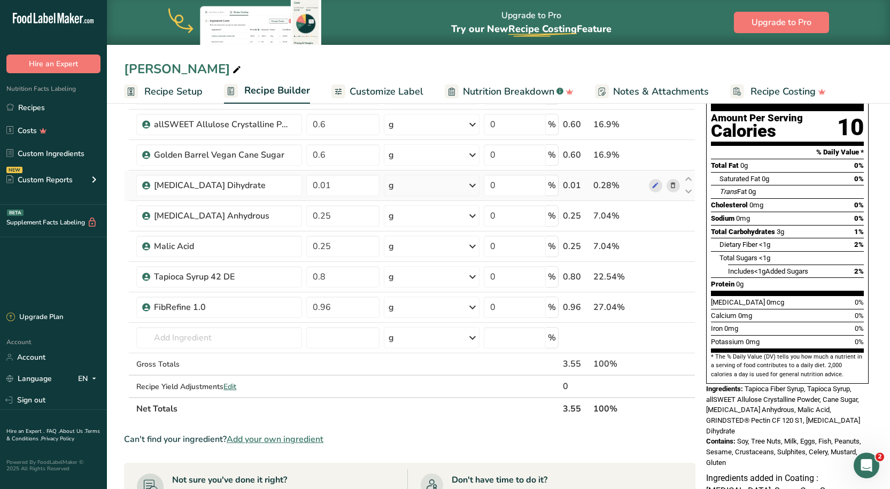
scroll to position [0, 0]
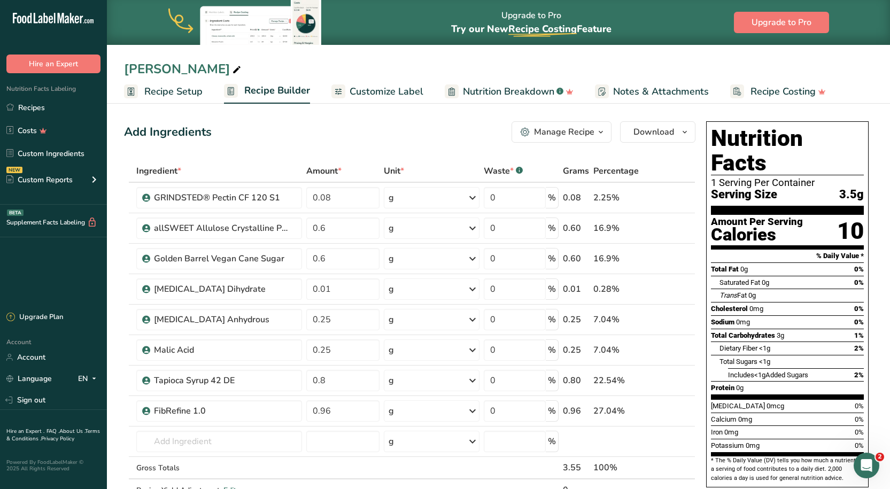
click at [385, 91] on span "Customize Label" at bounding box center [387, 91] width 74 height 14
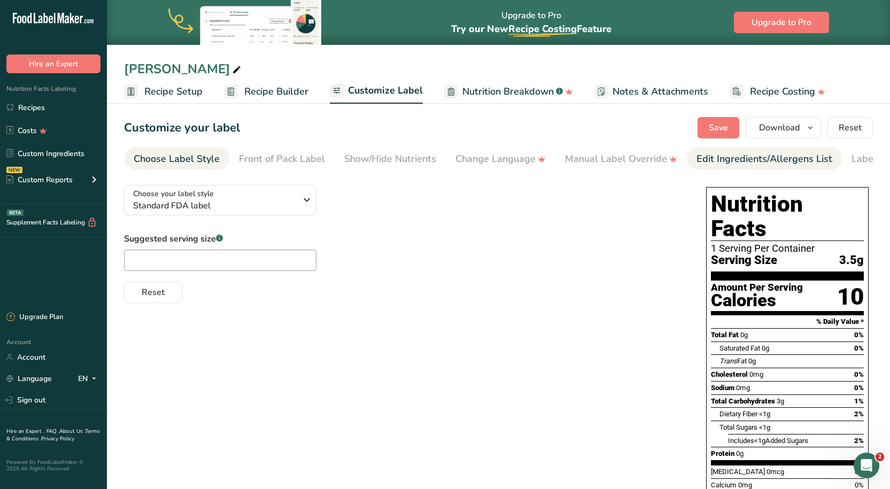
click at [714, 156] on div "Edit Ingredients/Allergens List" at bounding box center [765, 159] width 136 height 14
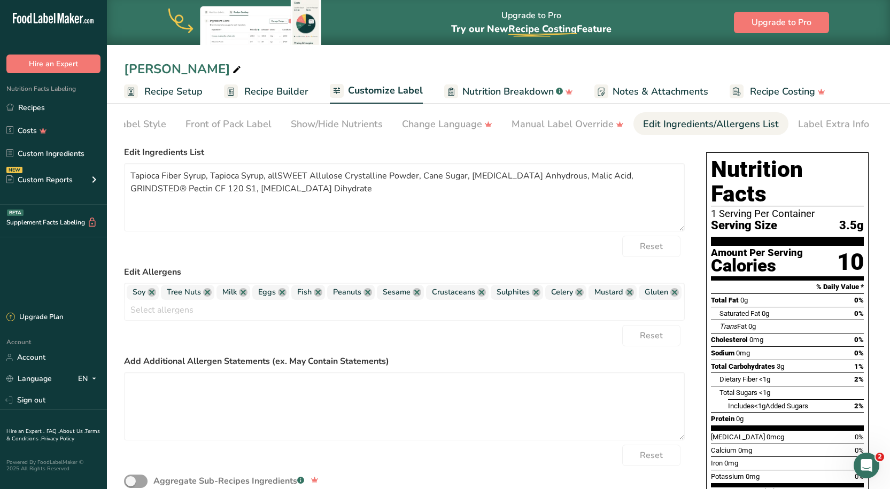
scroll to position [53, 0]
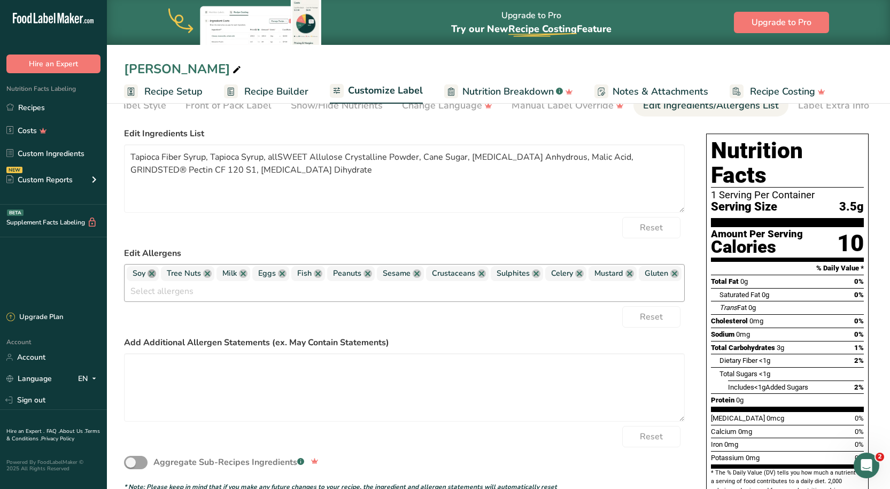
click at [153, 275] on link at bounding box center [152, 274] width 9 height 9
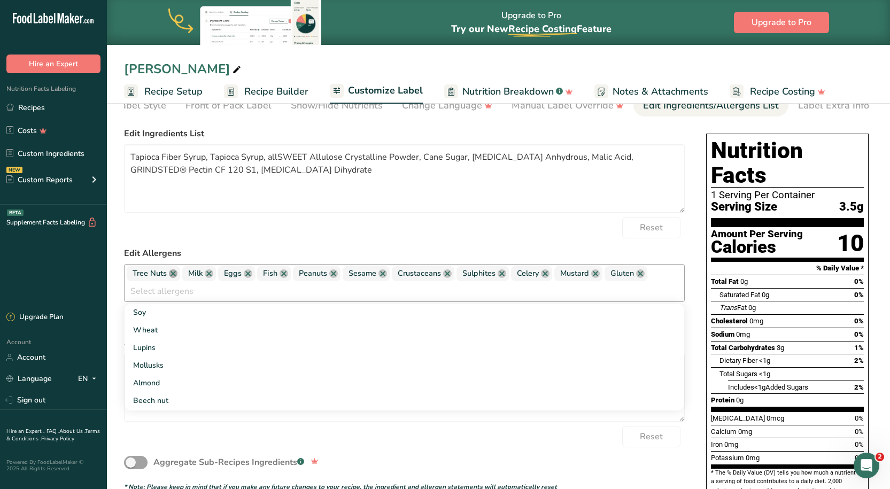
click at [176, 278] on link at bounding box center [173, 274] width 9 height 9
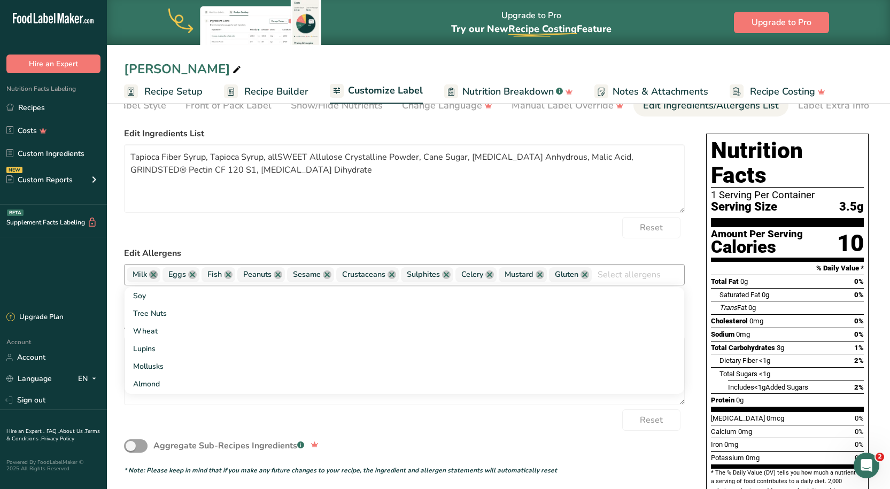
click at [156, 276] on link at bounding box center [153, 275] width 9 height 9
click at [156, 276] on link at bounding box center [156, 275] width 9 height 9
click at [156, 276] on link at bounding box center [153, 275] width 9 height 9
click at [162, 277] on span "Peanuts" at bounding box center [151, 274] width 48 height 15
click at [166, 277] on link at bounding box center [167, 275] width 9 height 9
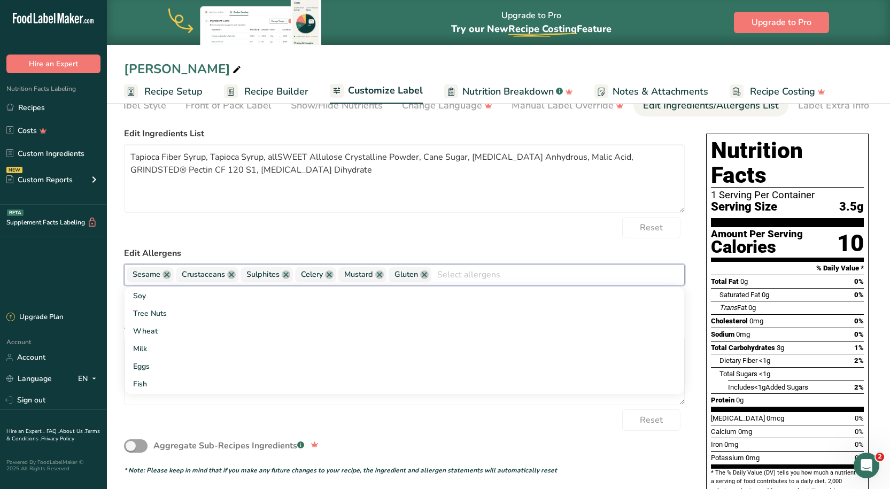
click at [166, 277] on link at bounding box center [167, 275] width 9 height 9
click at [185, 277] on link at bounding box center [182, 275] width 9 height 9
click at [173, 278] on link at bounding box center [172, 275] width 9 height 9
click at [164, 278] on link at bounding box center [161, 275] width 9 height 9
click at [164, 278] on link at bounding box center [168, 275] width 9 height 9
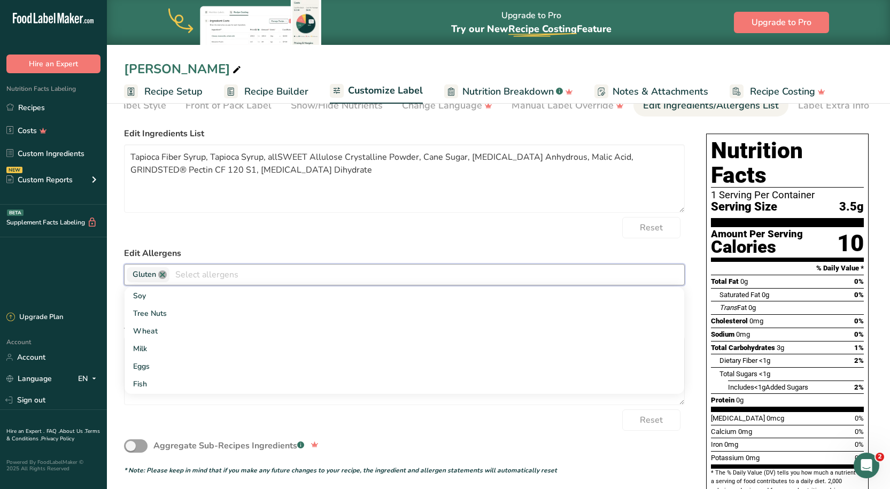
click at [165, 277] on link at bounding box center [162, 275] width 9 height 9
click at [435, 166] on textarea "Tapioca Fiber Syrup, Tapioca Syrup, allSWEET Allulose Crystalline Powder, Cane …" at bounding box center [404, 178] width 561 height 68
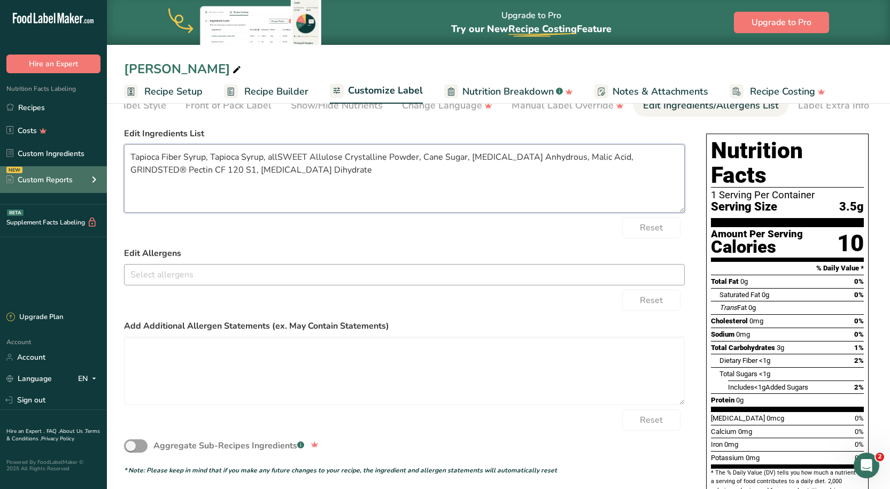
drag, startPoint x: 368, startPoint y: 178, endPoint x: 97, endPoint y: 178, distance: 271.1
click at [97, 178] on div ".a-20{fill:#fff;} Hire an Expert Nutrition Facts Labeling Recipes Costs Custom …" at bounding box center [445, 328] width 890 height 762
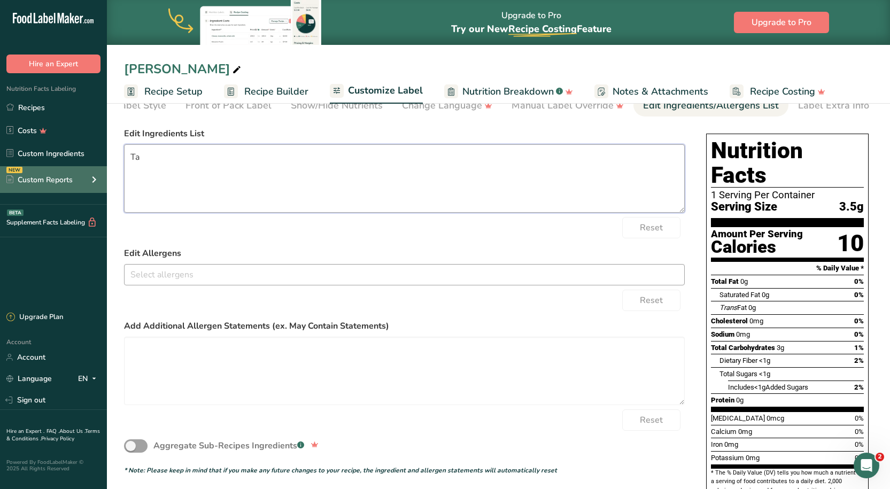
type textarea "T"
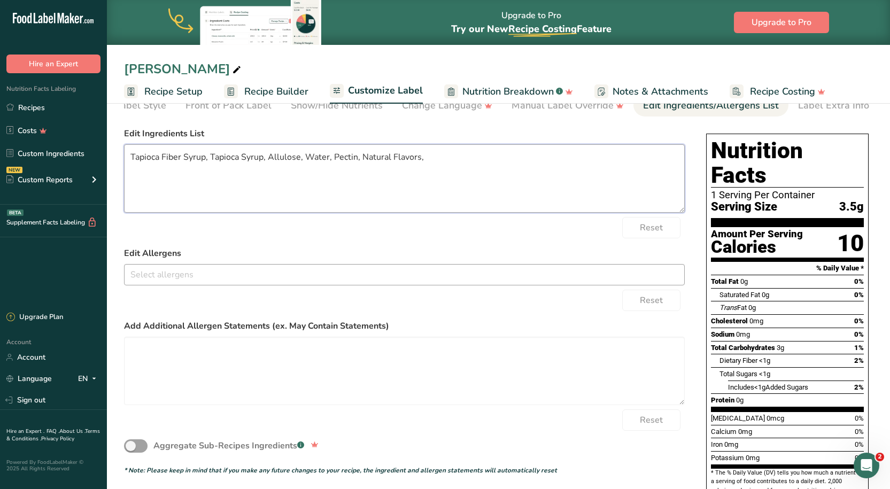
click at [304, 163] on textarea "Tapioca Fiber Syrup, Tapioca Syrup, Allulose, Water, Pectin, Natural Flavors," at bounding box center [404, 178] width 561 height 68
click at [523, 157] on textarea "Tapioca Fiber Syrup, Tapioca Syrup, Allulose, Vegan Cane Sugar, Water, Pectin, …" at bounding box center [404, 178] width 561 height 68
click at [586, 162] on textarea "Tapioca Fiber Syrup, Tapioca Syrup, Allulose, Vegan Cane Sugar, Water, Pectin, …" at bounding box center [404, 178] width 561 height 68
click at [191, 175] on textarea "Tapioca Fiber Syrup, Tapioca Syrup, Allulose, Vegan Cane Sugar, Water, Pectin, …" at bounding box center [404, 178] width 561 height 68
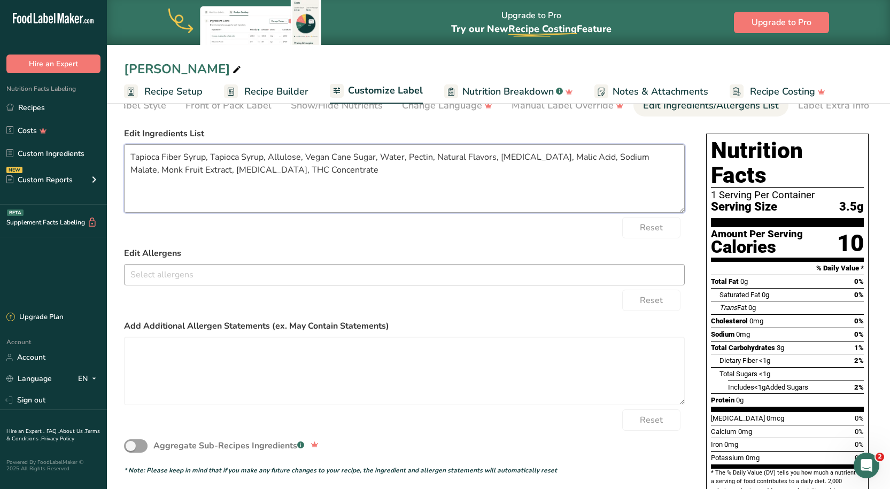
click at [311, 174] on textarea "Tapioca Fiber Syrup, Tapioca Syrup, Allulose, Vegan Cane Sugar, Water, Pectin, …" at bounding box center [404, 178] width 561 height 68
click at [306, 174] on textarea "Tapioca Fiber Syrup, Tapioca Syrup, Allulose, Vegan Cane Sugar, Water, Pectin, …" at bounding box center [404, 178] width 561 height 68
click at [309, 176] on textarea "Tapioca Fiber Syrup, Tapioca Syrup, Allulose, Vegan Cane Sugar, Water, Pectin, …" at bounding box center [404, 178] width 561 height 68
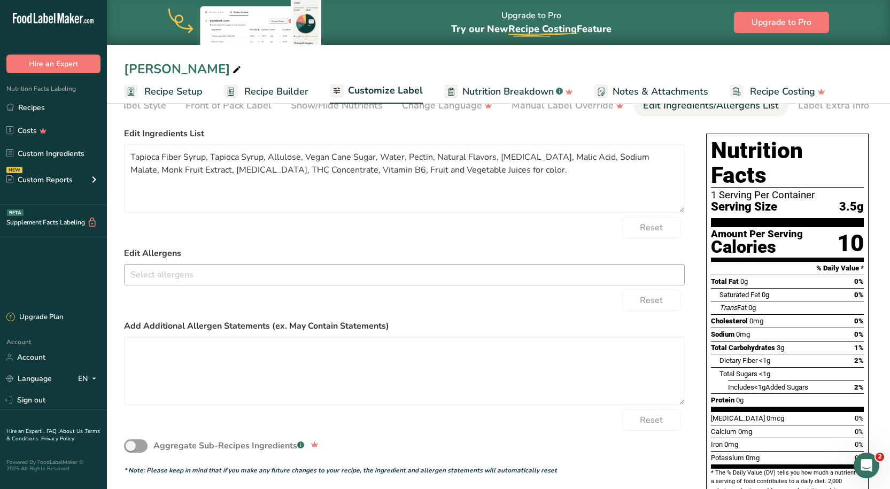
click at [492, 235] on div "Reset" at bounding box center [404, 227] width 561 height 21
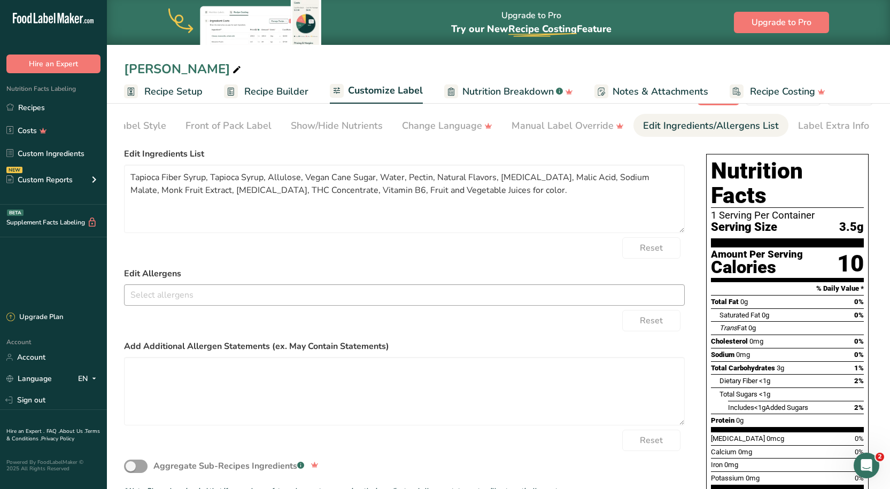
scroll to position [0, 0]
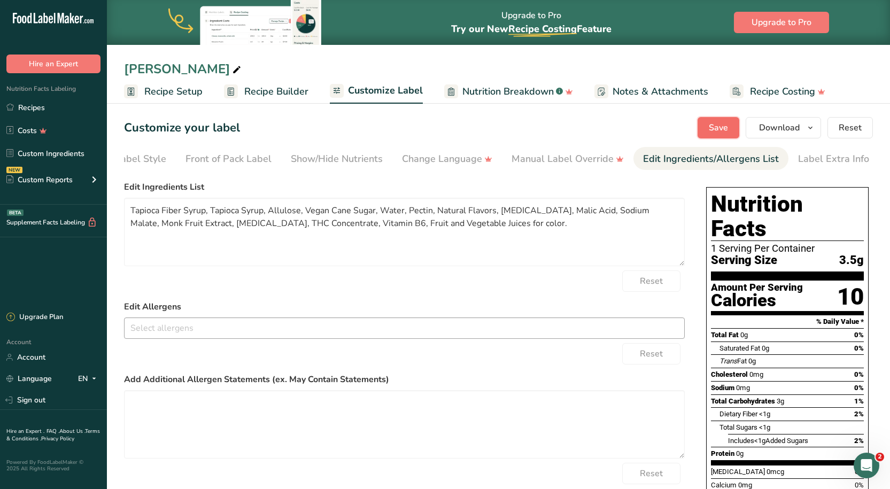
click at [732, 123] on button "Save" at bounding box center [719, 127] width 42 height 21
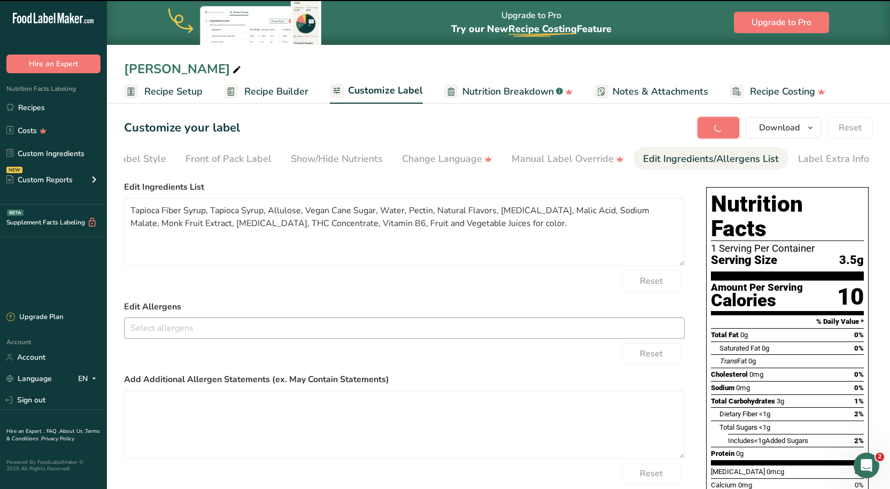
type textarea "Tapioca Fiber Syrup, Tapioca Syrup, Allulose, Vegan Cane Sugar, Water, Pectin, …"
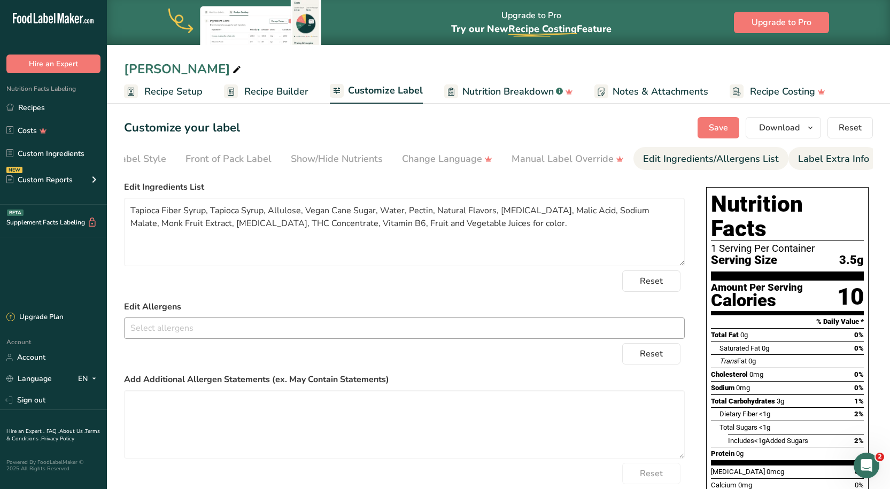
drag, startPoint x: 813, startPoint y: 145, endPoint x: 814, endPoint y: 152, distance: 7.0
click at [813, 148] on section "Customize your label Save Download Choose what to show on your downloaded label…" at bounding box center [498, 420] width 783 height 641
click at [815, 154] on div "Label Extra Info" at bounding box center [833, 159] width 71 height 14
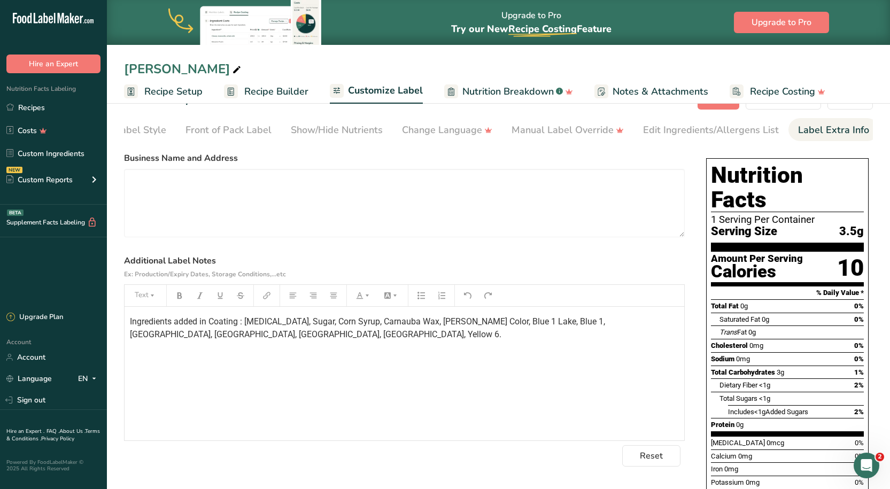
scroll to position [53, 0]
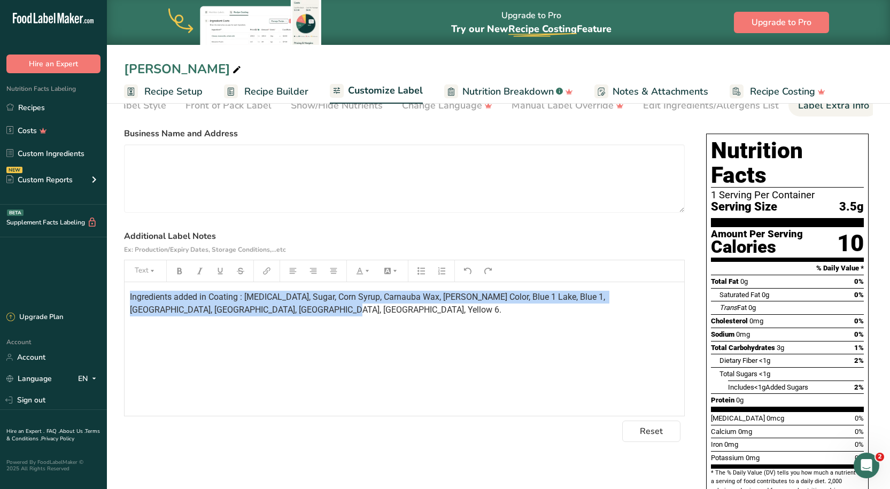
drag, startPoint x: 255, startPoint y: 312, endPoint x: 101, endPoint y: 295, distance: 155.0
click at [101, 295] on div ".a-20{fill:#fff;} Hire an Expert Nutrition Facts Labeling Recipes Costs Custom …" at bounding box center [445, 317] width 890 height 741
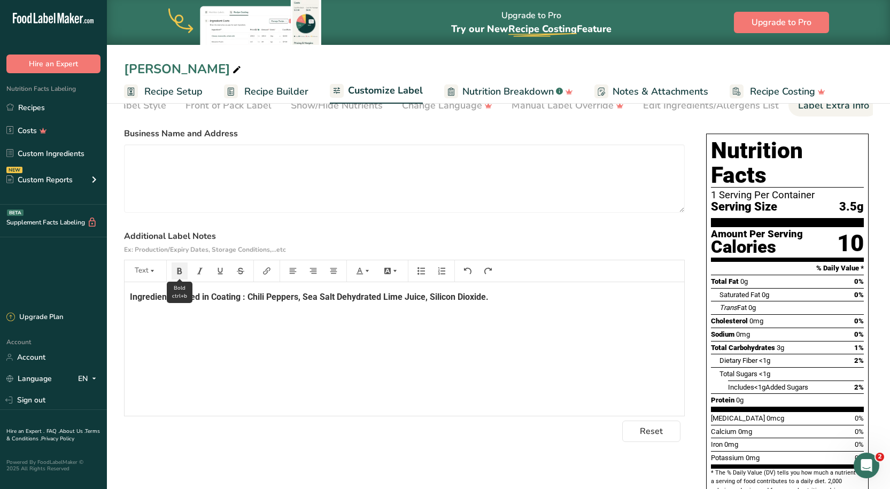
click at [182, 270] on icon "button" at bounding box center [179, 270] width 7 height 7
drag, startPoint x: 218, startPoint y: 355, endPoint x: 248, endPoint y: 347, distance: 30.5
click at [227, 354] on div "Ingredients added in Coating : Chili Peppers, Sea Salt Dehydrated Lime Juice, S…" at bounding box center [405, 349] width 560 height 134
drag, startPoint x: 490, startPoint y: 301, endPoint x: 37, endPoint y: 306, distance: 452.5
click at [37, 306] on div ".a-20{fill:#fff;} Hire an Expert Nutrition Facts Labeling Recipes Costs Custom …" at bounding box center [445, 317] width 890 height 741
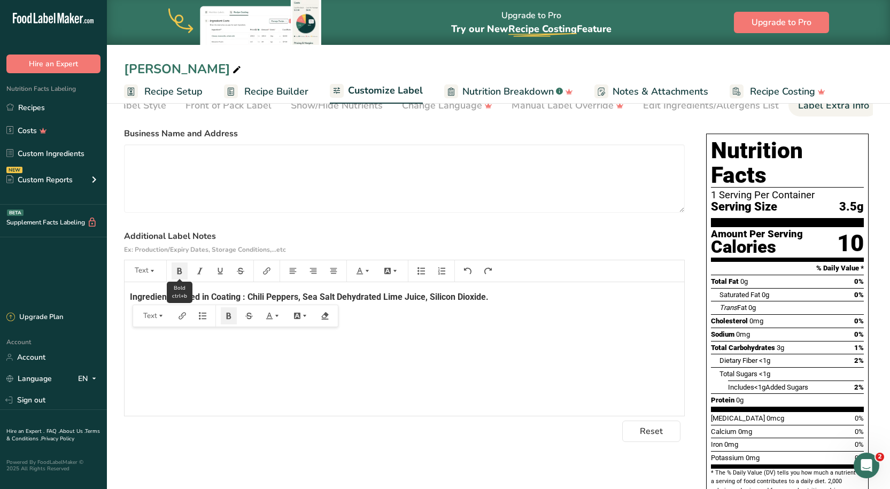
click at [176, 269] on button "button" at bounding box center [180, 271] width 16 height 17
click at [335, 401] on div "Ingredients added in Coating : Chili Peppers, Sea Salt Dehydrated Lime Juice, S…" at bounding box center [405, 349] width 560 height 134
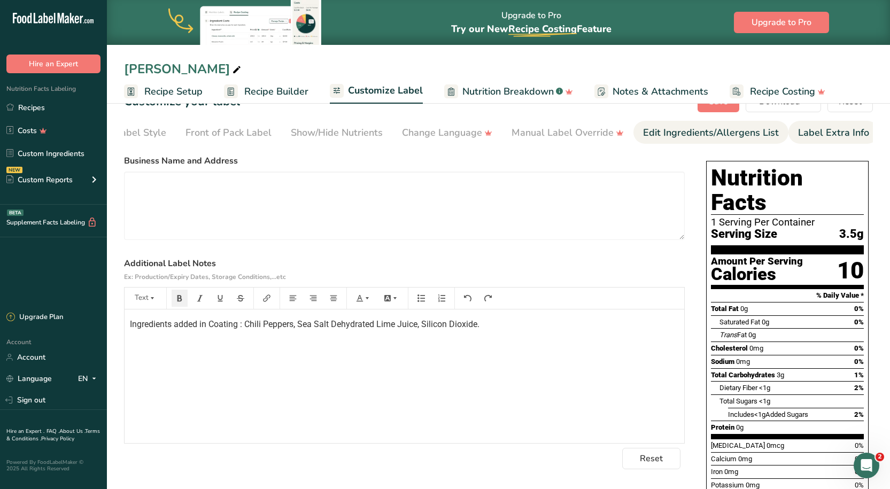
scroll to position [0, 0]
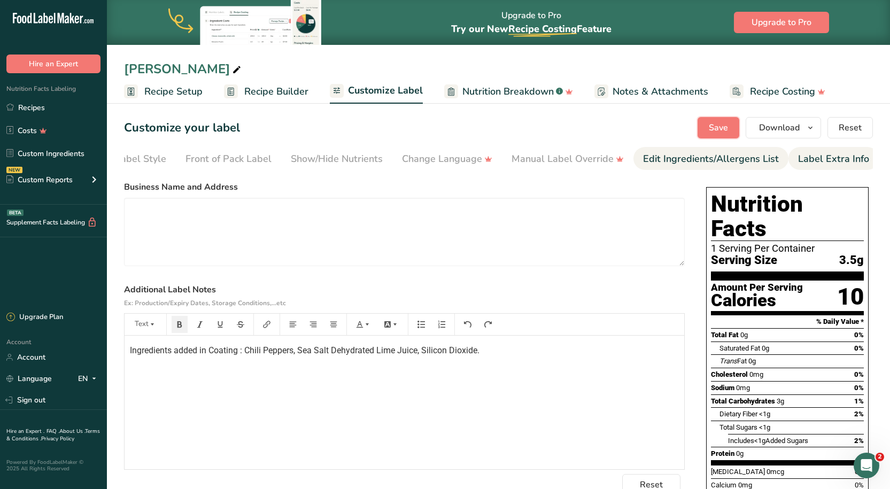
click at [724, 128] on span "Save" at bounding box center [718, 127] width 19 height 13
click at [802, 124] on button "Download" at bounding box center [783, 127] width 75 height 21
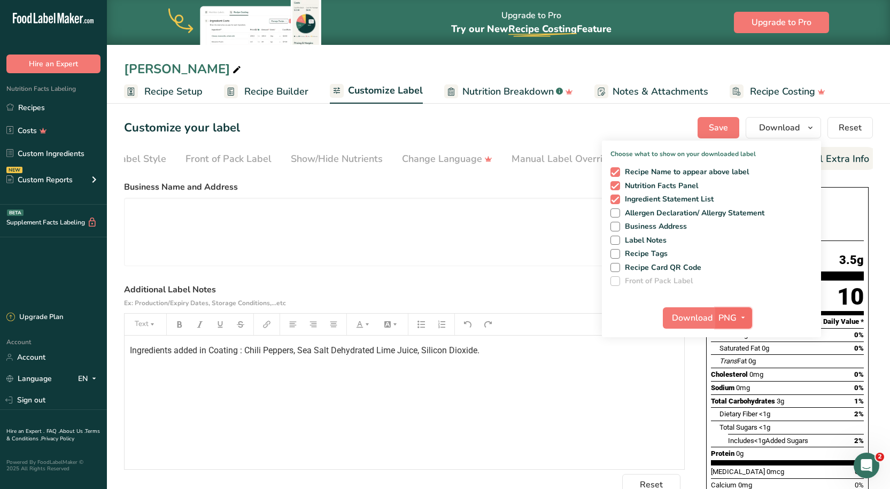
click at [735, 319] on span "PNG" at bounding box center [728, 318] width 18 height 13
click at [734, 391] on link "PDF" at bounding box center [735, 393] width 34 height 18
click at [703, 312] on span "Download" at bounding box center [693, 318] width 41 height 13
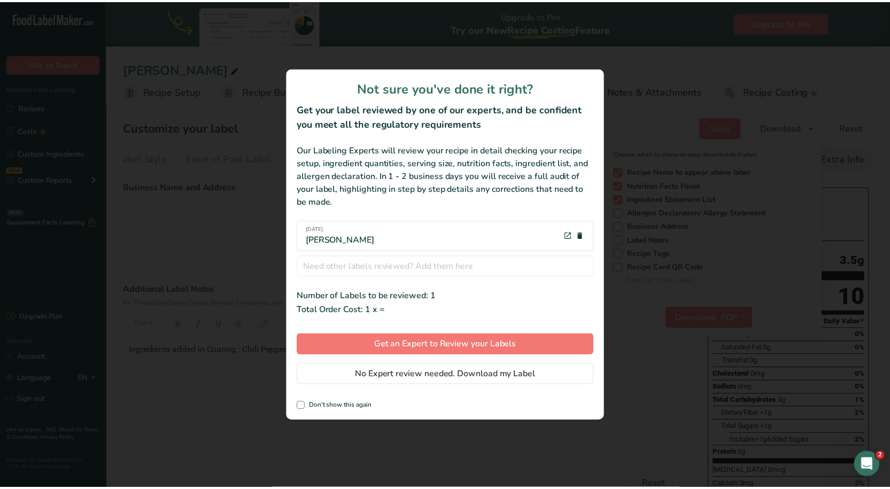
scroll to position [0, 45]
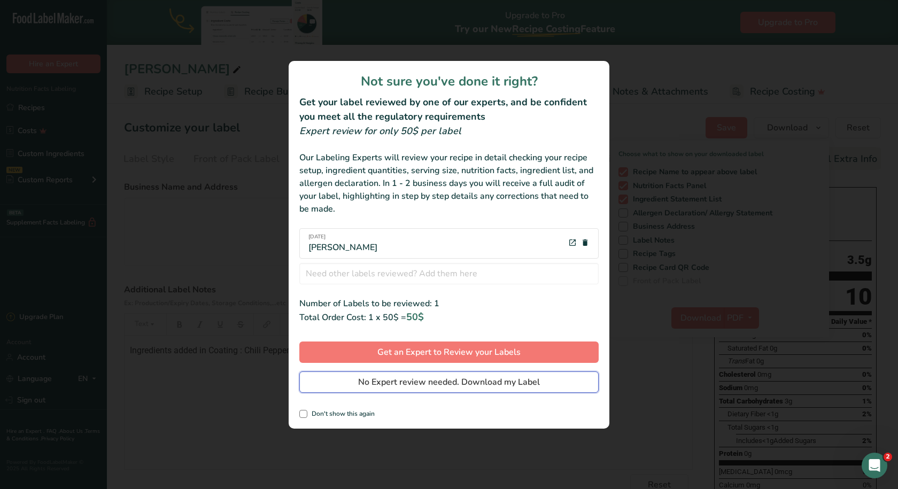
click at [447, 378] on span "No Expert review needed. Download my Label" at bounding box center [449, 382] width 182 height 13
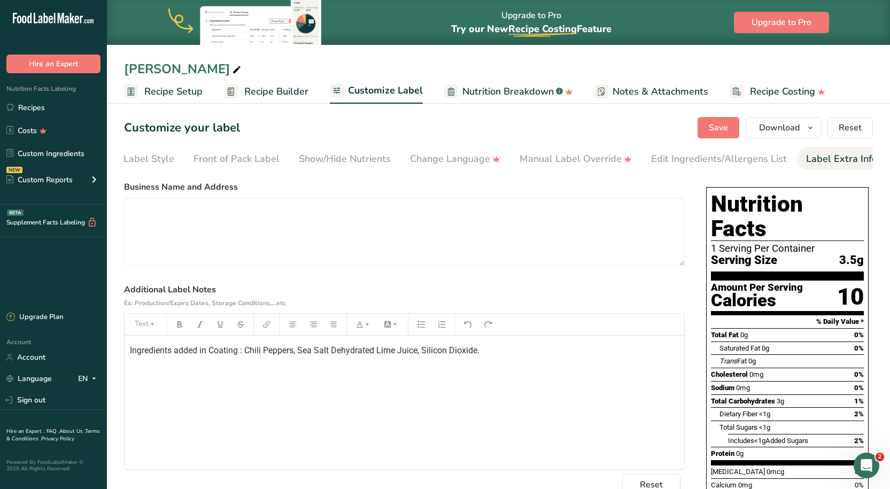
click at [231, 69] on span at bounding box center [237, 70] width 13 height 13
type input "M"
type input "[PERSON_NAME]'s NY"
click at [266, 94] on span "Recipe Builder" at bounding box center [276, 91] width 64 height 14
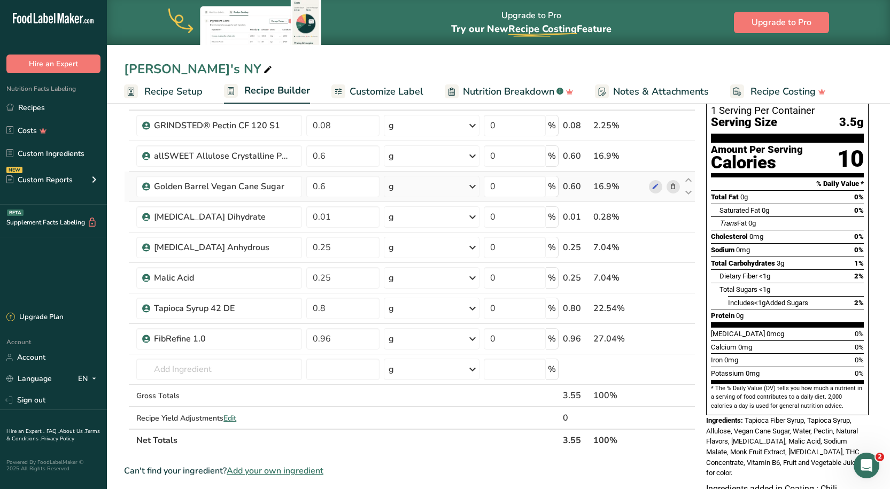
scroll to position [53, 0]
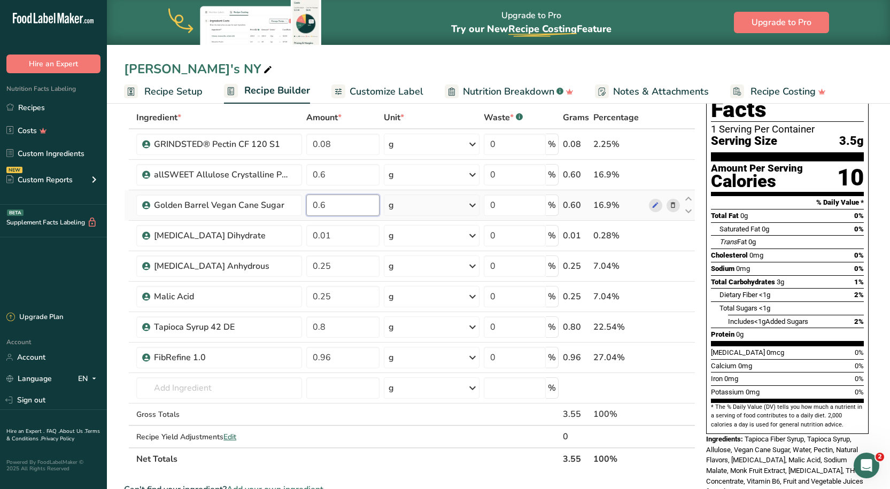
click at [354, 212] on input "0.6" at bounding box center [343, 205] width 74 height 21
type input "0.2"
click at [341, 179] on div "Ingredient * Amount * Unit * Waste * .a-a{fill:#347362;}.b-a{fill:#fff;} Grams …" at bounding box center [410, 288] width 572 height 364
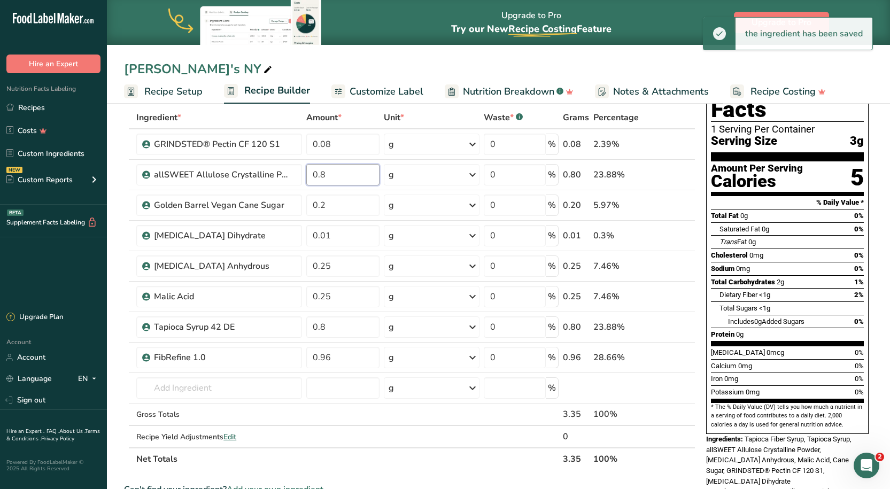
type input "0.8"
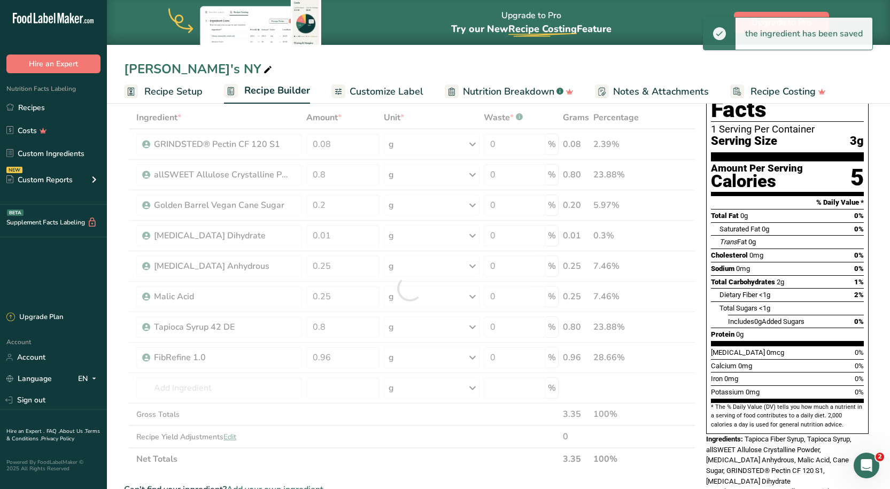
click at [310, 68] on div "[PERSON_NAME]'s NY" at bounding box center [498, 68] width 783 height 19
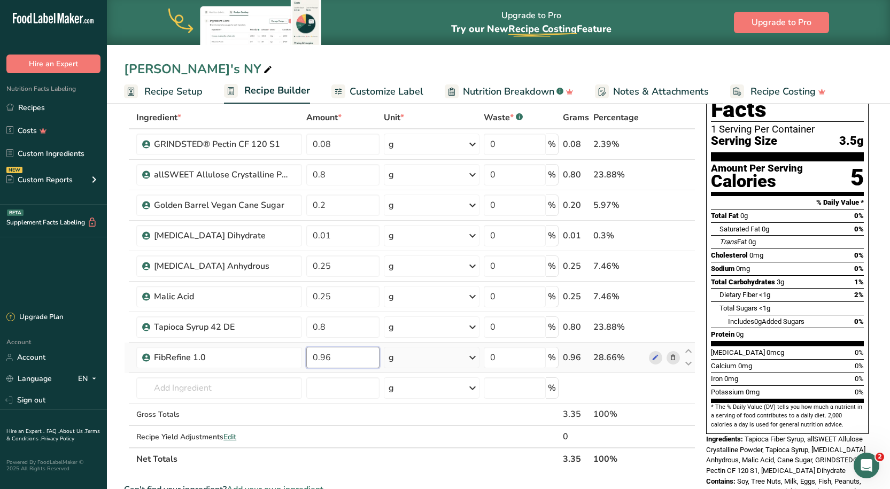
click at [343, 358] on input "0.96" at bounding box center [343, 357] width 74 height 21
click at [325, 354] on input "0.96" at bounding box center [343, 357] width 74 height 21
type input "6"
click at [412, 53] on div "[PERSON_NAME]'s NY Recipe Setup Recipe Builder Customize Label Nutrition Breakd…" at bounding box center [498, 52] width 783 height 104
click at [327, 359] on input "1.16" at bounding box center [343, 357] width 74 height 21
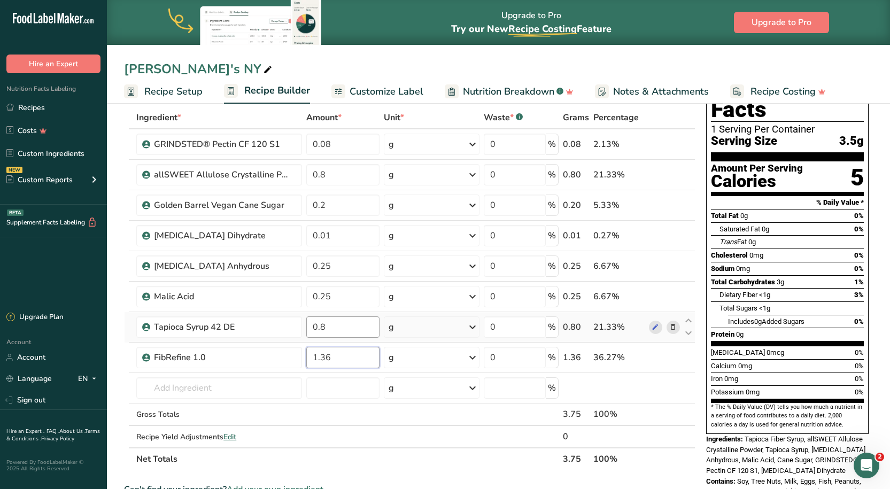
type input "1.36"
click at [325, 322] on div "Ingredient * Amount * Unit * Waste * .a-a{fill:#347362;}.b-a{fill:#fff;} Grams …" at bounding box center [410, 288] width 572 height 364
type input "1"
type input "1.2"
click at [396, 60] on div "[PERSON_NAME]'s NY" at bounding box center [498, 68] width 783 height 19
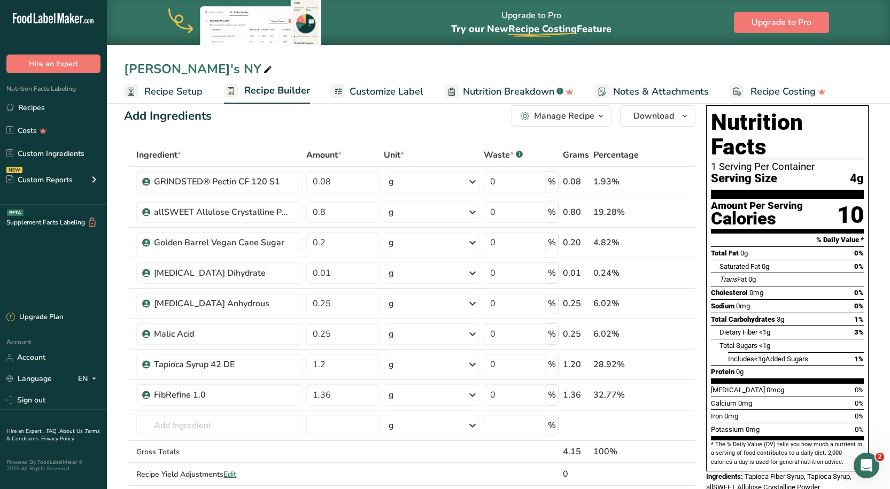
scroll to position [0, 0]
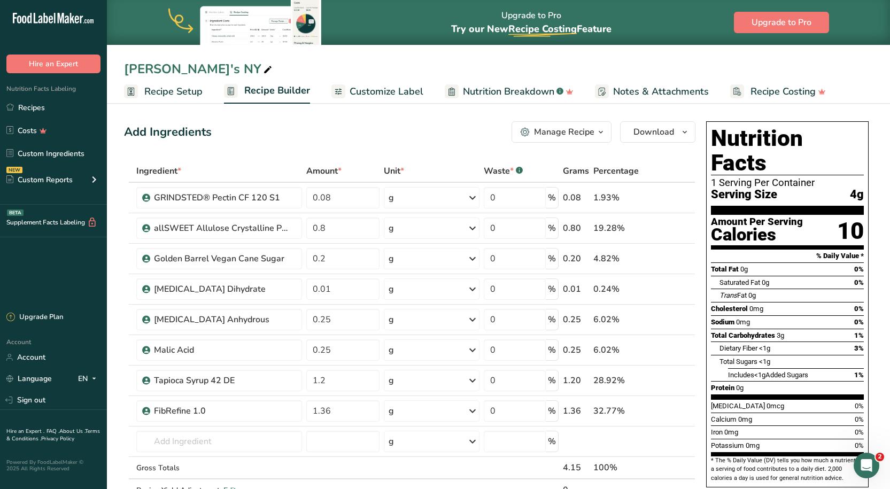
click at [635, 89] on span "Notes & Attachments" at bounding box center [661, 91] width 96 height 14
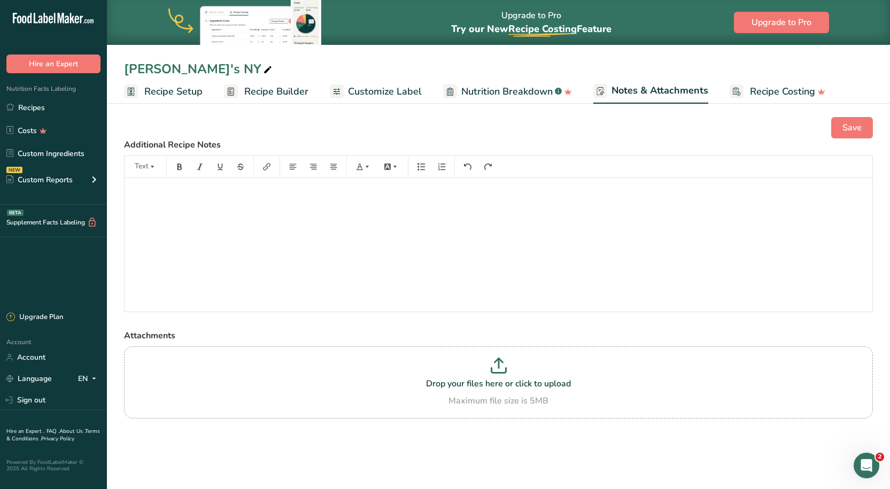
click at [301, 88] on span "Recipe Builder" at bounding box center [276, 91] width 64 height 14
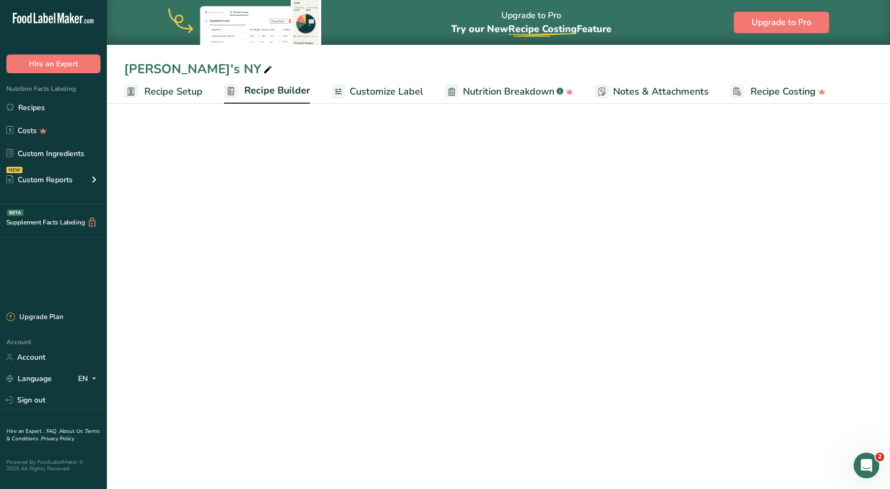
click at [360, 95] on span "Customize Label" at bounding box center [387, 91] width 74 height 14
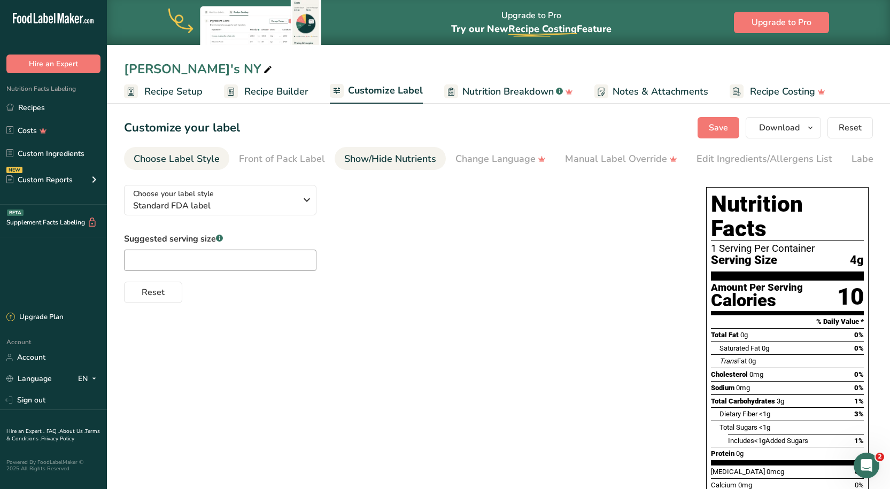
click at [413, 160] on div "Show/Hide Nutrients" at bounding box center [390, 159] width 92 height 14
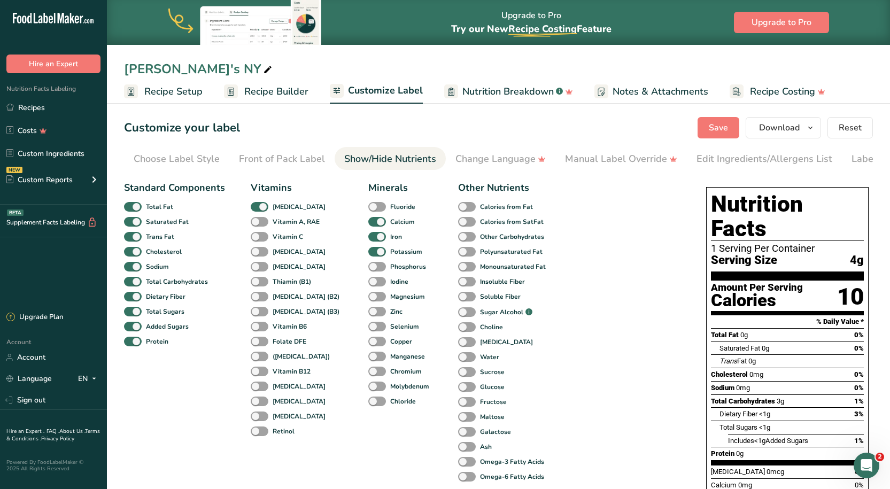
scroll to position [0, 53]
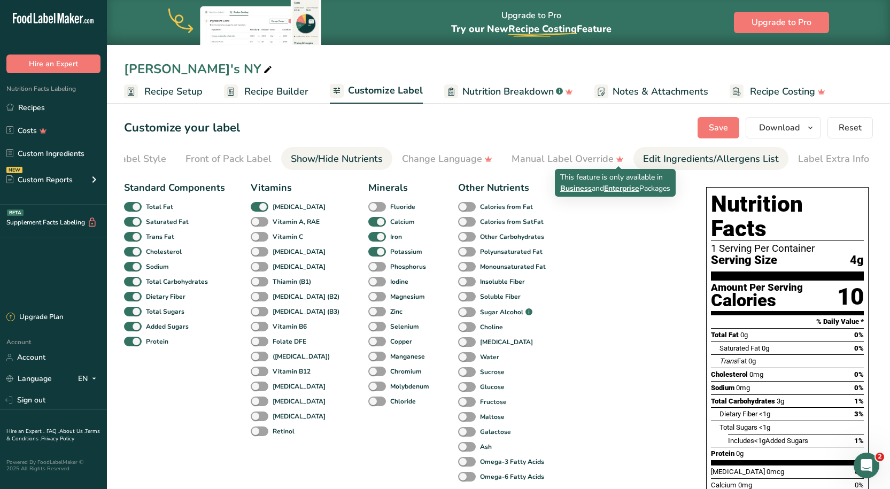
click at [674, 153] on div "Edit Ingredients/Allergens List" at bounding box center [711, 159] width 136 height 14
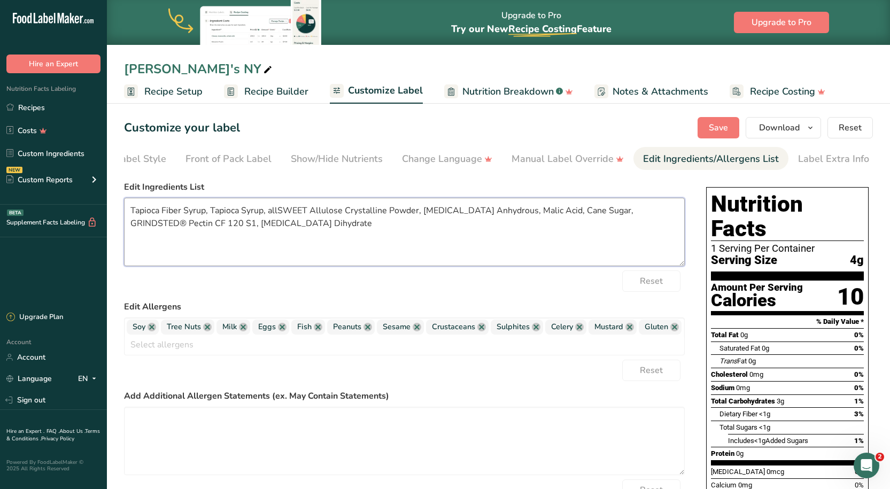
drag, startPoint x: 317, startPoint y: 225, endPoint x: 44, endPoint y: 213, distance: 273.0
click at [44, 213] on div ".a-20{fill:#fff;} Hire an Expert Nutrition Facts Labeling Recipes Costs Custom …" at bounding box center [445, 361] width 890 height 723
type textarea "\"
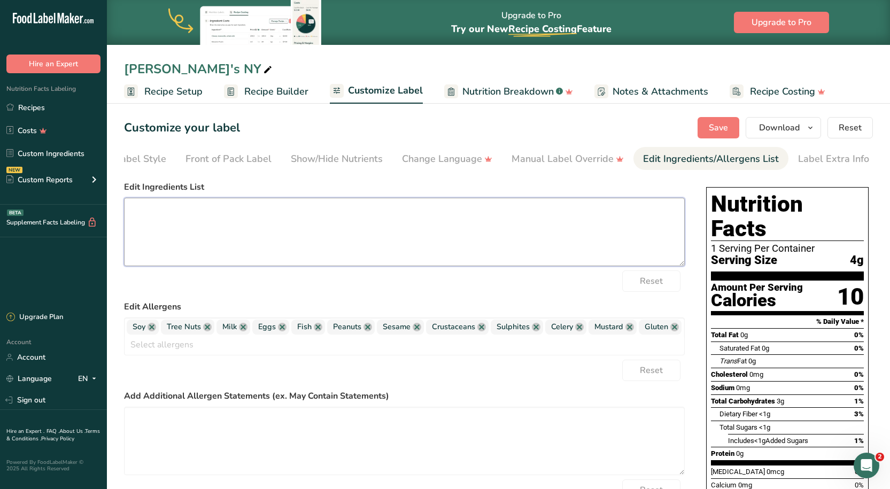
paste textarea "Tapioca Syrup, Tapioca Fiber, Allulose, Organic Cane Sugar, Water, Pectin, Natu…"
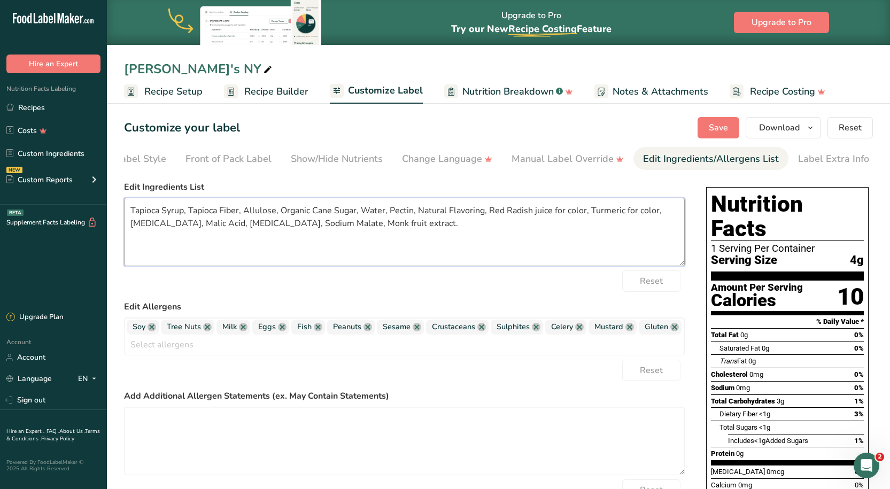
click at [459, 255] on textarea "Tapioca Syrup, Tapioca Fiber, Allulose, Organic Cane Sugar, Water, Pectin, Natu…" at bounding box center [404, 232] width 561 height 68
click at [436, 229] on textarea "Tapioca Syrup, Tapioca Fiber, Allulose, Organic Cane Sugar, Water, Pectin, Natu…" at bounding box center [404, 232] width 561 height 68
drag, startPoint x: 667, startPoint y: 213, endPoint x: 592, endPoint y: 214, distance: 75.4
click at [592, 214] on textarea "Tapioca Syrup, Tapioca Fiber, Allulose, Organic Cane Sugar, Water, Pectin, Natu…" at bounding box center [404, 232] width 561 height 68
click at [458, 235] on textarea "Tapioca Syrup, Tapioca Fiber, Allulose, Organic Cane Sugar, Water, Pectin, Natu…" at bounding box center [404, 232] width 561 height 68
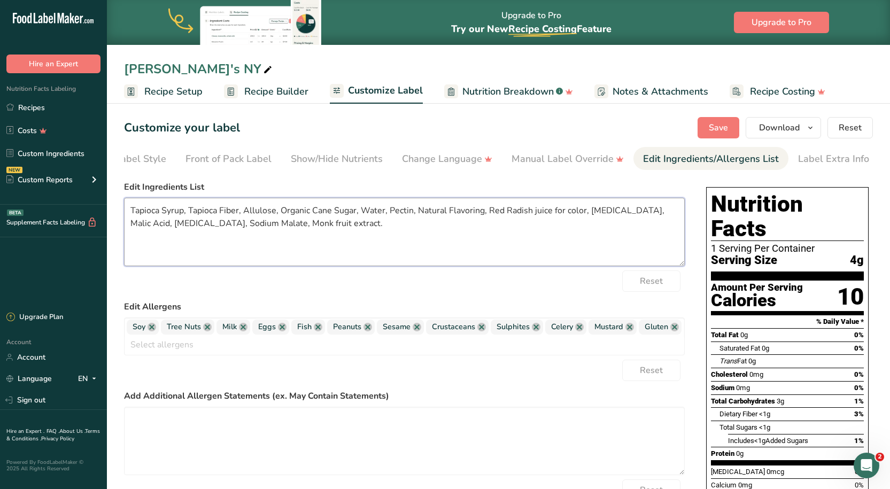
click at [203, 221] on textarea "Tapioca Syrup, Tapioca Fiber, Allulose, Organic Cane Sugar, Water, Pectin, Natu…" at bounding box center [404, 232] width 561 height 68
click at [335, 229] on textarea "Tapioca Syrup, Tapioca Fiber, Allulose, Organic Cane Sugar, Water, Pectin, Natu…" at bounding box center [404, 232] width 561 height 68
click at [589, 214] on textarea "Tapioca Syrup, Tapioca Fiber, Allulose, Organic Cane Sugar, Water, Pectin, Natu…" at bounding box center [404, 232] width 561 height 68
click at [612, 227] on textarea "Tapioca Syrup, Tapioca Fiber, Allulose, Organic Cane Sugar, Water, Pectin, Natu…" at bounding box center [404, 232] width 561 height 68
click at [593, 140] on section "Customize your label Save Download Choose what to show on your downloaded label…" at bounding box center [498, 411] width 783 height 623
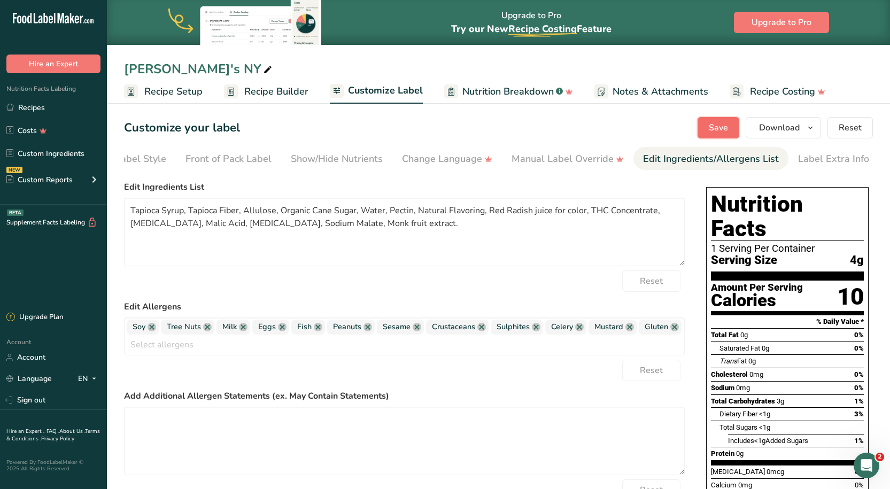
click at [732, 125] on button "Save" at bounding box center [719, 127] width 42 height 21
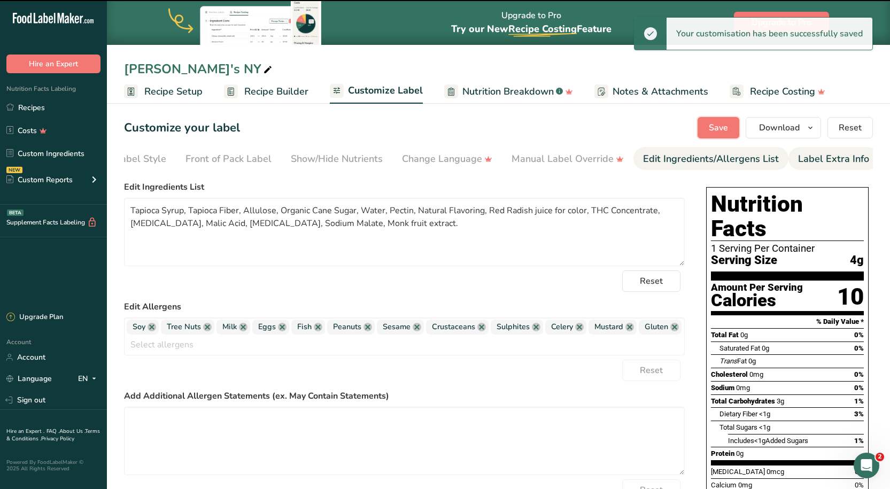
type textarea "Tapioca Syrup, Tapioca Fiber, Allulose, Organic Cane Sugar, Water, Pectin, Natu…"
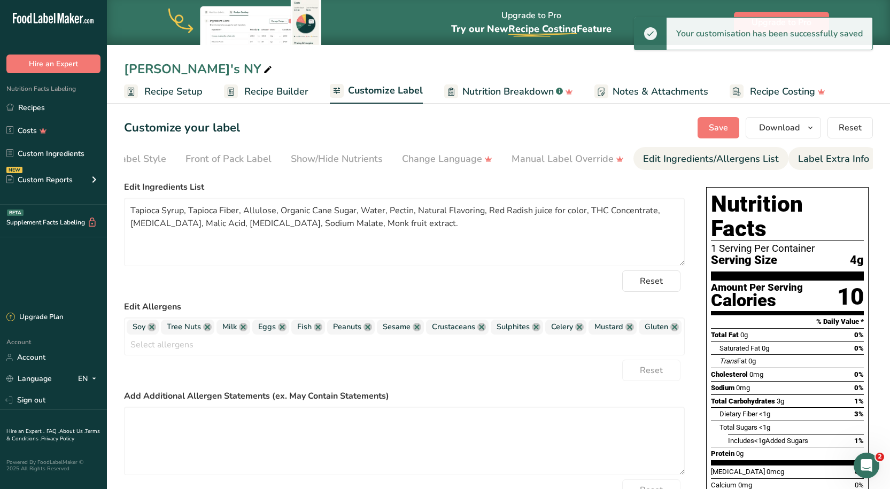
click at [826, 162] on div "Label Extra Info" at bounding box center [833, 159] width 71 height 14
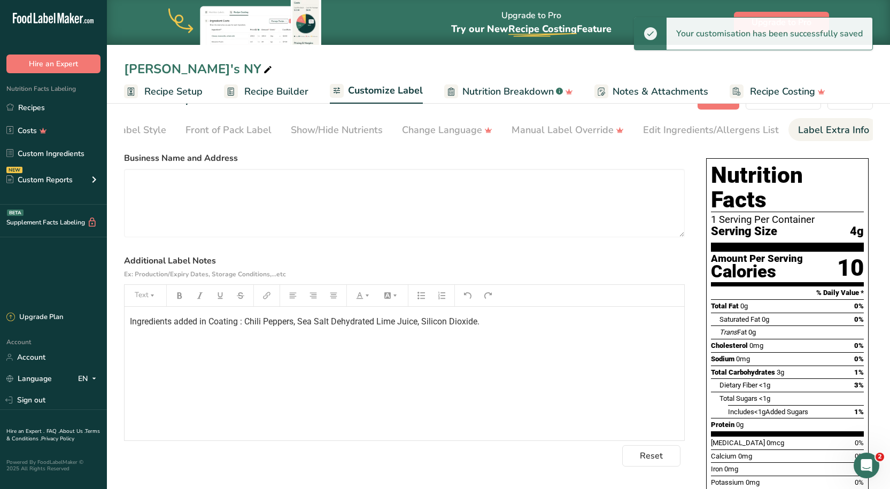
scroll to position [53, 0]
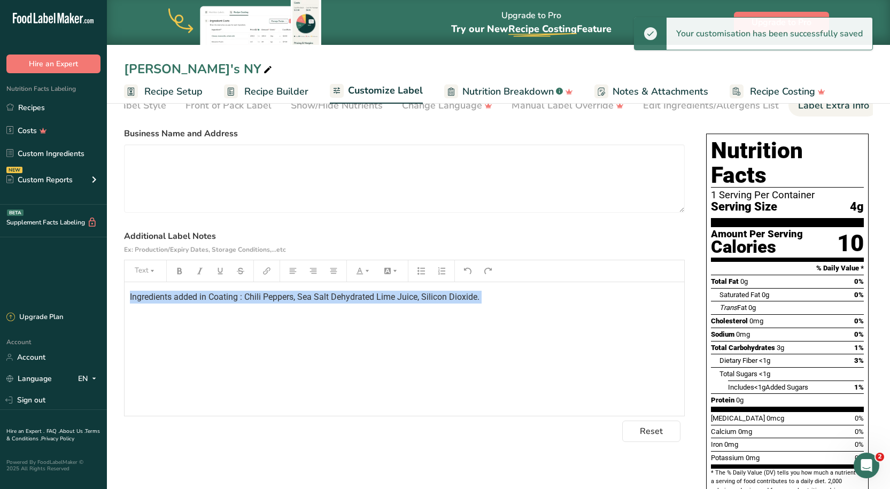
drag, startPoint x: 206, startPoint y: 290, endPoint x: -53, endPoint y: 290, distance: 259.4
click at [0, 290] on html ".a-20{fill:#fff;} Hire an Expert Nutrition Facts Labeling Recipes Costs Custom …" at bounding box center [445, 308] width 890 height 723
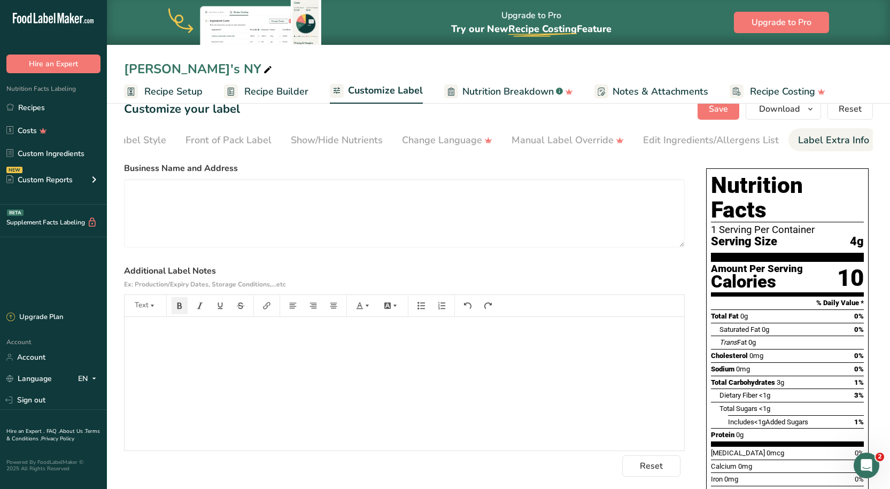
scroll to position [0, 0]
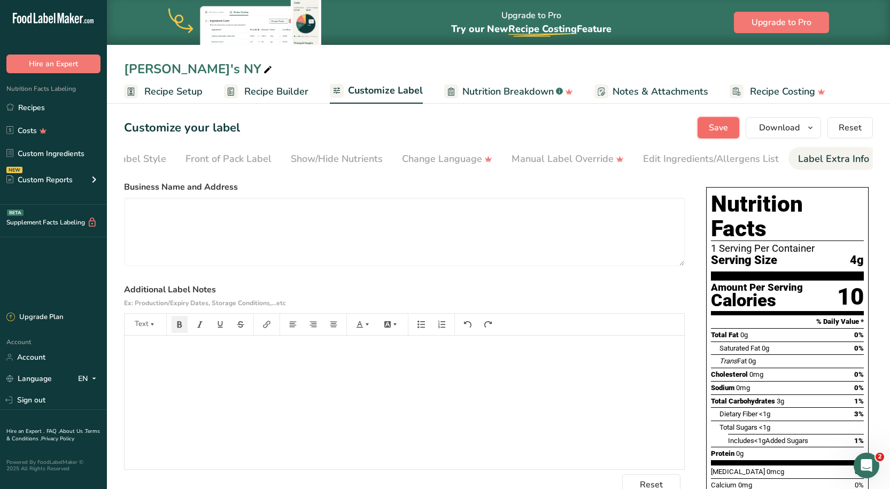
click at [719, 134] on button "Save" at bounding box center [719, 127] width 42 height 21
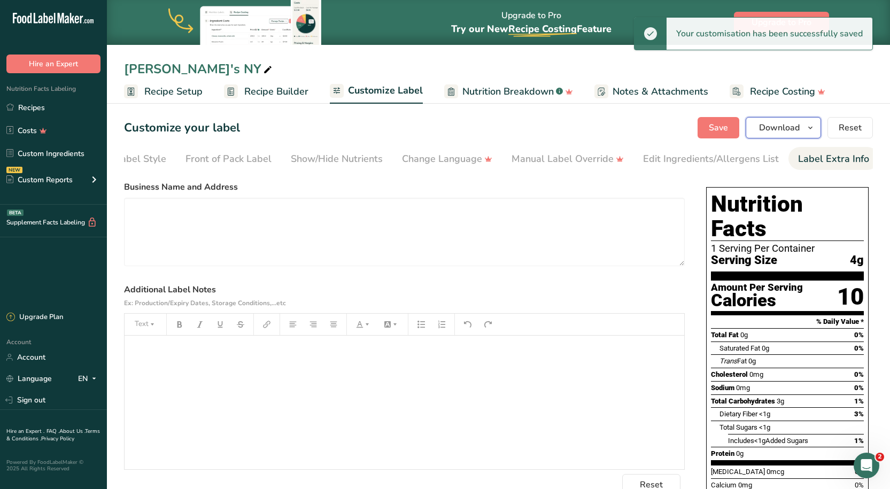
click at [784, 127] on span "Download" at bounding box center [779, 127] width 41 height 13
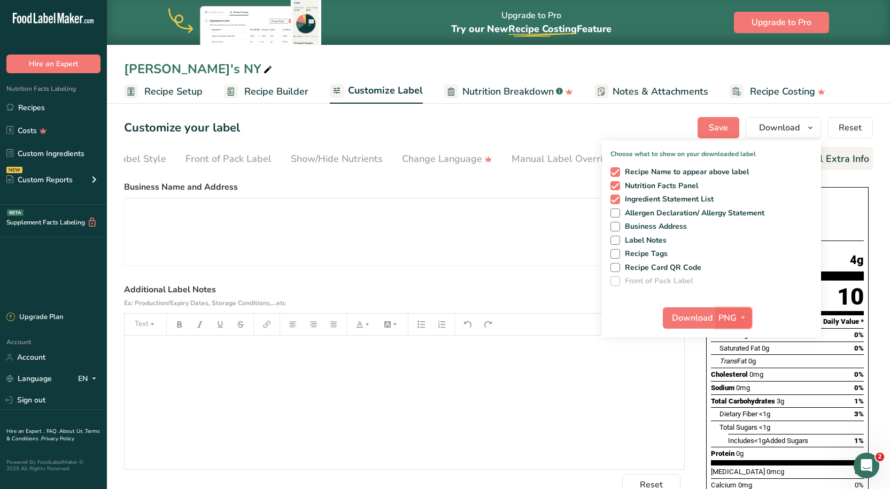
click at [717, 312] on button "PNG" at bounding box center [734, 318] width 37 height 21
click at [731, 399] on link "PDF" at bounding box center [735, 393] width 34 height 18
click at [696, 322] on span "Download" at bounding box center [693, 318] width 41 height 13
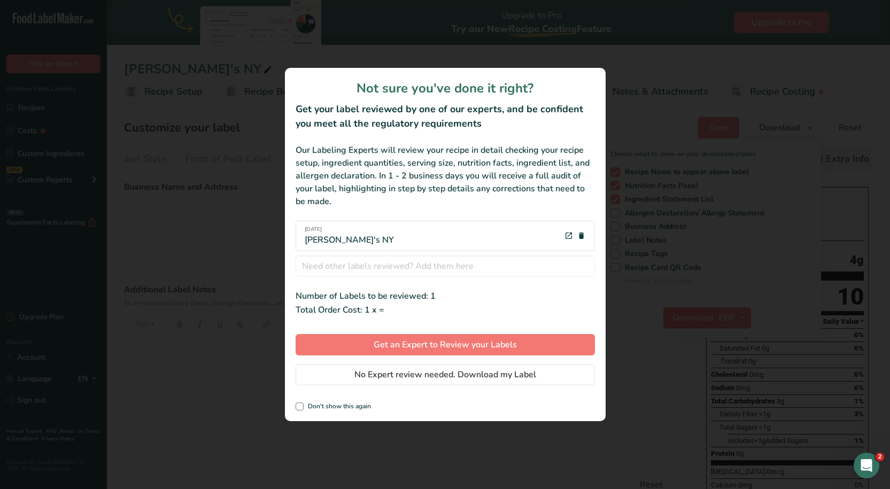
scroll to position [0, 45]
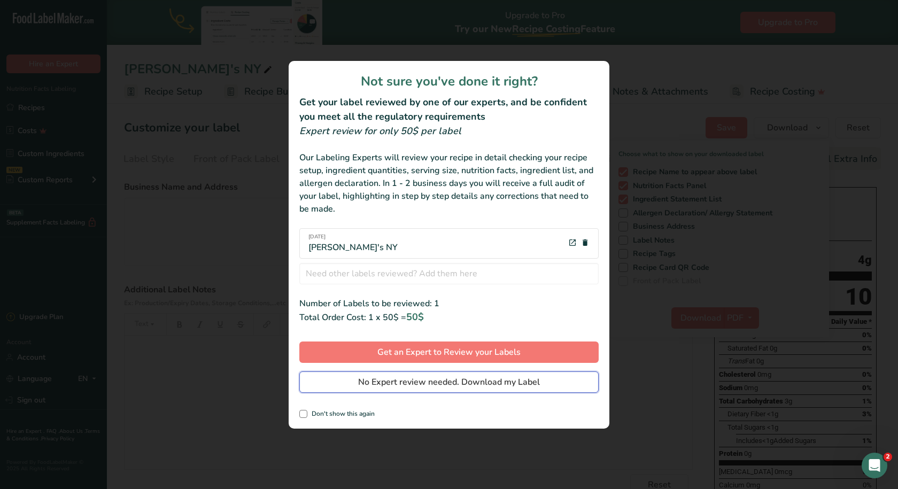
click at [449, 380] on span "No Expert review needed. Download my Label" at bounding box center [449, 382] width 182 height 13
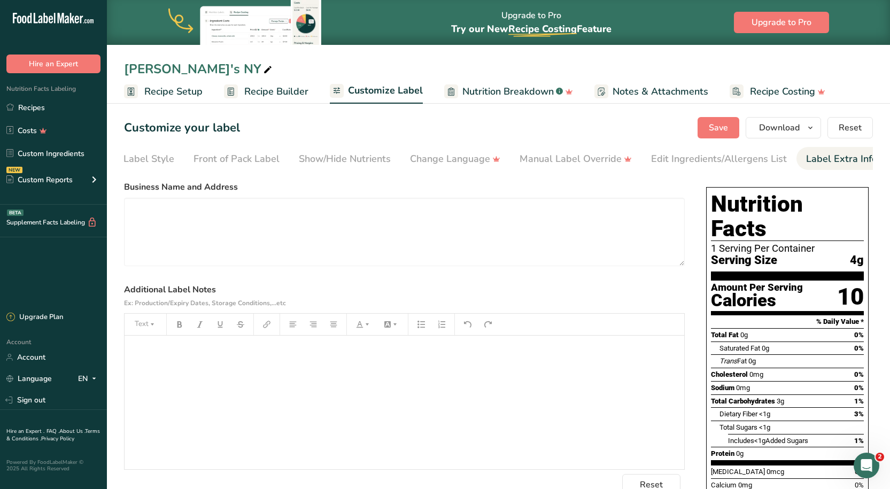
click at [551, 127] on div "Customize your label Save Download Choose what to show on your downloaded label…" at bounding box center [498, 127] width 749 height 21
click at [710, 128] on span "Save" at bounding box center [718, 127] width 19 height 13
